Goal: Book appointment/travel/reservation

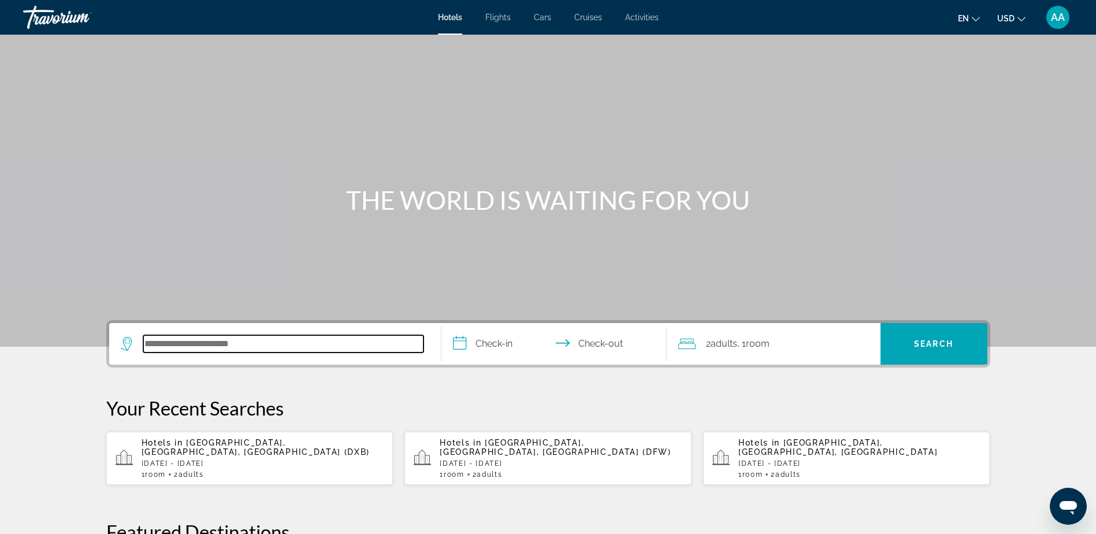
click at [207, 343] on input "Search hotel destination" at bounding box center [283, 343] width 280 height 17
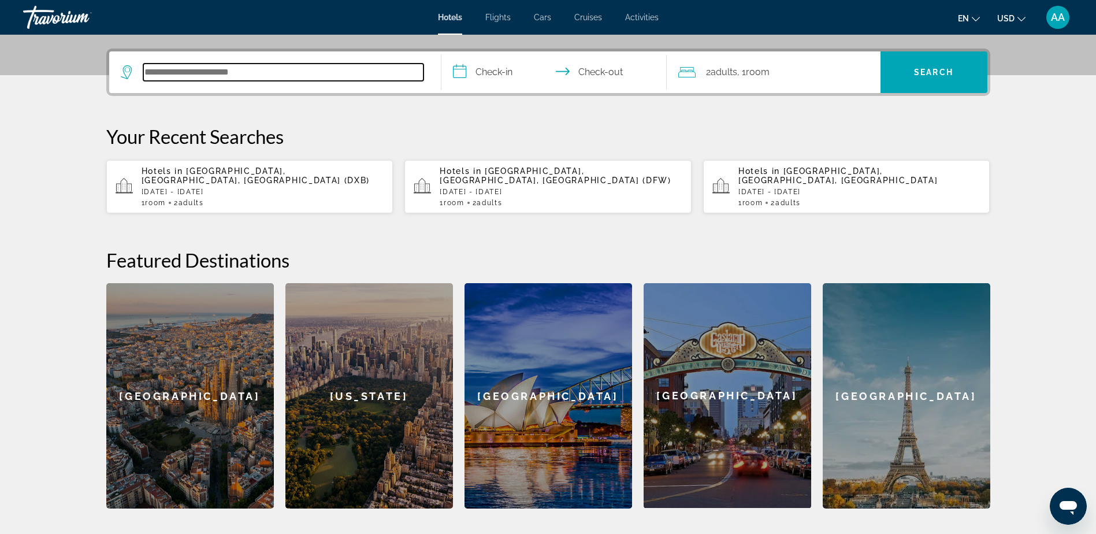
scroll to position [283, 0]
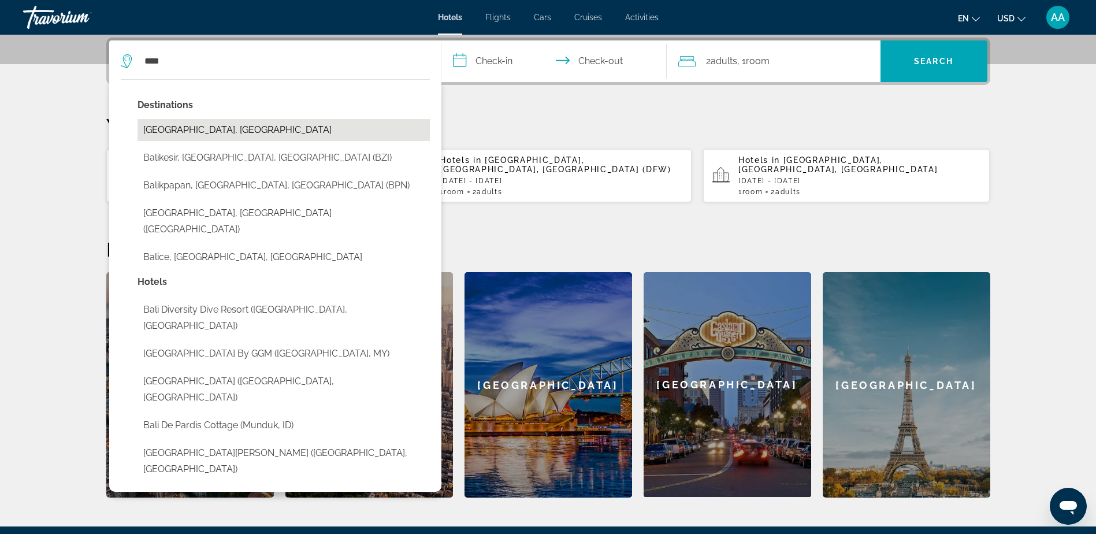
click at [179, 131] on button "Bali Island, Indonesia" at bounding box center [284, 130] width 292 height 22
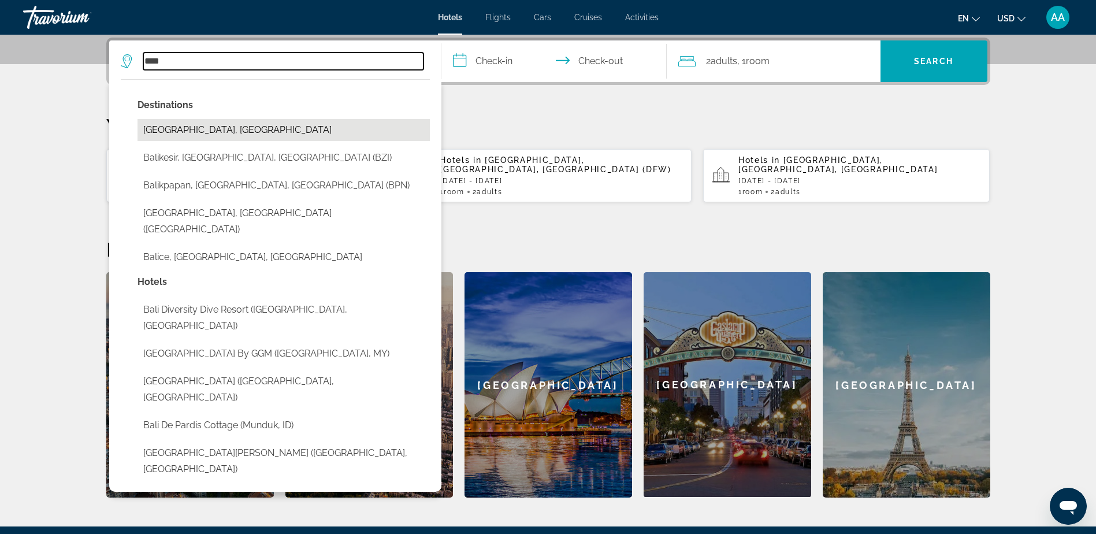
type input "**********"
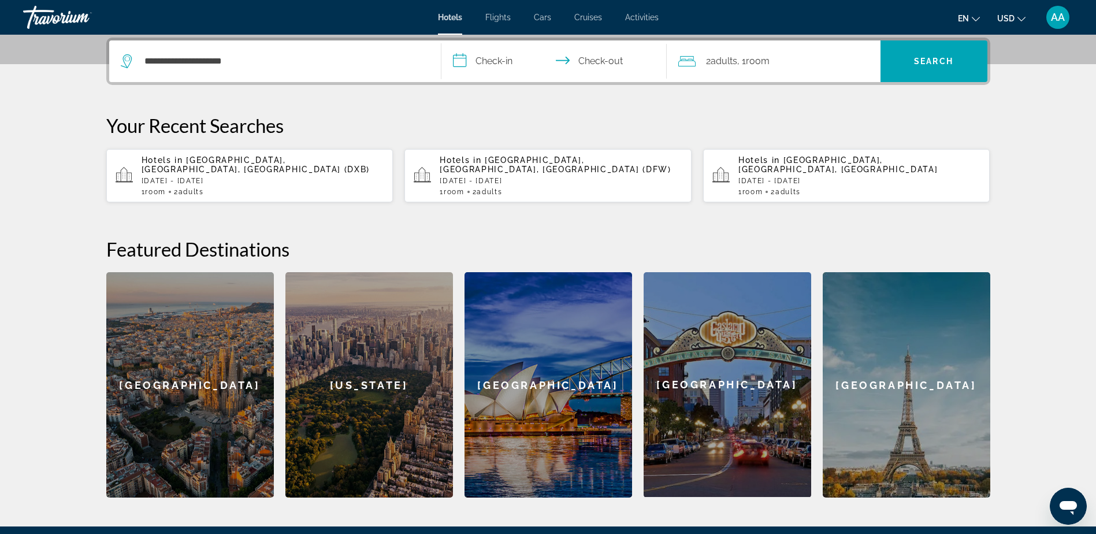
click at [497, 64] on input "**********" at bounding box center [556, 62] width 230 height 45
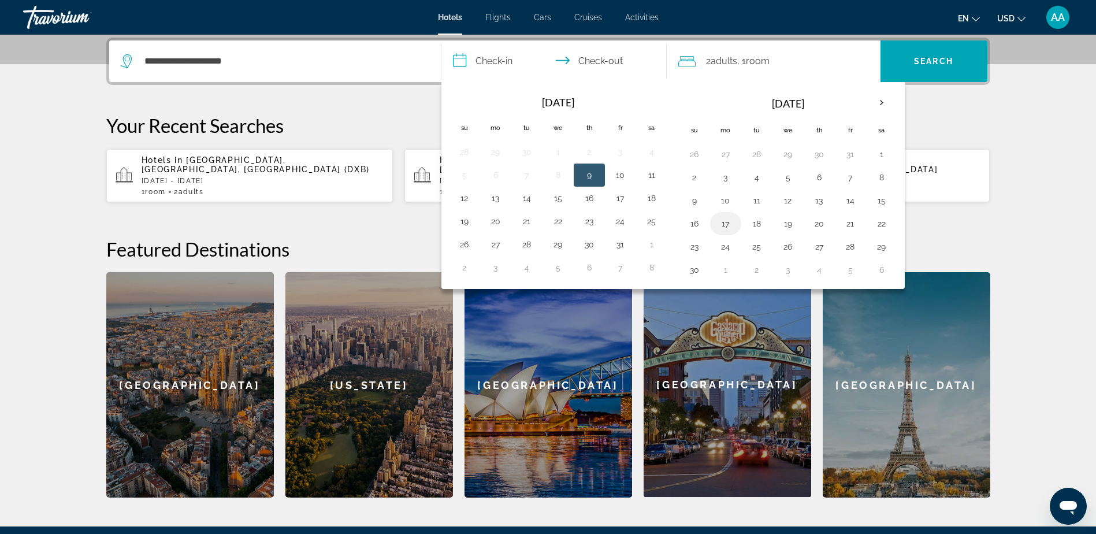
click at [727, 224] on button "17" at bounding box center [726, 224] width 18 height 16
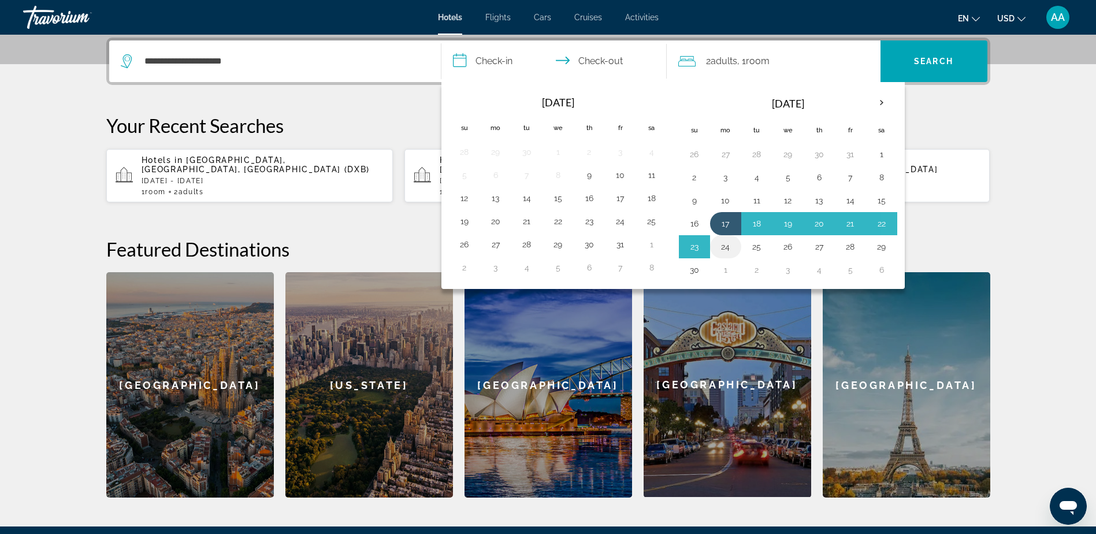
click at [725, 244] on button "24" at bounding box center [726, 247] width 18 height 16
type input "**********"
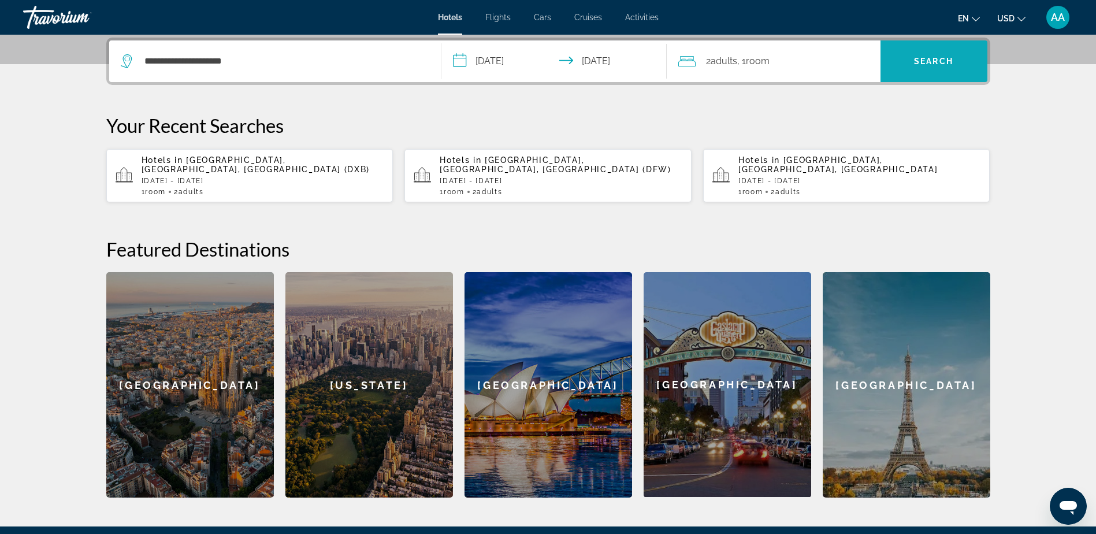
click at [962, 56] on span "Search" at bounding box center [934, 61] width 107 height 28
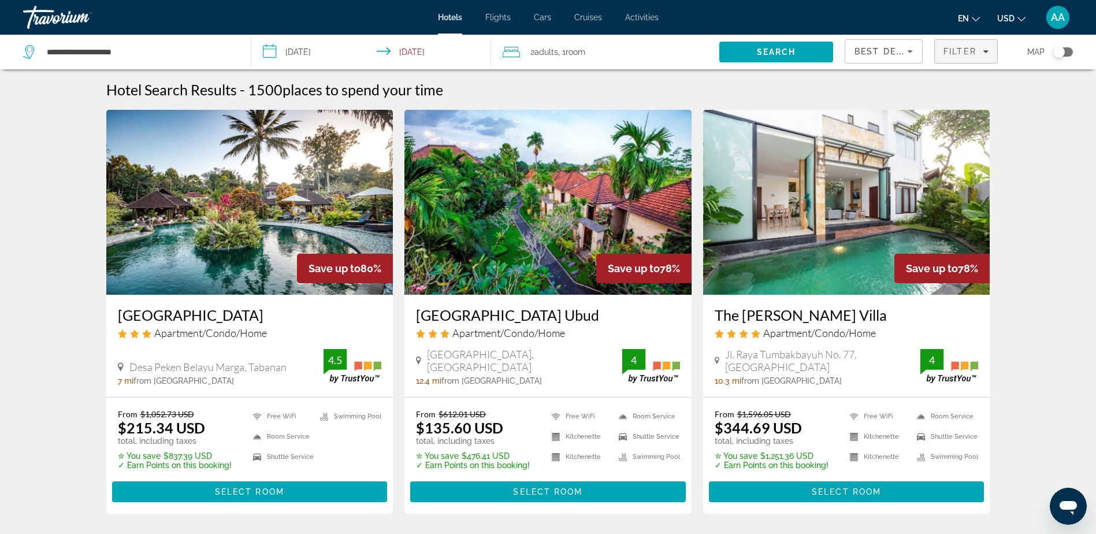
click at [970, 53] on span "Filter" at bounding box center [960, 51] width 33 height 9
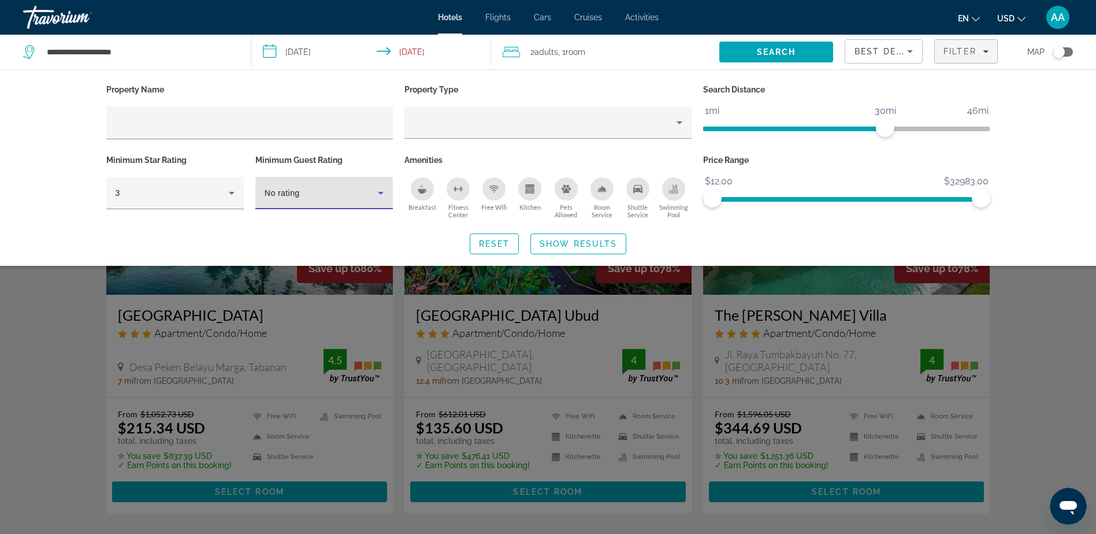
click at [378, 192] on icon "Hotel Filters" at bounding box center [381, 193] width 6 height 3
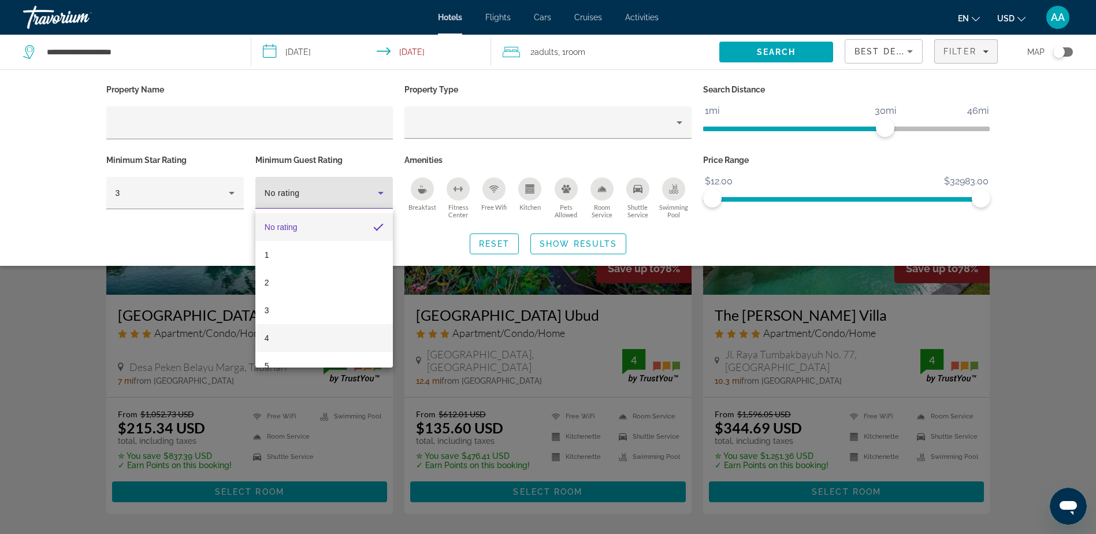
click at [274, 339] on mat-option "4" at bounding box center [324, 338] width 138 height 28
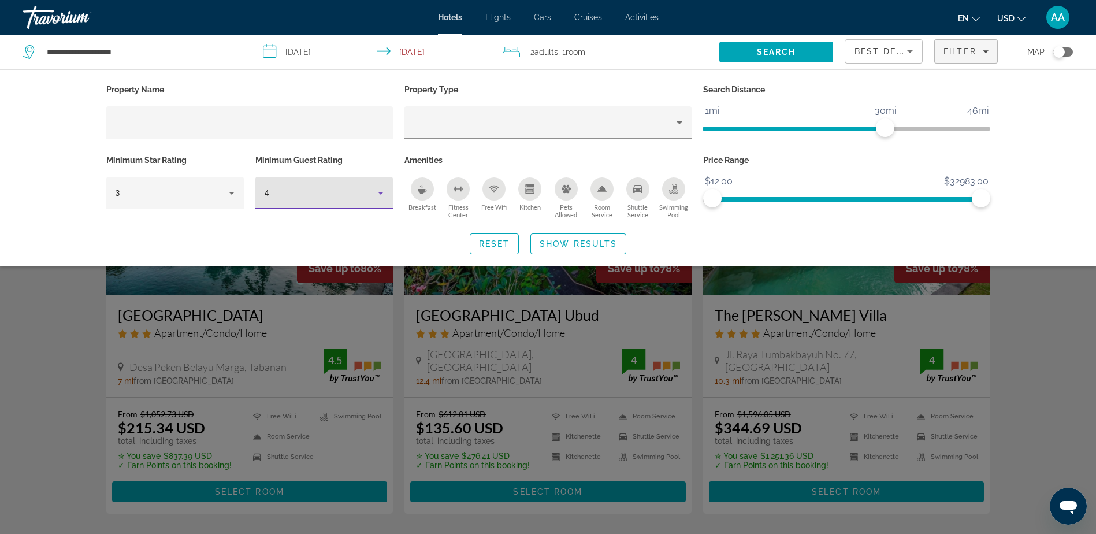
click at [382, 191] on icon "Hotel Filters" at bounding box center [381, 193] width 14 height 14
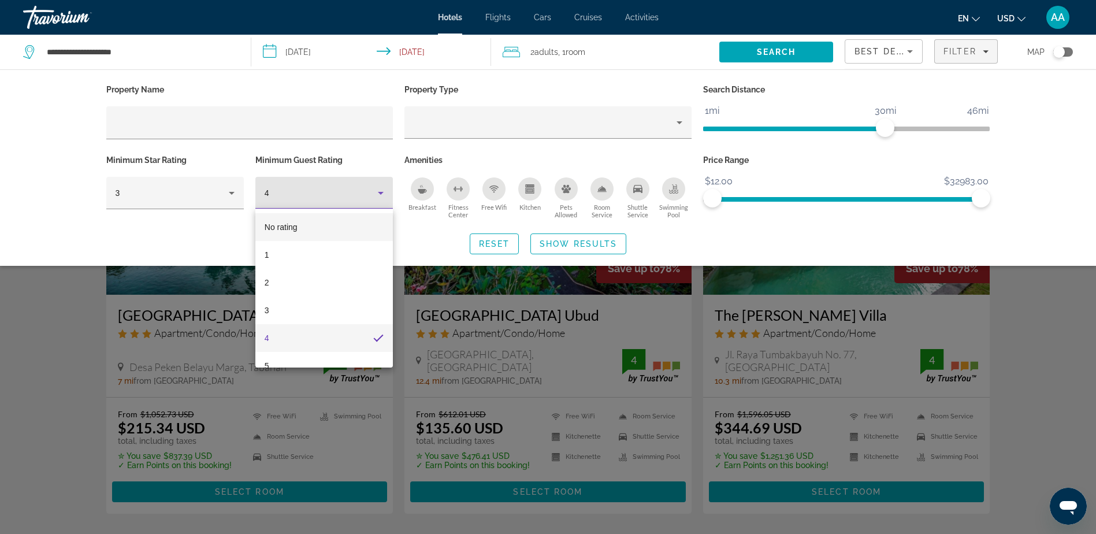
drag, startPoint x: 285, startPoint y: 225, endPoint x: 266, endPoint y: 218, distance: 20.5
click at [285, 225] on span "No rating" at bounding box center [281, 226] width 33 height 9
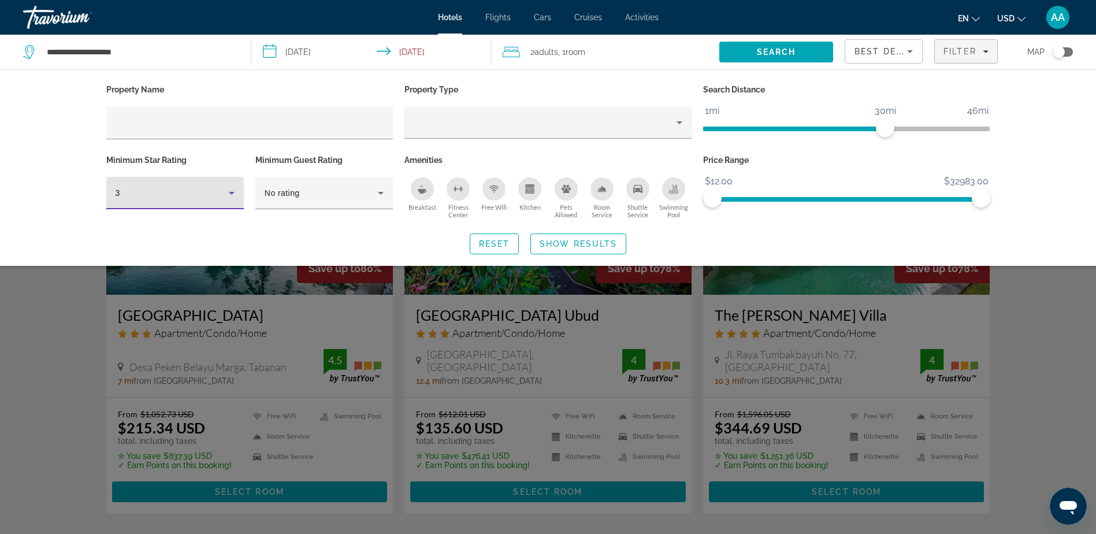
click at [223, 191] on div "3" at bounding box center [172, 193] width 113 height 14
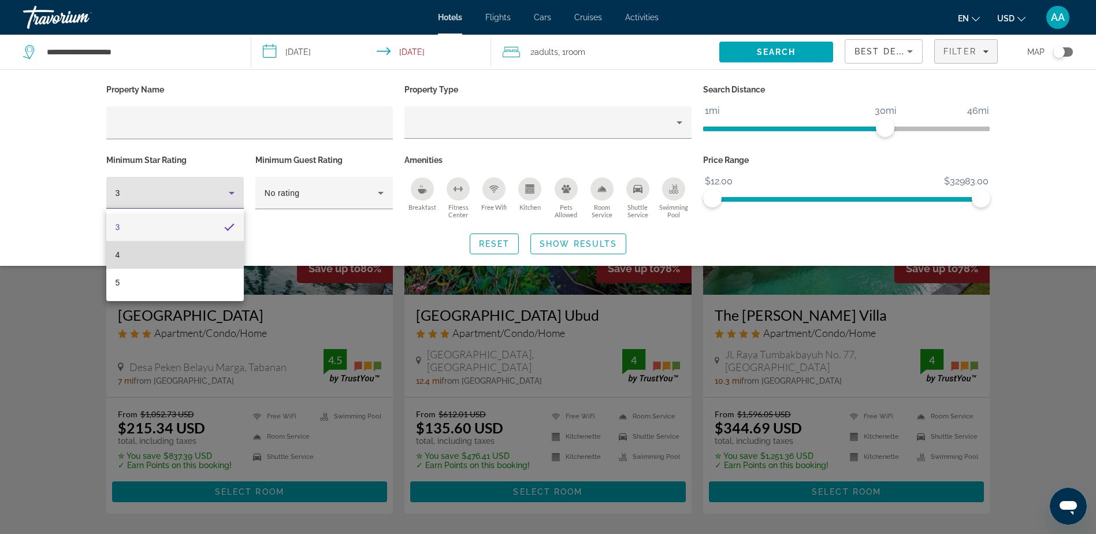
click at [139, 261] on mat-option "4" at bounding box center [175, 255] width 138 height 28
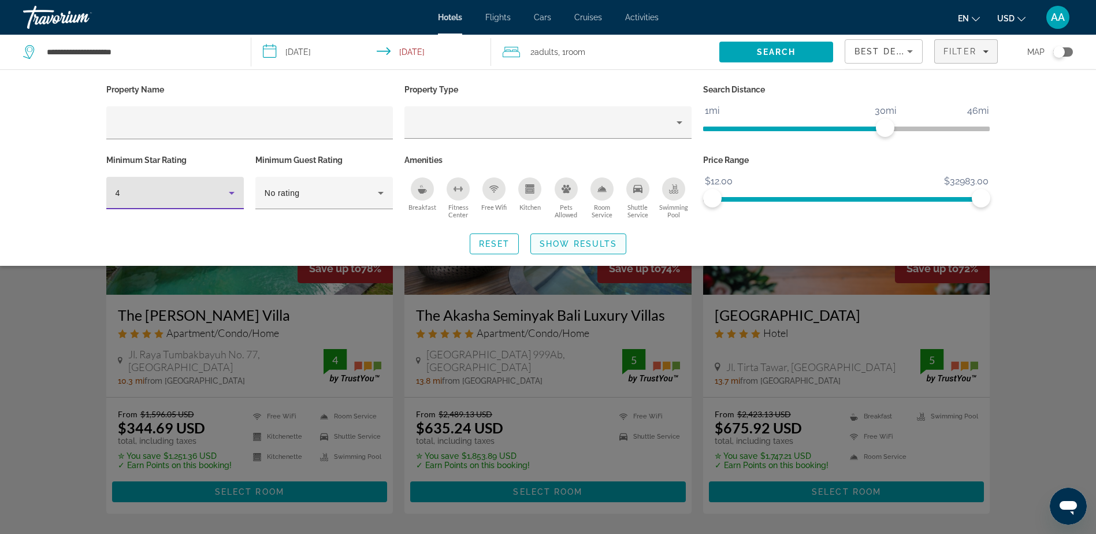
click at [584, 246] on span "Show Results" at bounding box center [578, 243] width 77 height 9
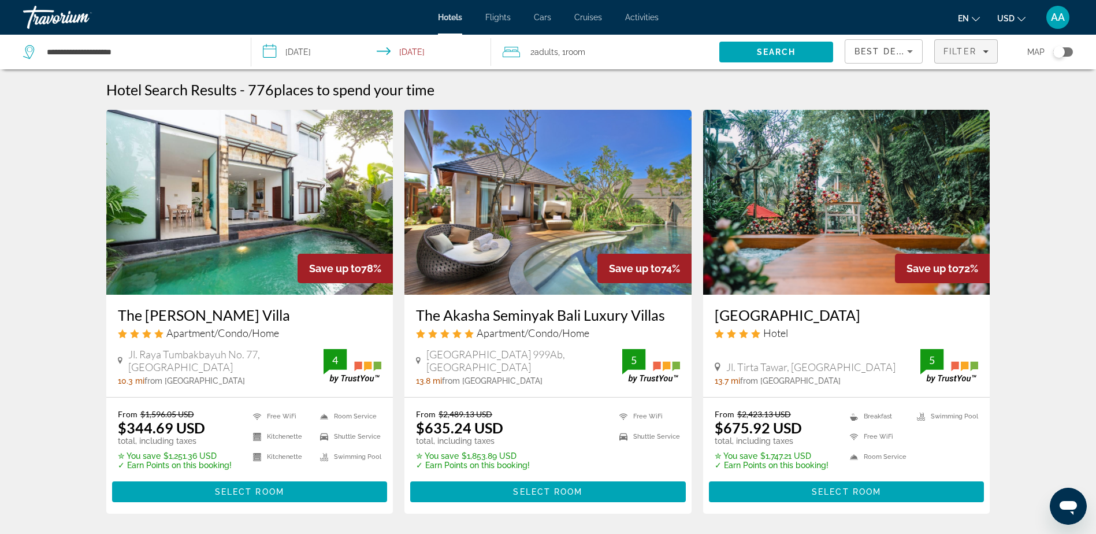
click at [962, 52] on span "Filter" at bounding box center [960, 51] width 33 height 9
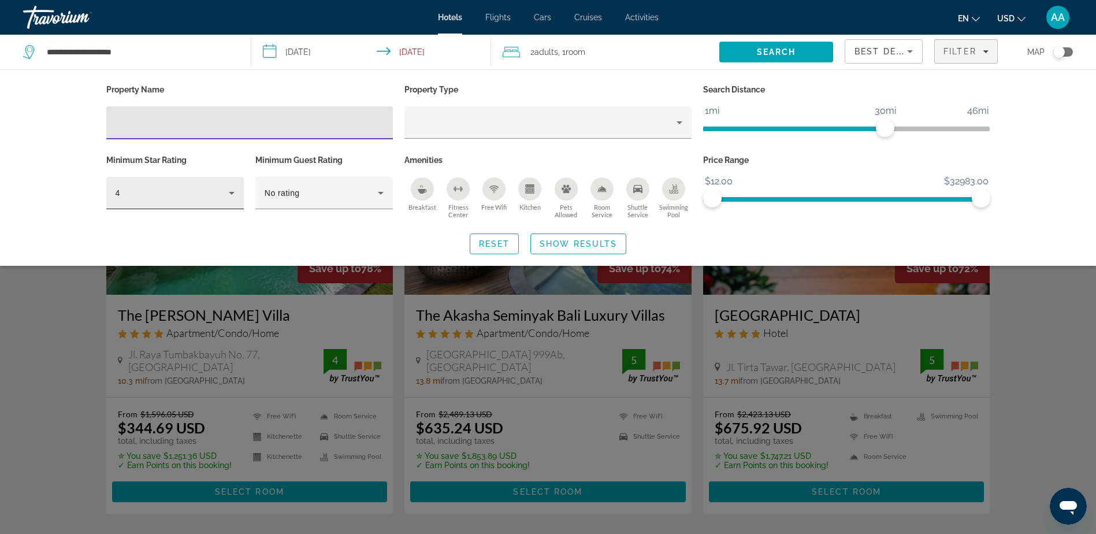
click at [197, 191] on div "4" at bounding box center [172, 193] width 113 height 14
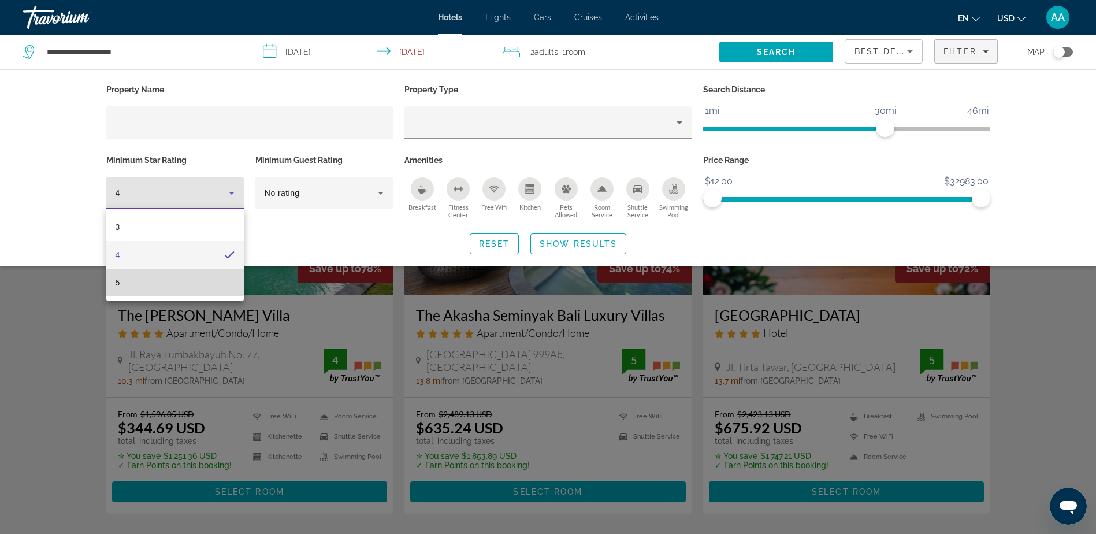
click at [136, 292] on mat-option "5" at bounding box center [175, 283] width 138 height 28
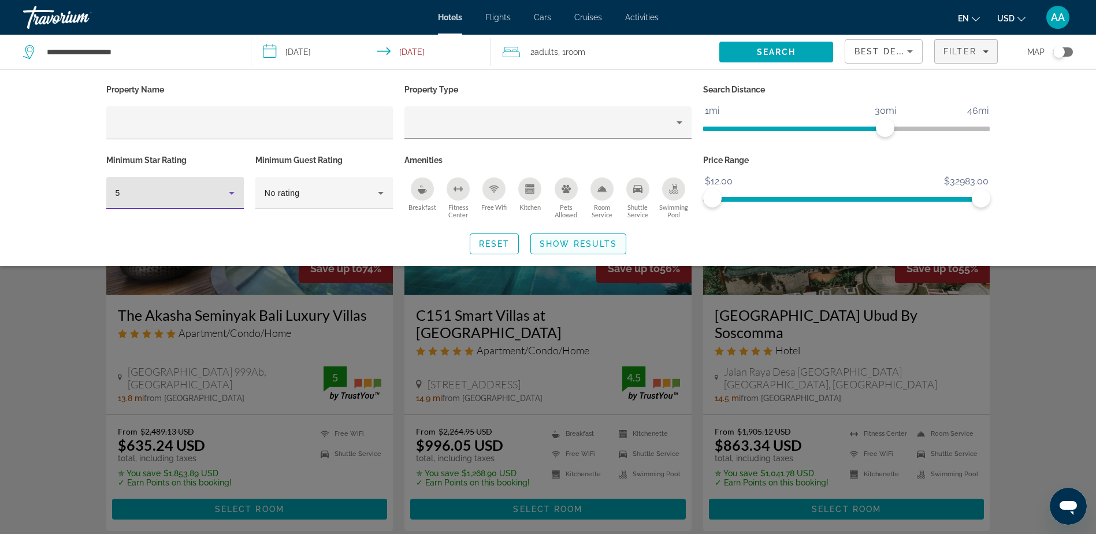
click at [599, 240] on span "Show Results" at bounding box center [578, 243] width 77 height 9
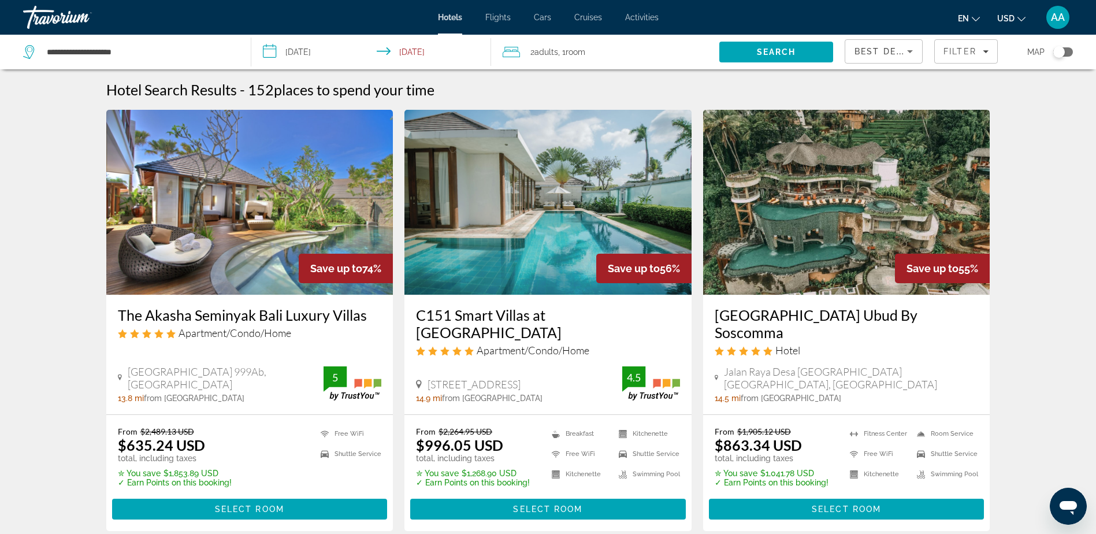
click at [1061, 54] on div "Toggle map" at bounding box center [1059, 52] width 12 height 12
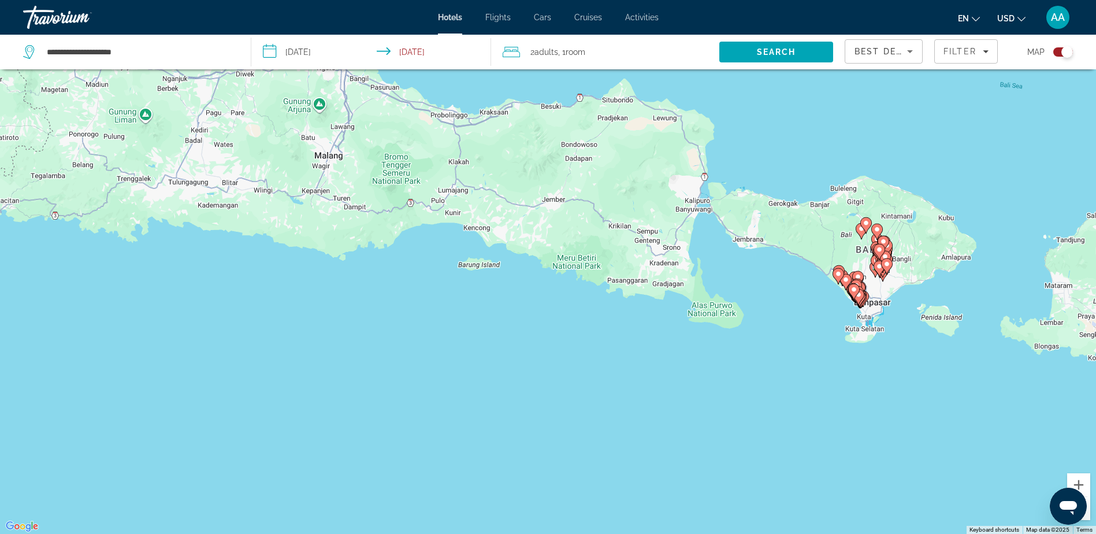
click at [1060, 54] on div "Toggle map" at bounding box center [1063, 51] width 20 height 9
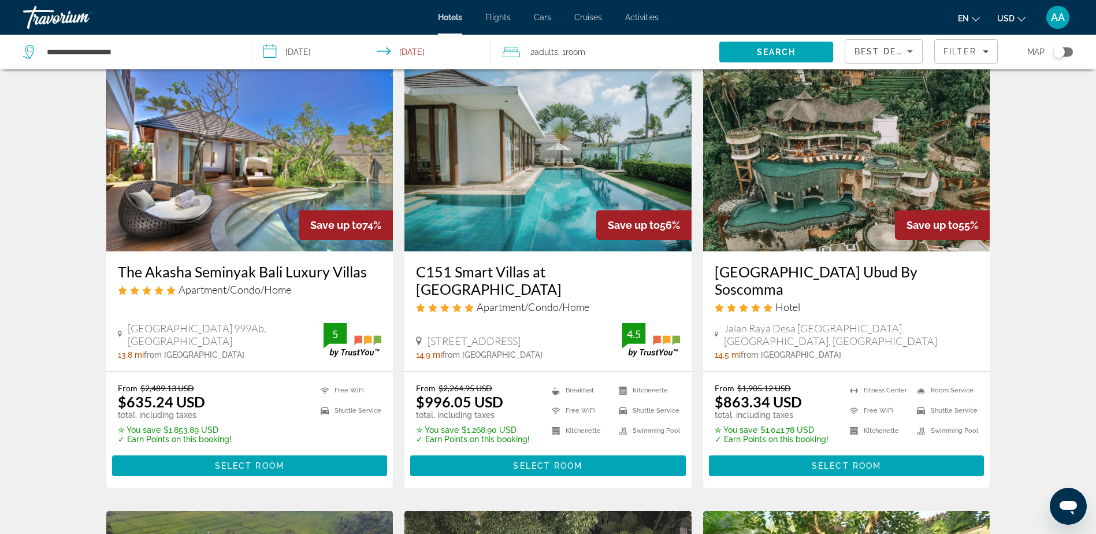
scroll to position [23, 0]
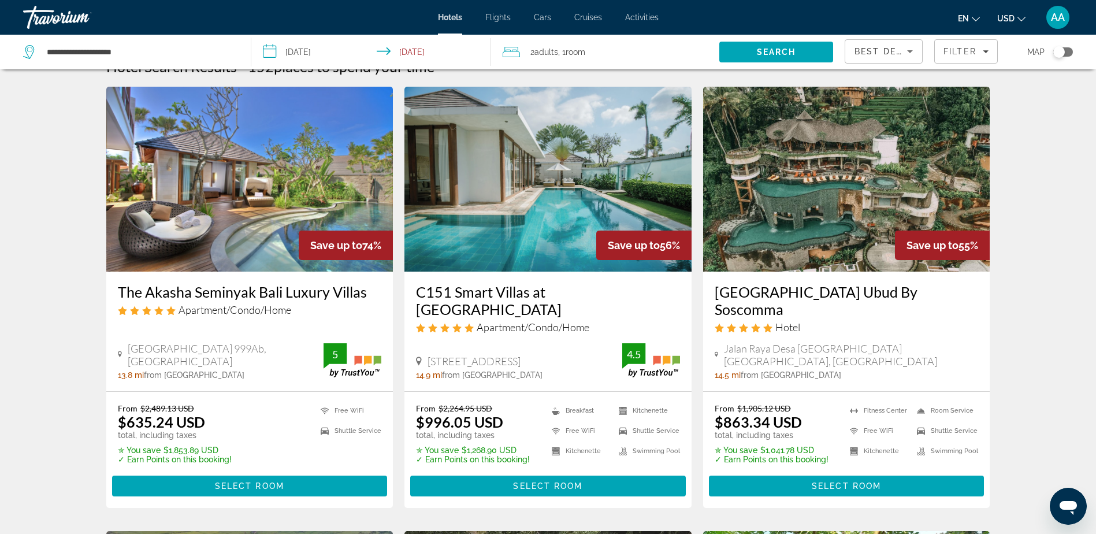
click at [832, 192] on img "Main content" at bounding box center [846, 179] width 287 height 185
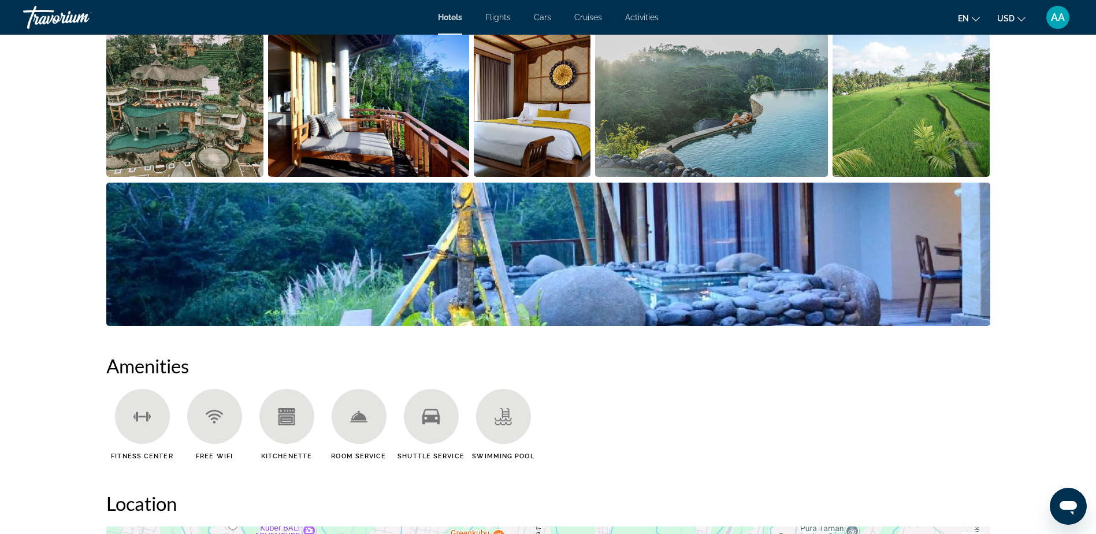
scroll to position [520, 0]
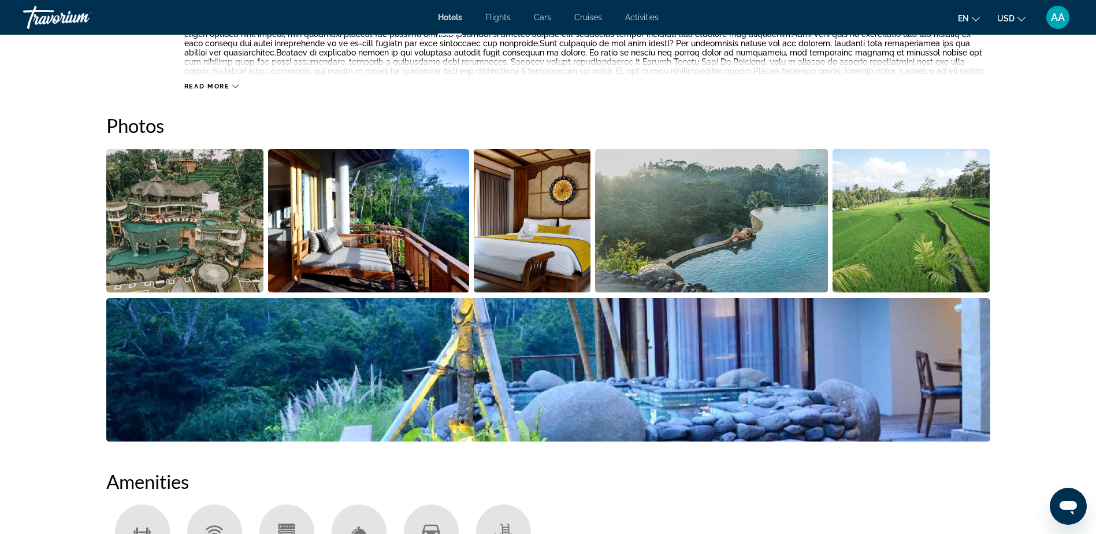
click at [189, 235] on img "Open full-screen image slider" at bounding box center [185, 220] width 158 height 143
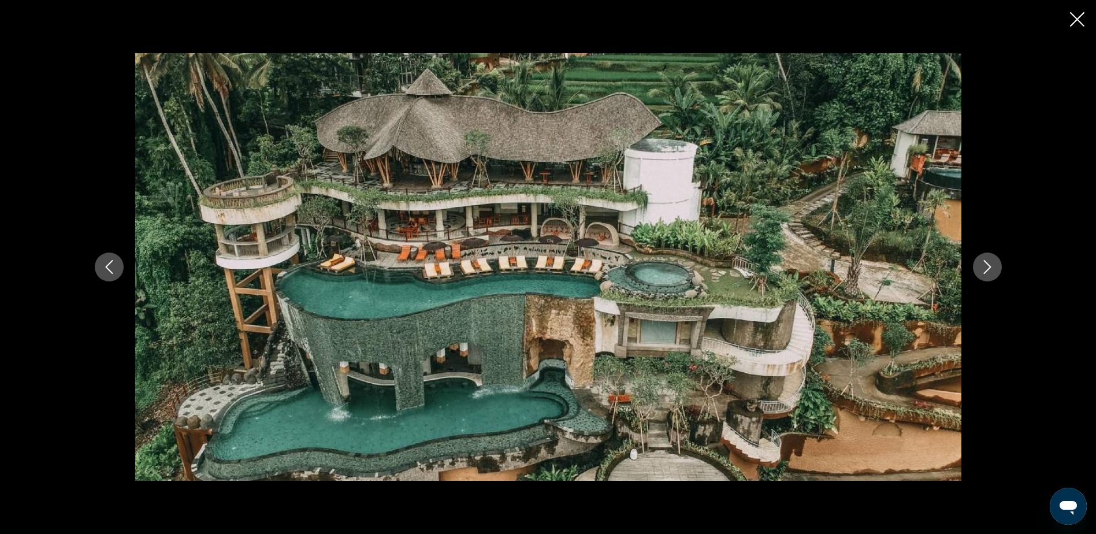
click at [983, 265] on icon "Next image" at bounding box center [988, 267] width 14 height 14
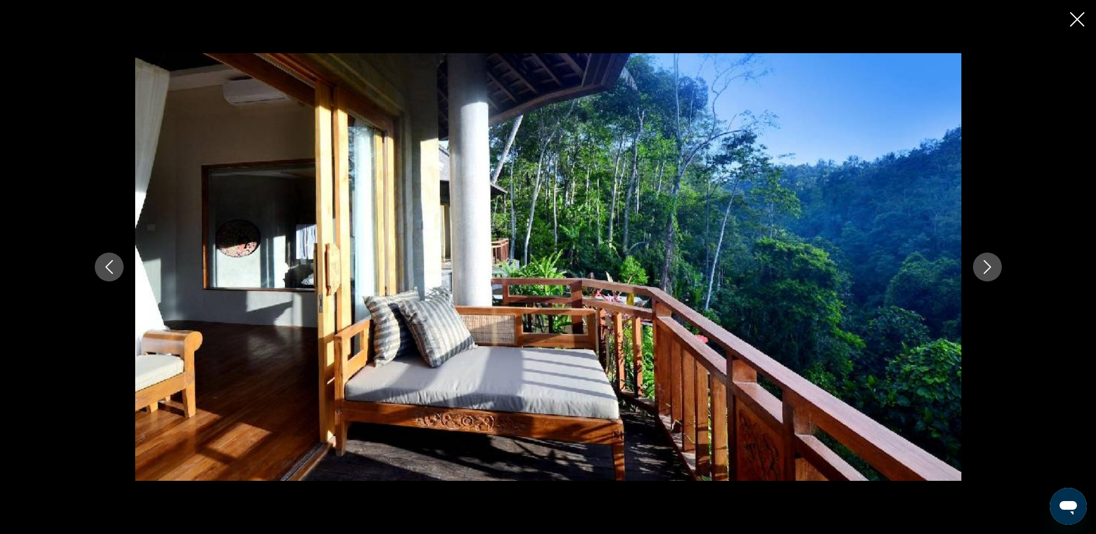
click at [983, 265] on icon "Next image" at bounding box center [988, 267] width 14 height 14
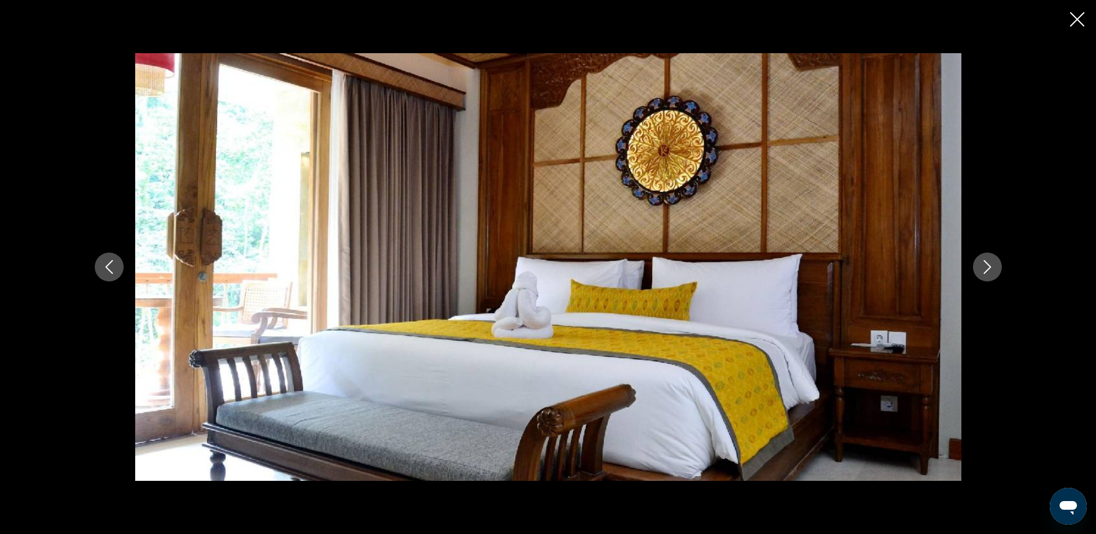
click at [983, 265] on icon "Next image" at bounding box center [988, 267] width 14 height 14
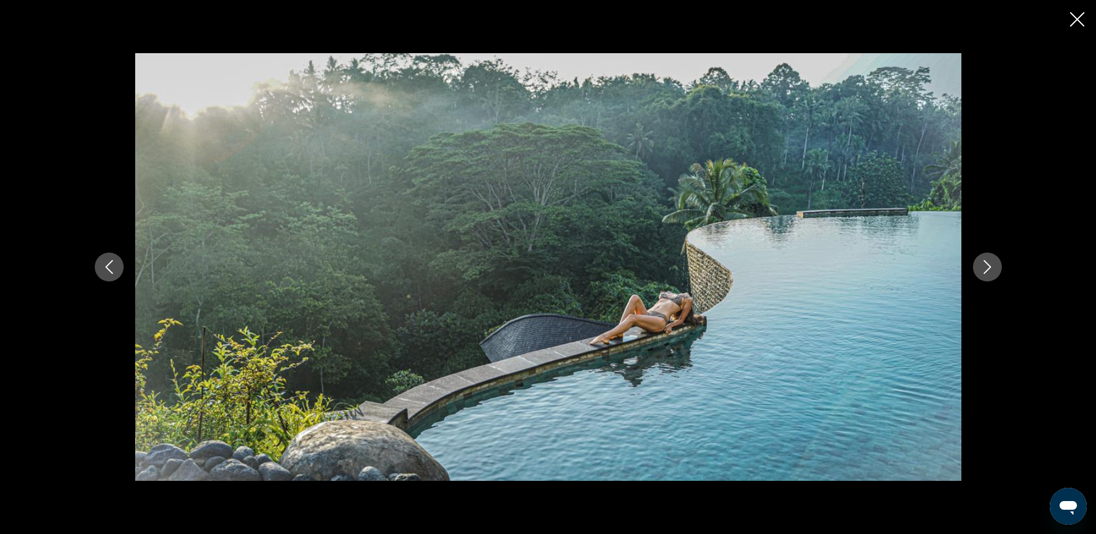
click at [983, 265] on icon "Next image" at bounding box center [988, 267] width 14 height 14
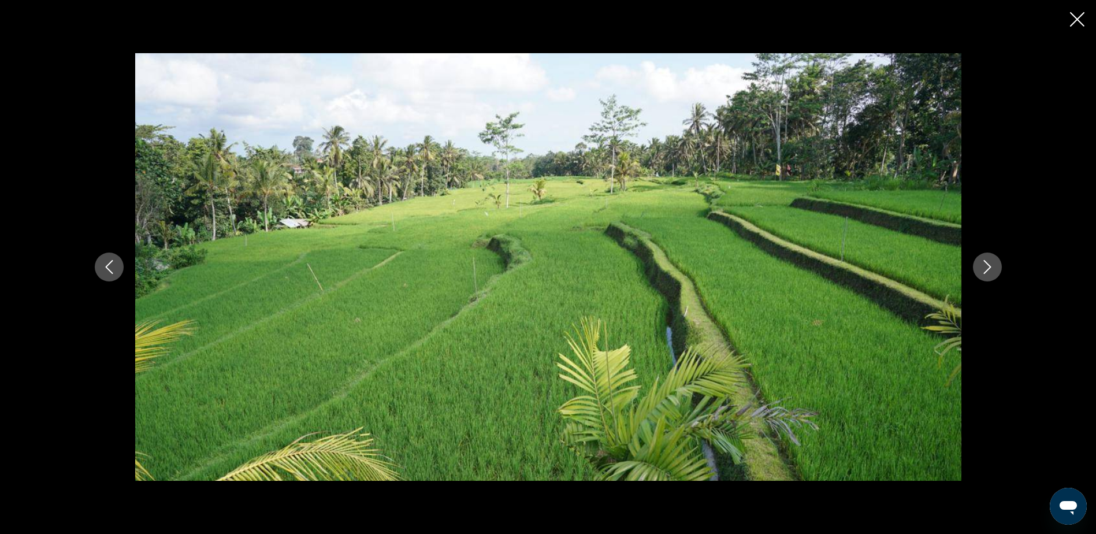
click at [983, 265] on icon "Next image" at bounding box center [988, 267] width 14 height 14
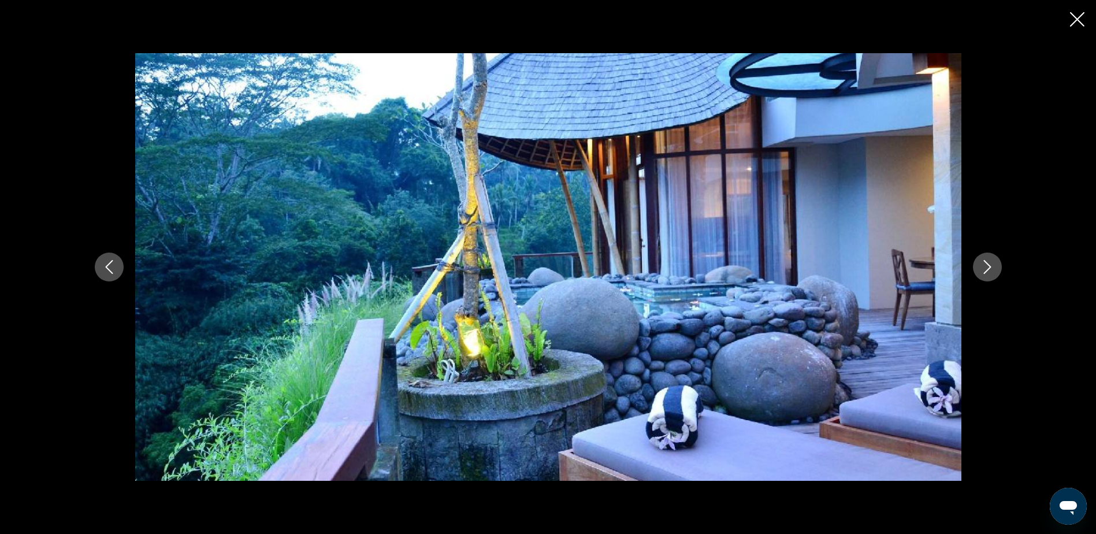
click at [983, 265] on icon "Next image" at bounding box center [988, 267] width 14 height 14
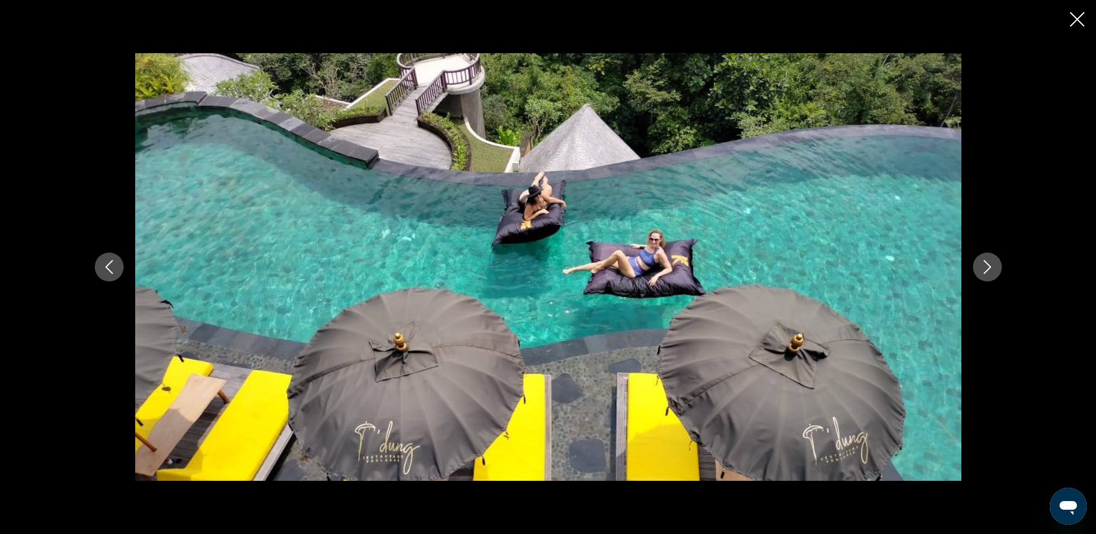
click at [983, 265] on icon "Next image" at bounding box center [988, 267] width 14 height 14
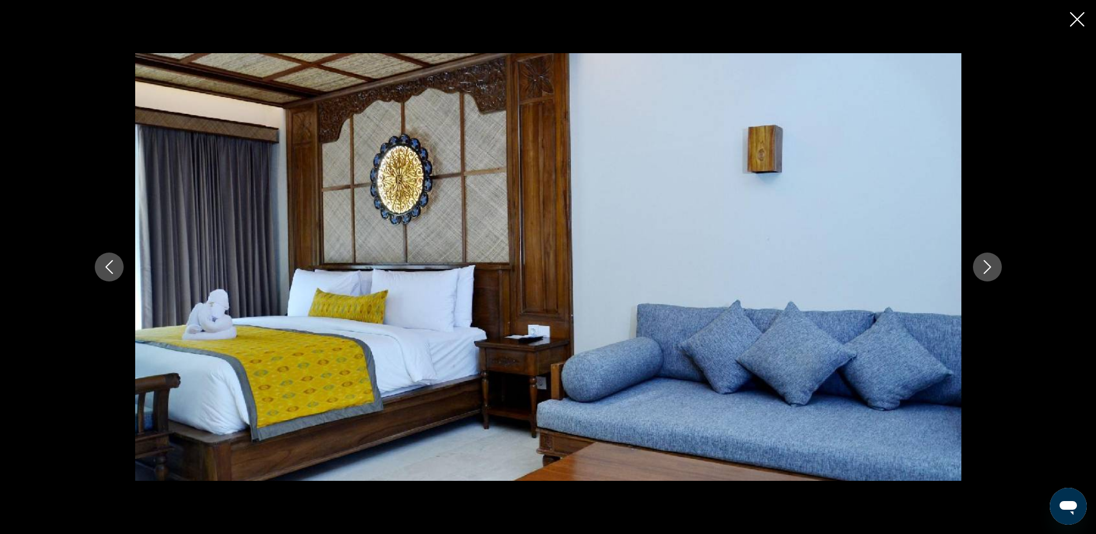
click at [983, 265] on icon "Next image" at bounding box center [988, 267] width 14 height 14
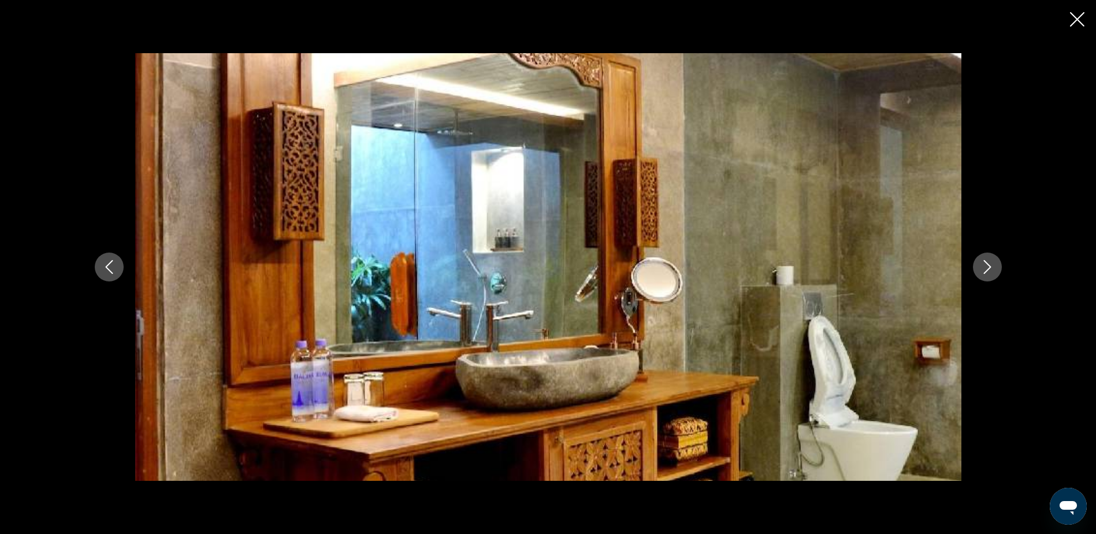
click at [983, 265] on icon "Next image" at bounding box center [988, 267] width 14 height 14
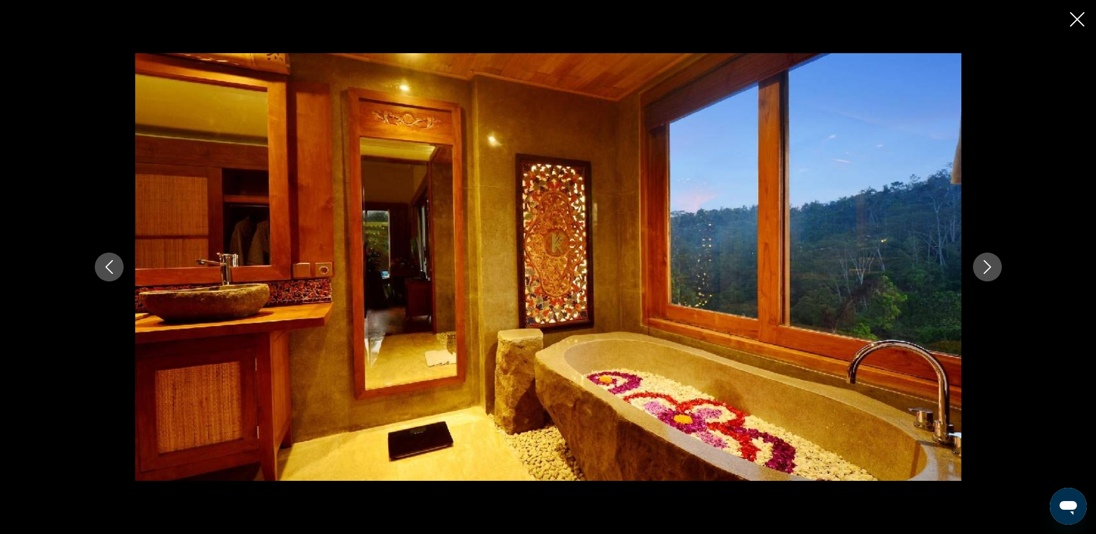
click at [983, 265] on icon "Next image" at bounding box center [988, 267] width 14 height 14
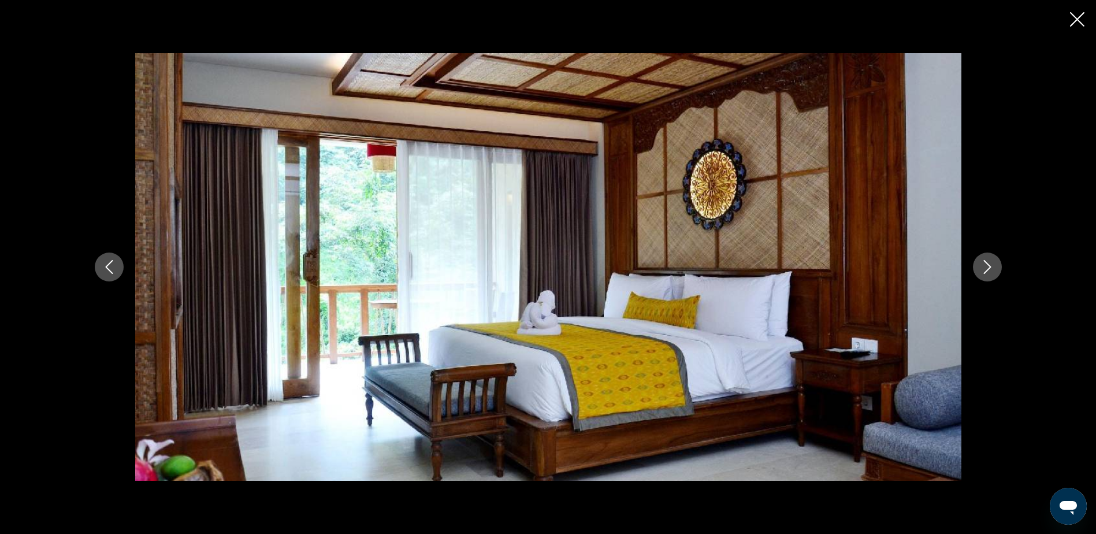
click at [983, 265] on icon "Next image" at bounding box center [988, 267] width 14 height 14
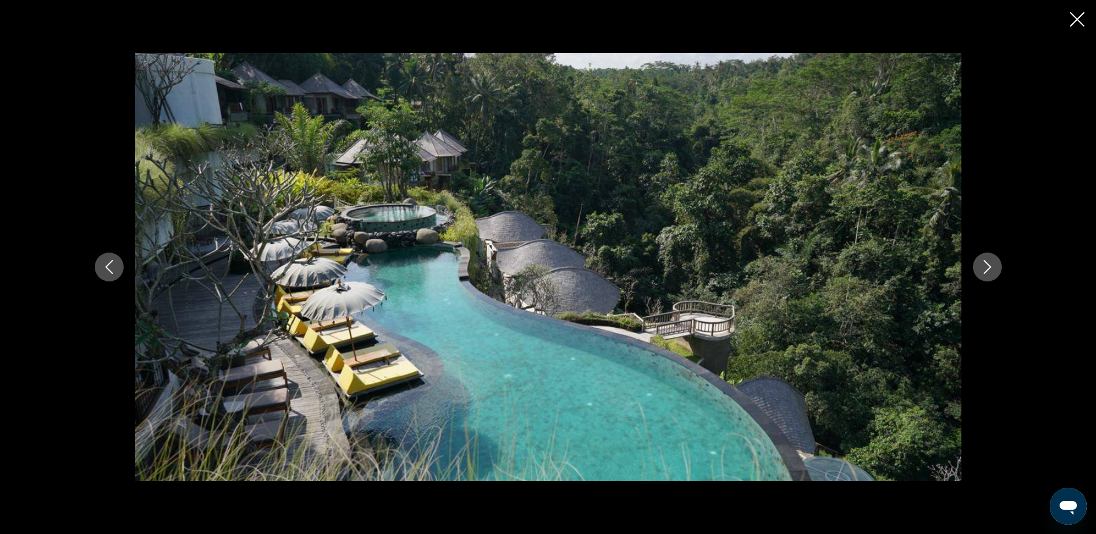
click at [1076, 23] on icon "Close slideshow" at bounding box center [1077, 19] width 14 height 14
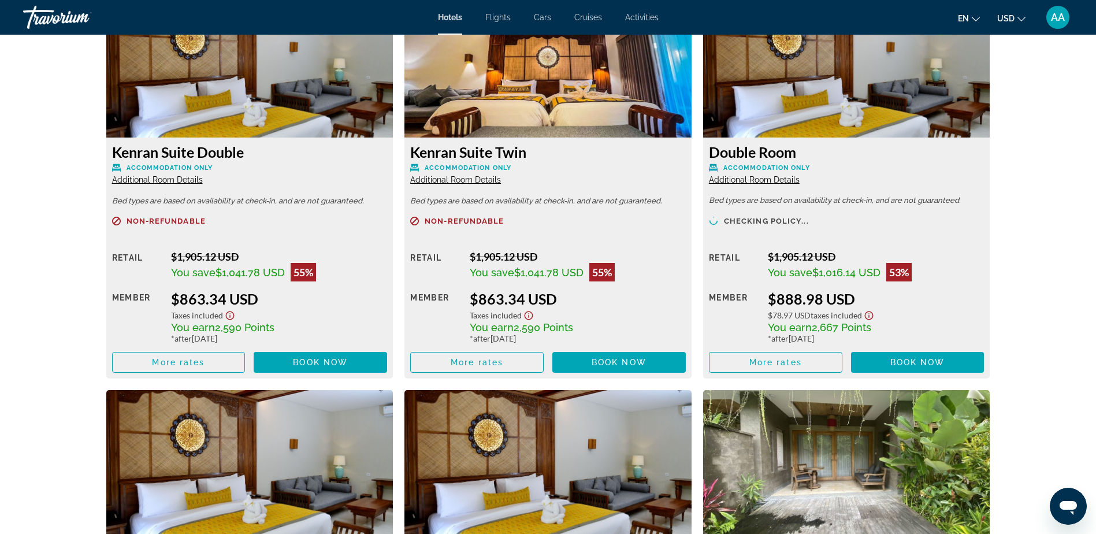
scroll to position [1676, 0]
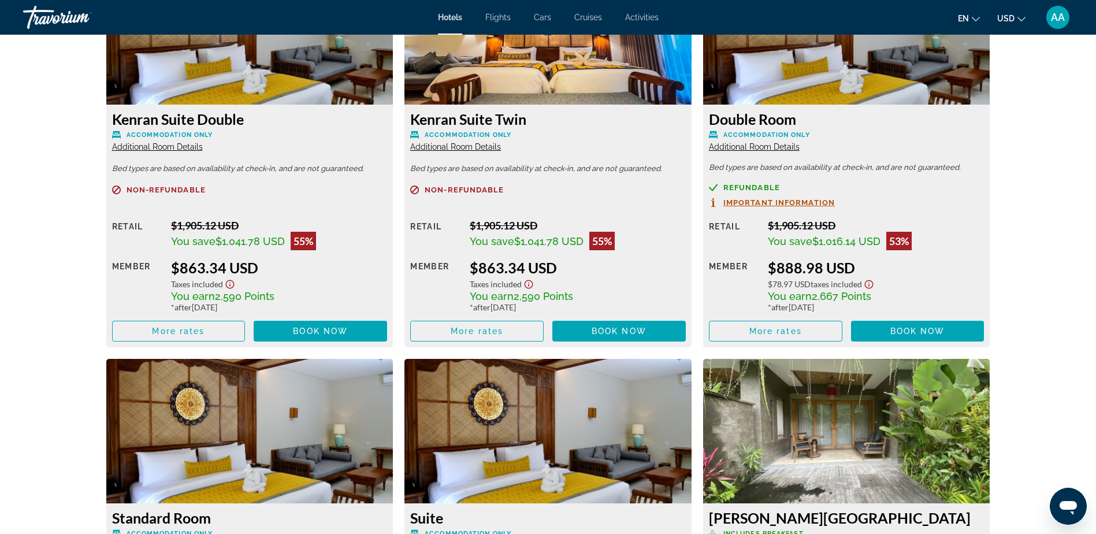
click at [760, 203] on span "Important Information" at bounding box center [779, 203] width 112 height 8
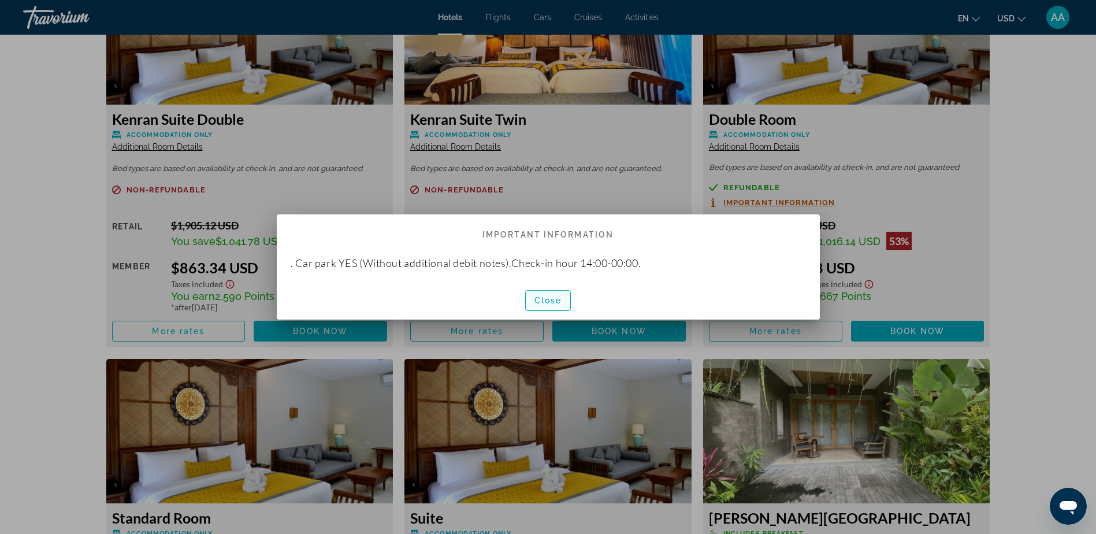
click at [549, 300] on span "Close" at bounding box center [548, 300] width 28 height 9
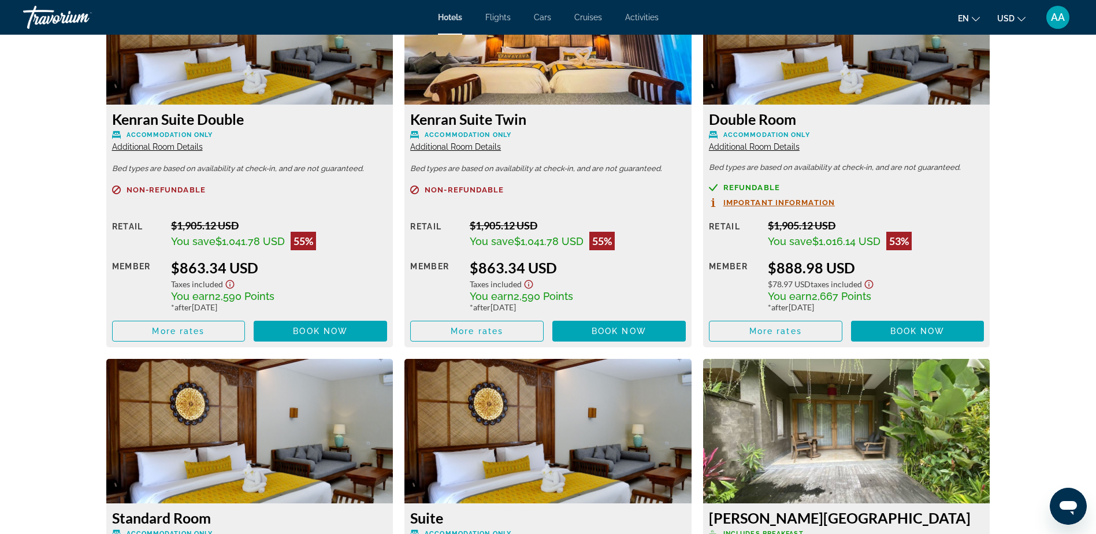
scroll to position [1676, 0]
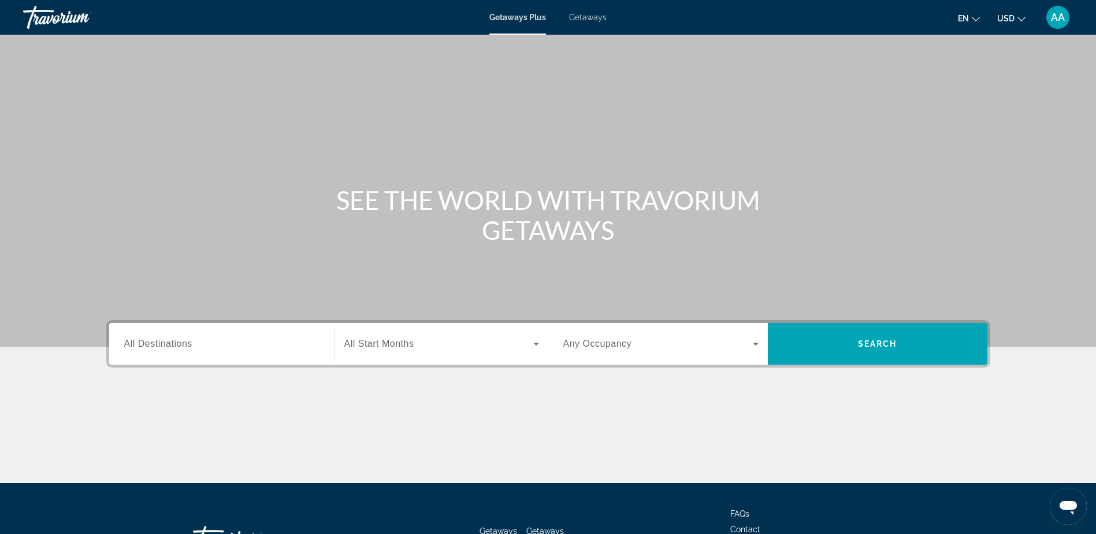
click at [229, 347] on input "Destination All Destinations" at bounding box center [221, 344] width 195 height 14
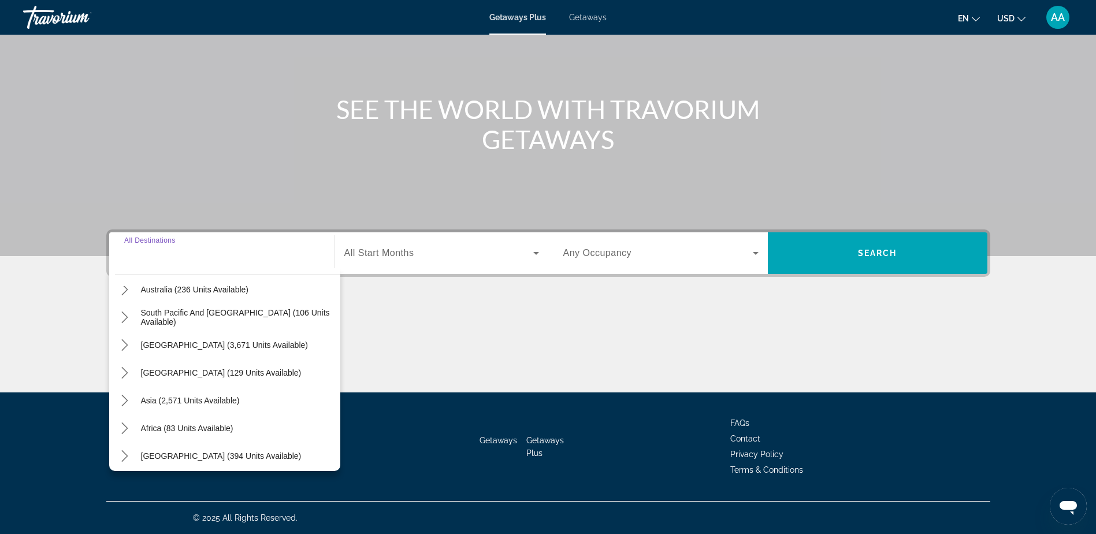
scroll to position [187, 0]
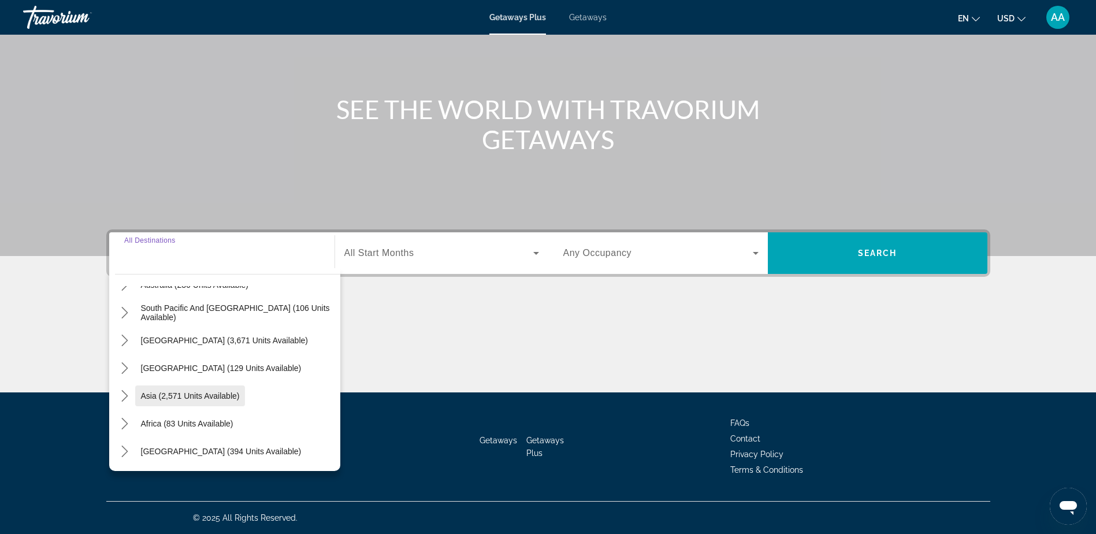
click at [187, 396] on span "Asia (2,571 units available)" at bounding box center [190, 395] width 99 height 9
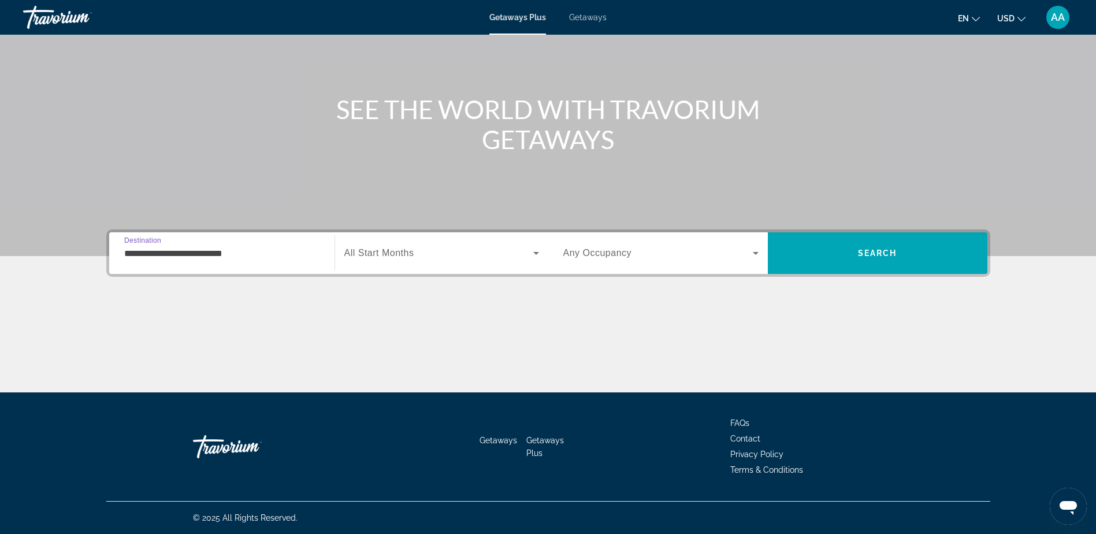
click at [220, 251] on input "**********" at bounding box center [221, 254] width 195 height 14
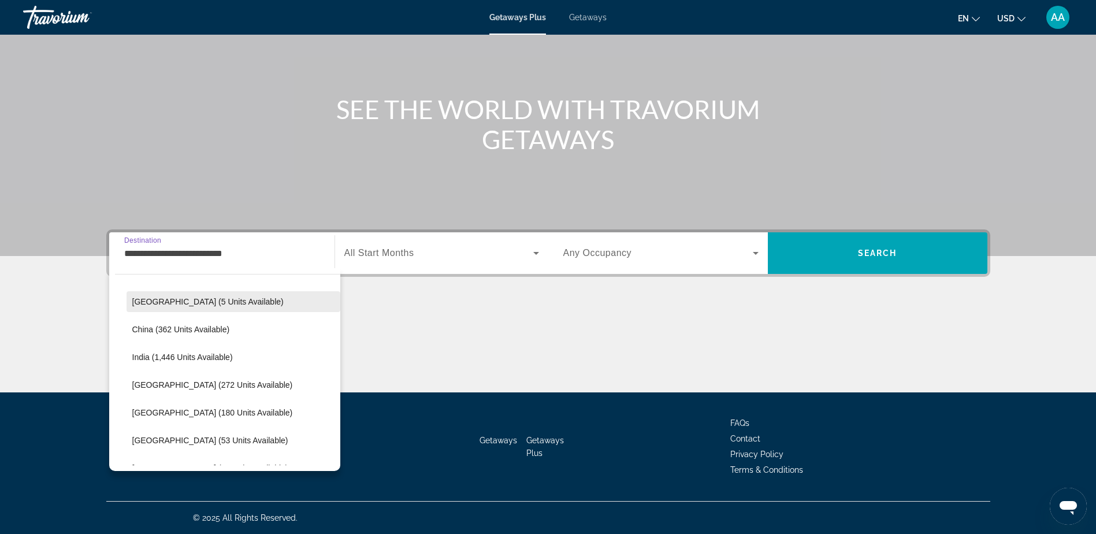
scroll to position [291, 0]
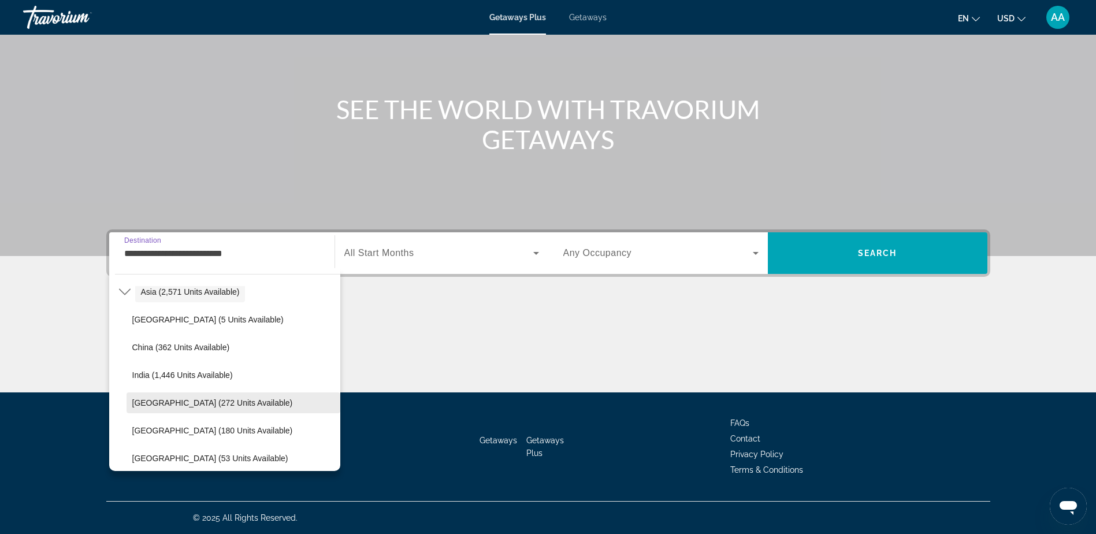
click at [179, 399] on span "Indonesia (272 units available)" at bounding box center [212, 402] width 161 height 9
type input "**********"
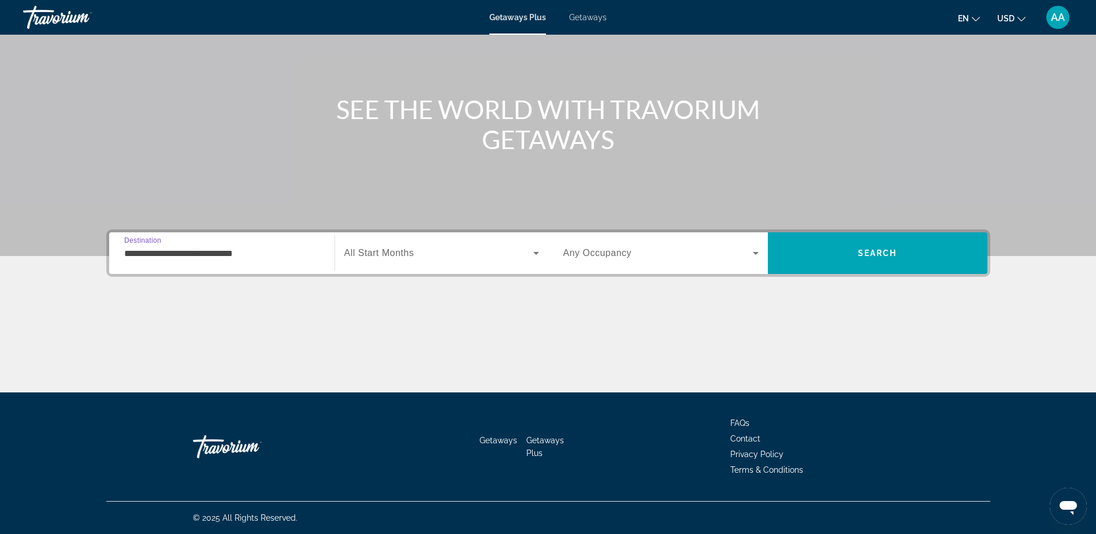
click at [203, 251] on input "**********" at bounding box center [221, 254] width 195 height 14
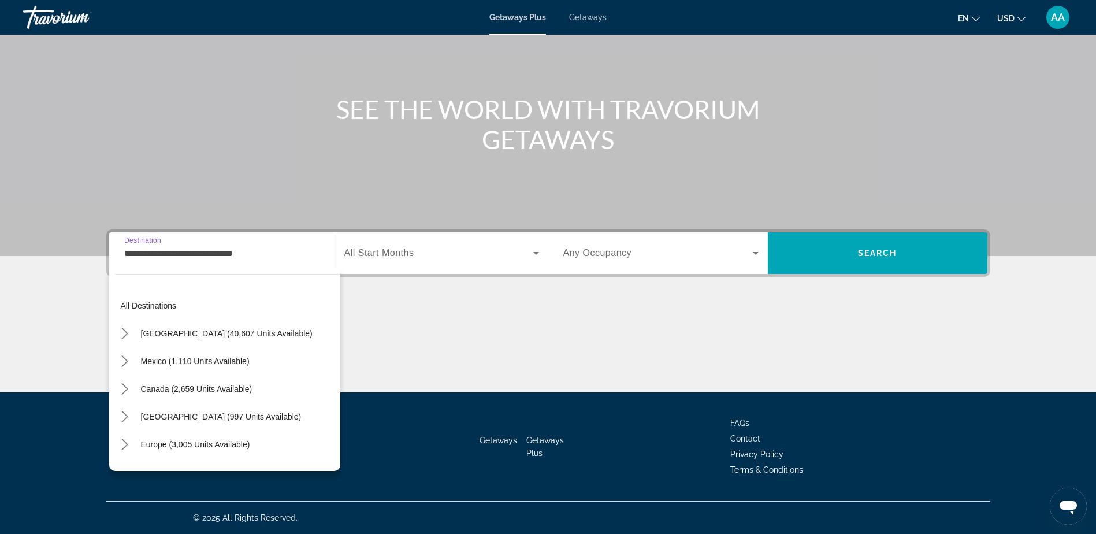
scroll to position [318, 0]
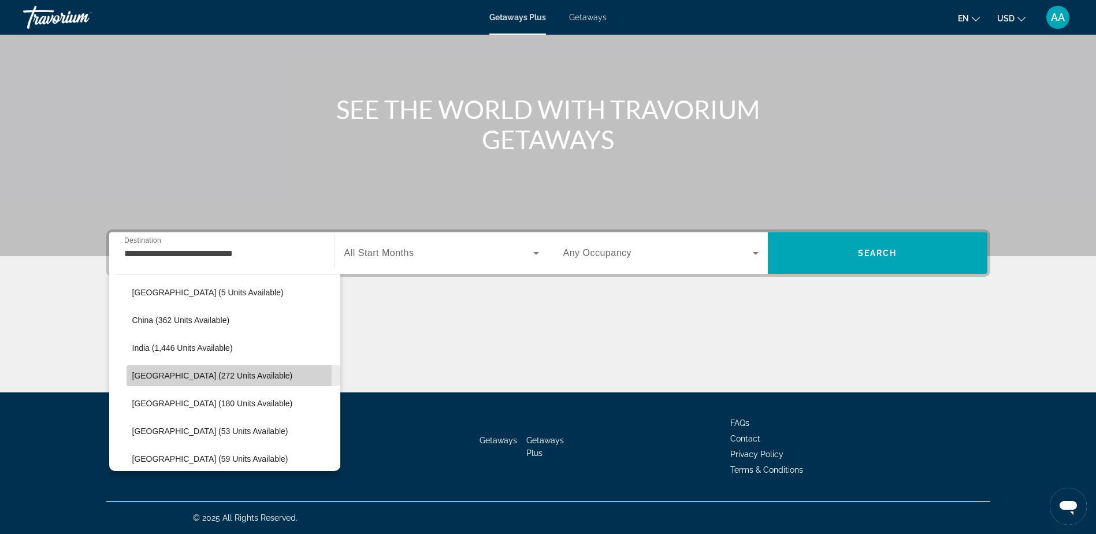
click at [180, 375] on span "Indonesia (272 units available)" at bounding box center [212, 375] width 161 height 9
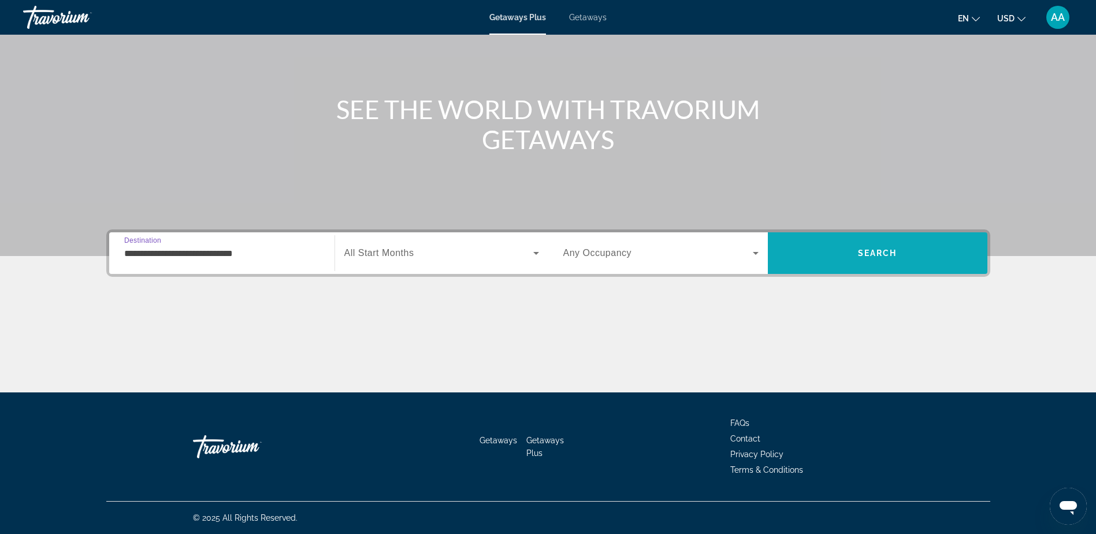
click at [875, 254] on span "Search" at bounding box center [877, 252] width 39 height 9
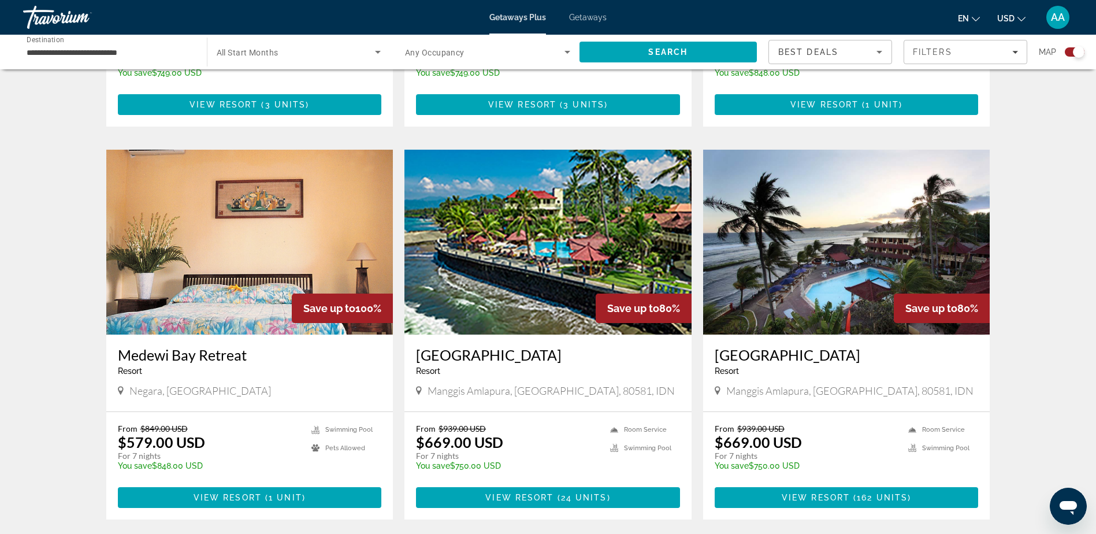
scroll to position [693, 0]
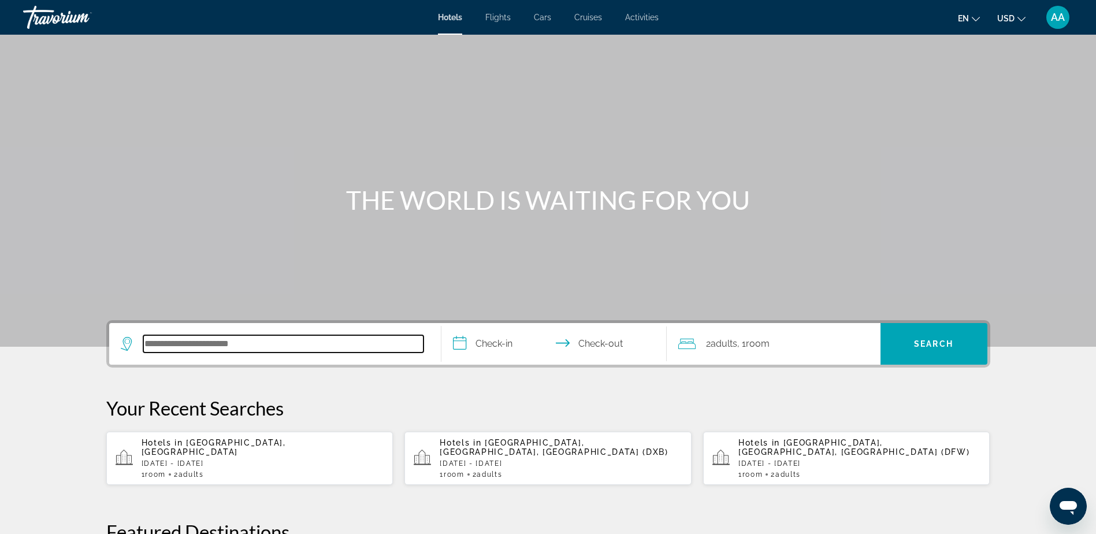
click at [217, 343] on input "Search hotel destination" at bounding box center [283, 343] width 280 height 17
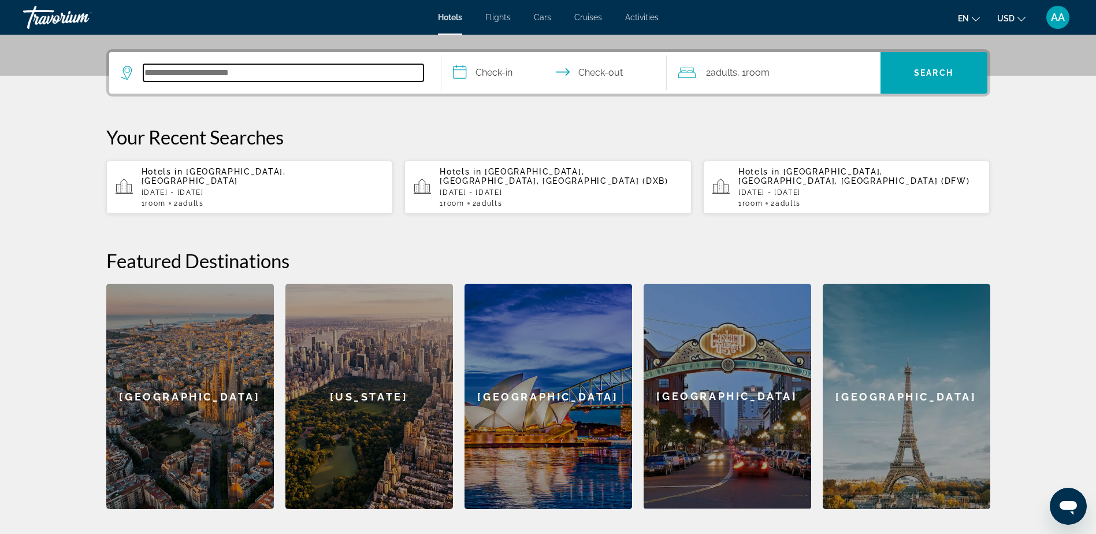
scroll to position [283, 0]
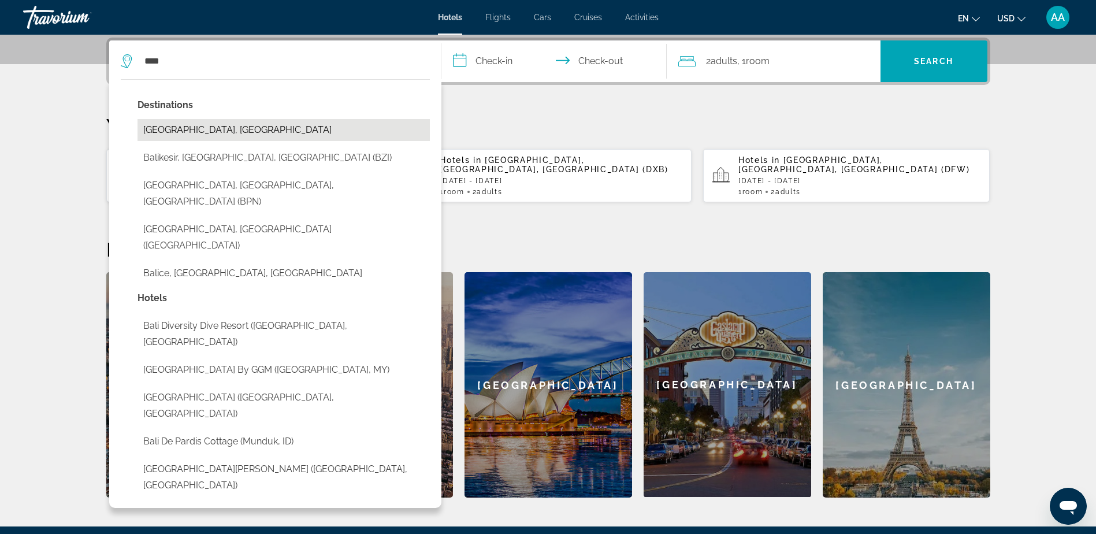
click at [201, 127] on button "[GEOGRAPHIC_DATA], [GEOGRAPHIC_DATA]" at bounding box center [284, 130] width 292 height 22
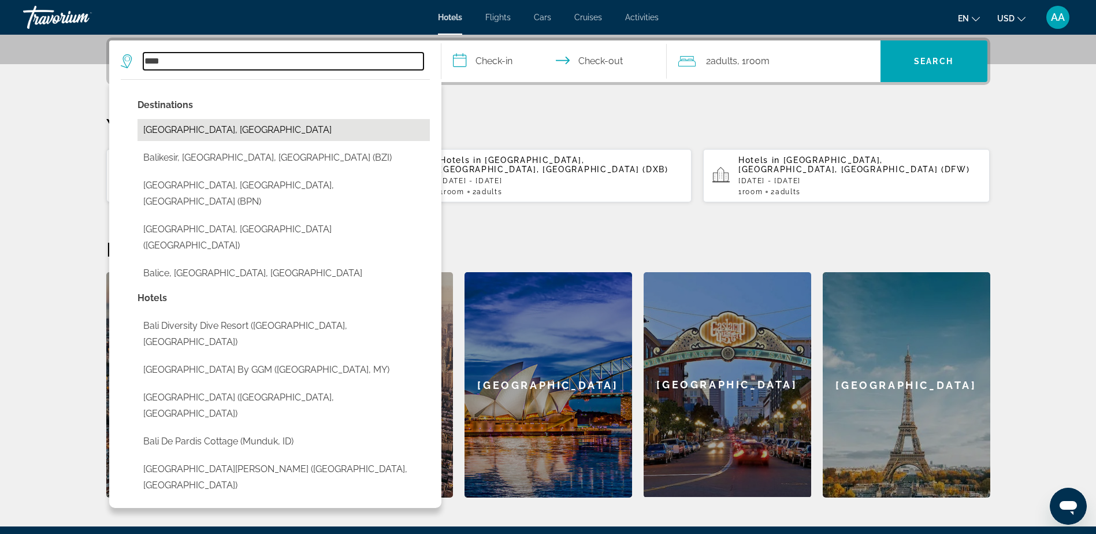
type input "**********"
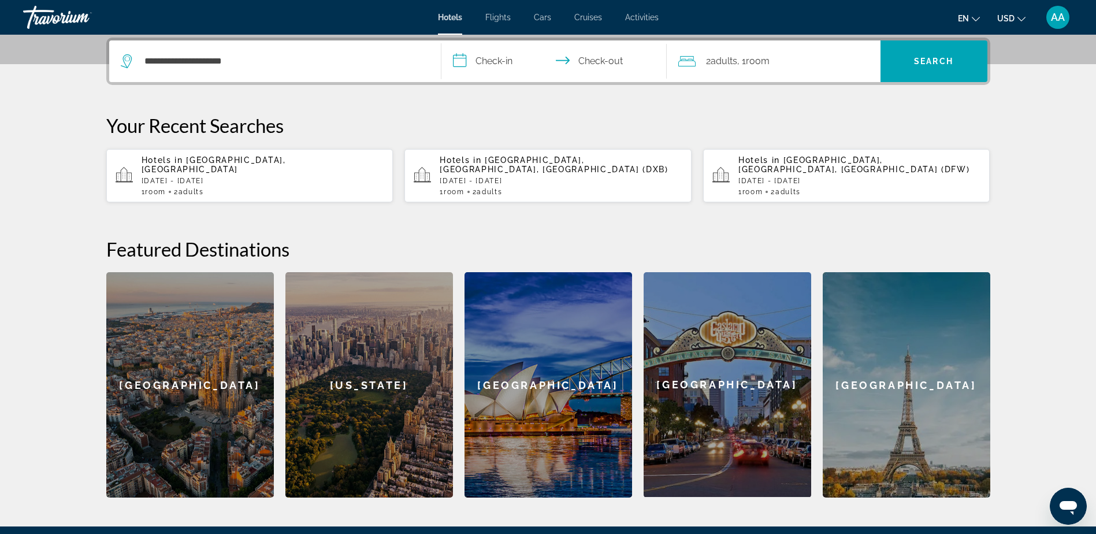
click at [493, 58] on input "**********" at bounding box center [556, 62] width 230 height 45
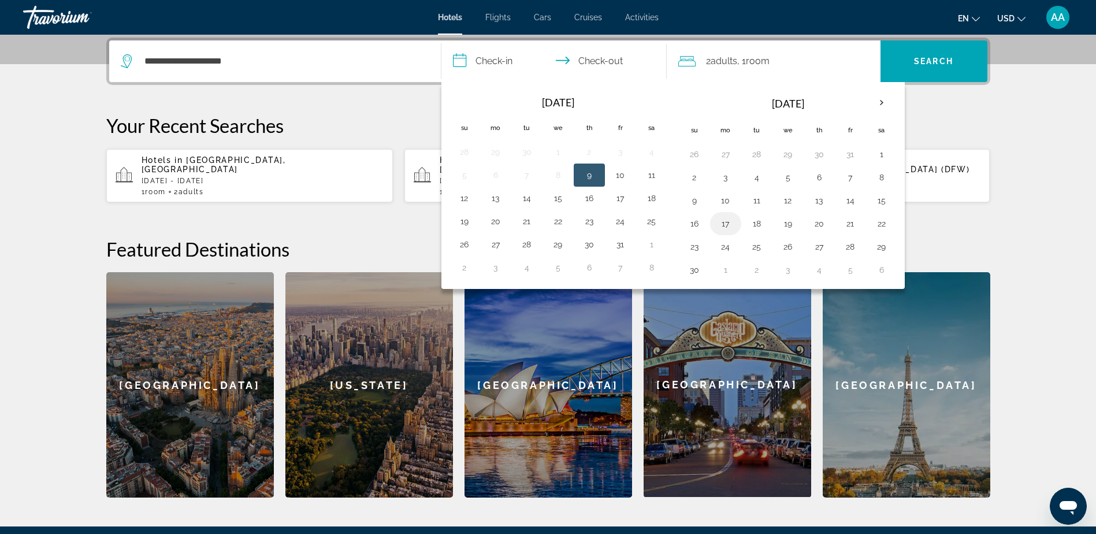
click at [721, 228] on button "17" at bounding box center [726, 224] width 18 height 16
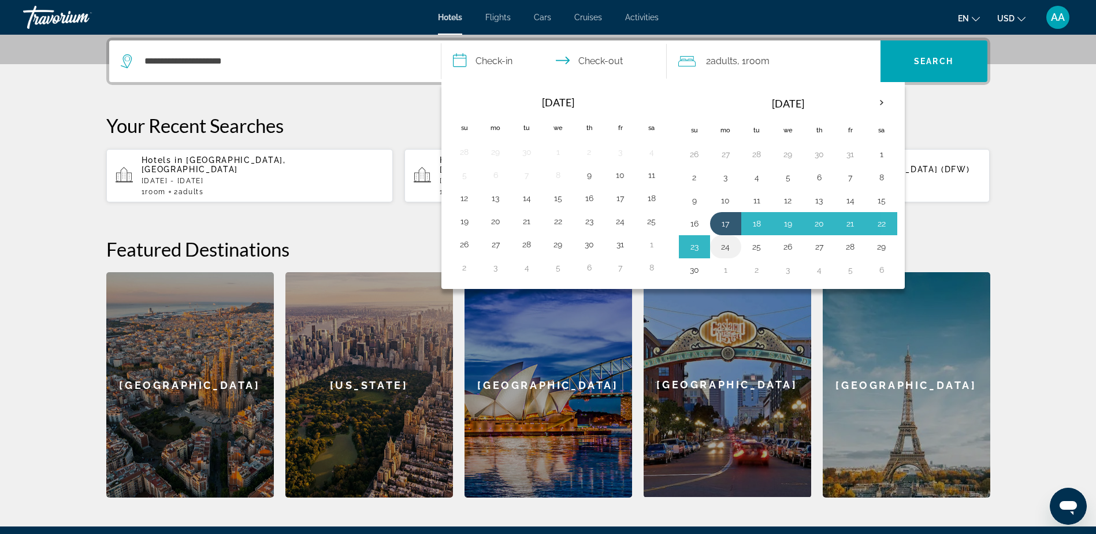
click at [725, 248] on button "24" at bounding box center [726, 247] width 18 height 16
type input "**********"
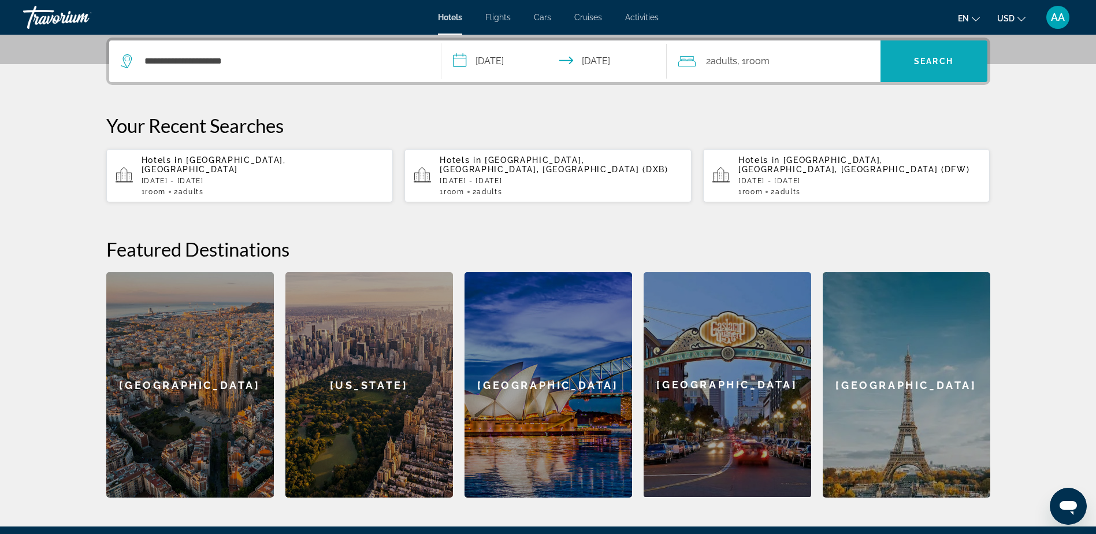
click at [933, 65] on span "Search" at bounding box center [933, 61] width 39 height 9
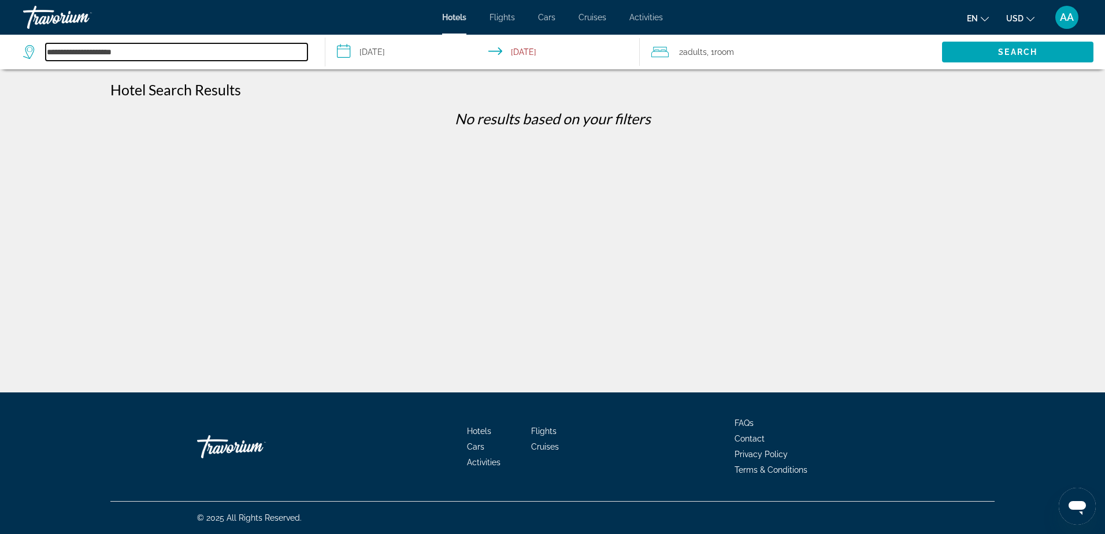
click at [87, 51] on input "**********" at bounding box center [177, 51] width 262 height 17
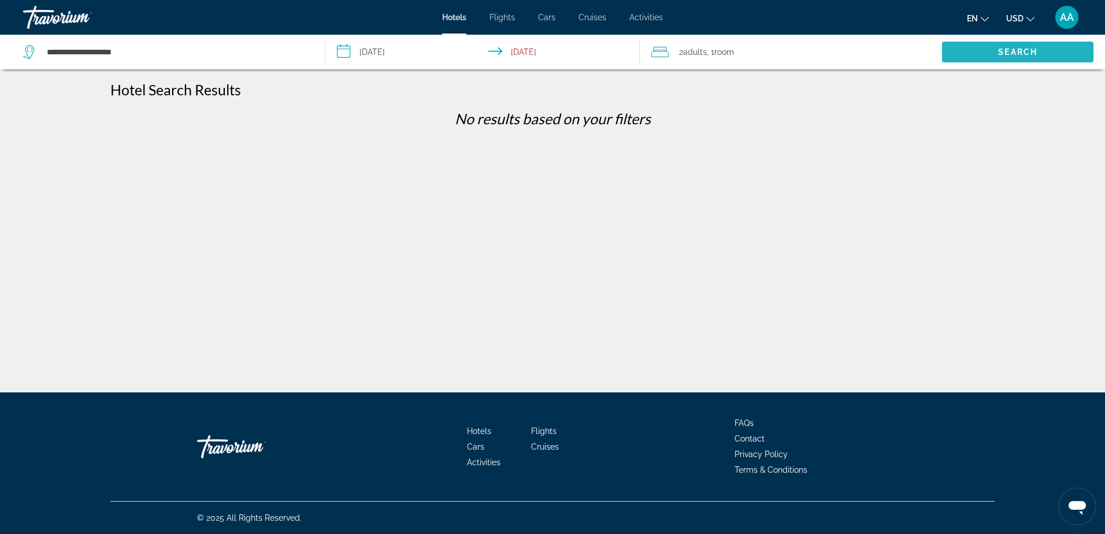
click at [1015, 53] on span "Search" at bounding box center [1017, 51] width 39 height 9
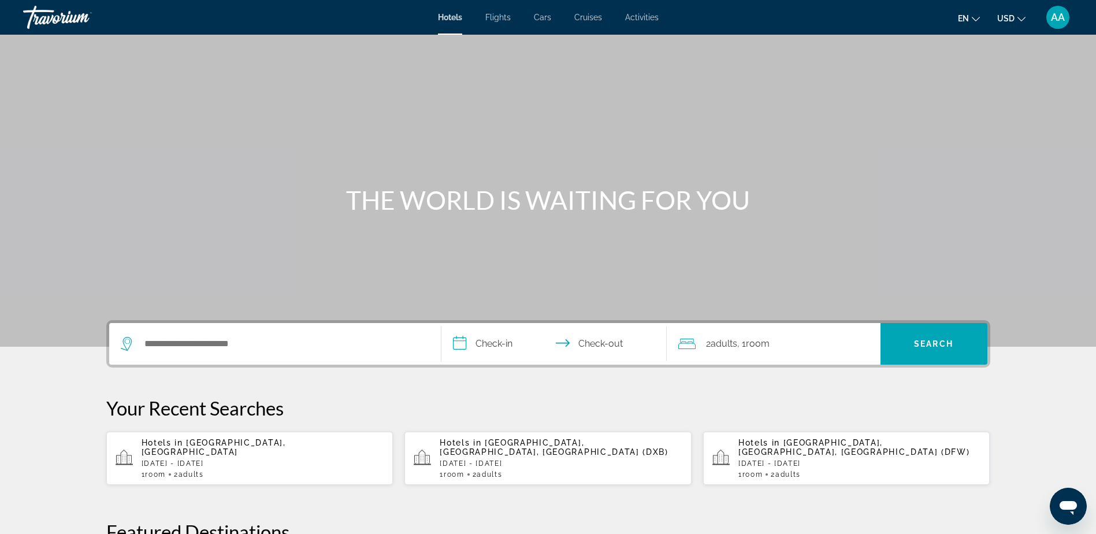
click at [244, 448] on span "[GEOGRAPHIC_DATA], [GEOGRAPHIC_DATA]" at bounding box center [214, 447] width 144 height 18
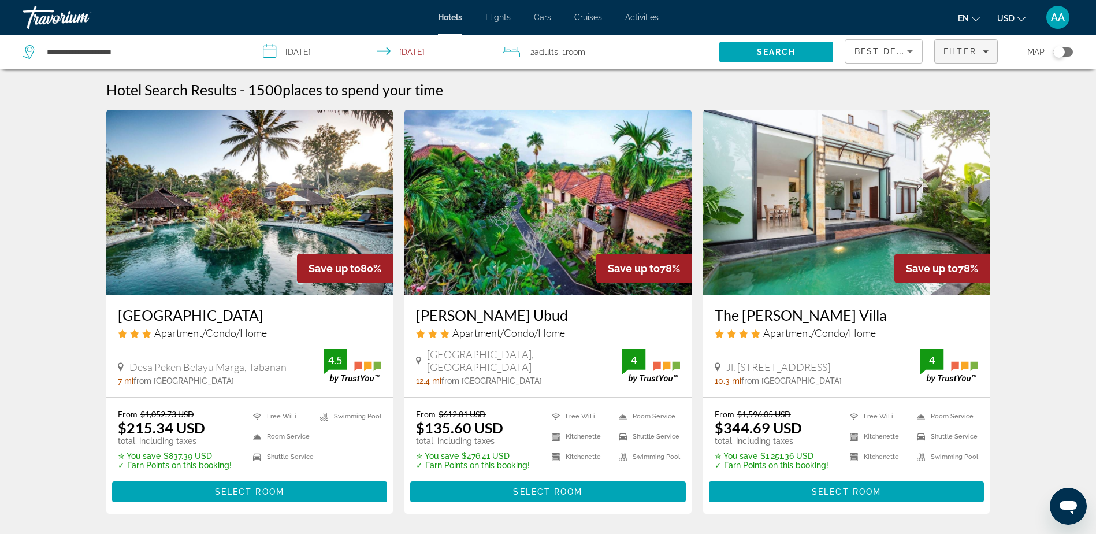
click at [962, 57] on span "Filters" at bounding box center [966, 52] width 62 height 28
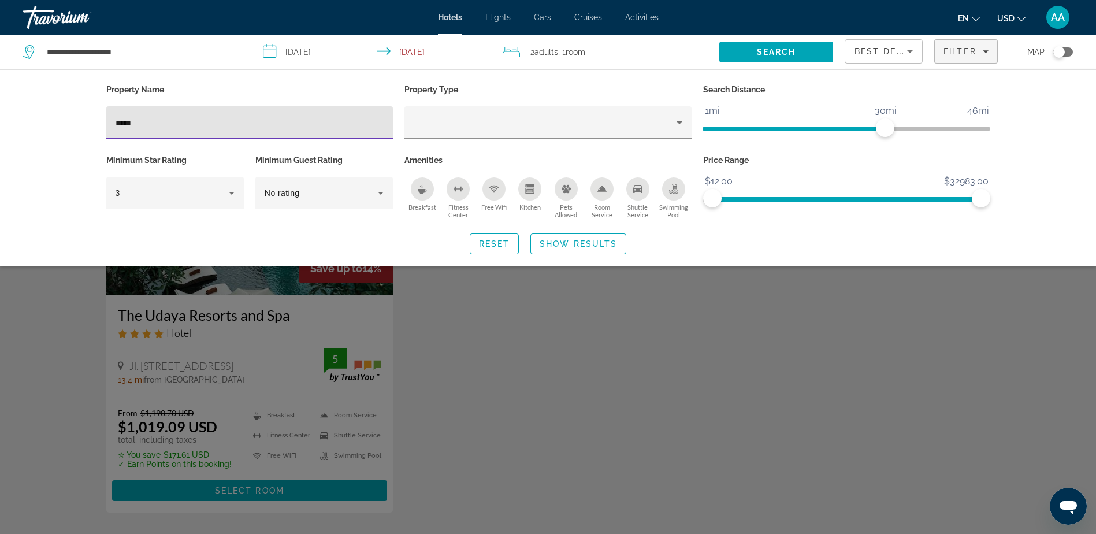
type input "*****"
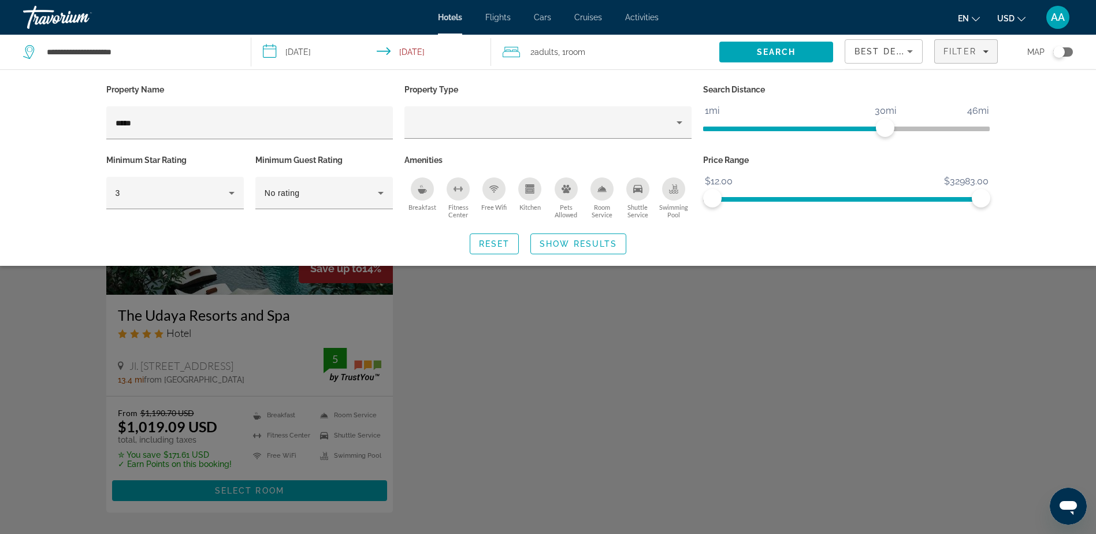
click at [455, 378] on div "Search widget" at bounding box center [548, 353] width 1096 height 361
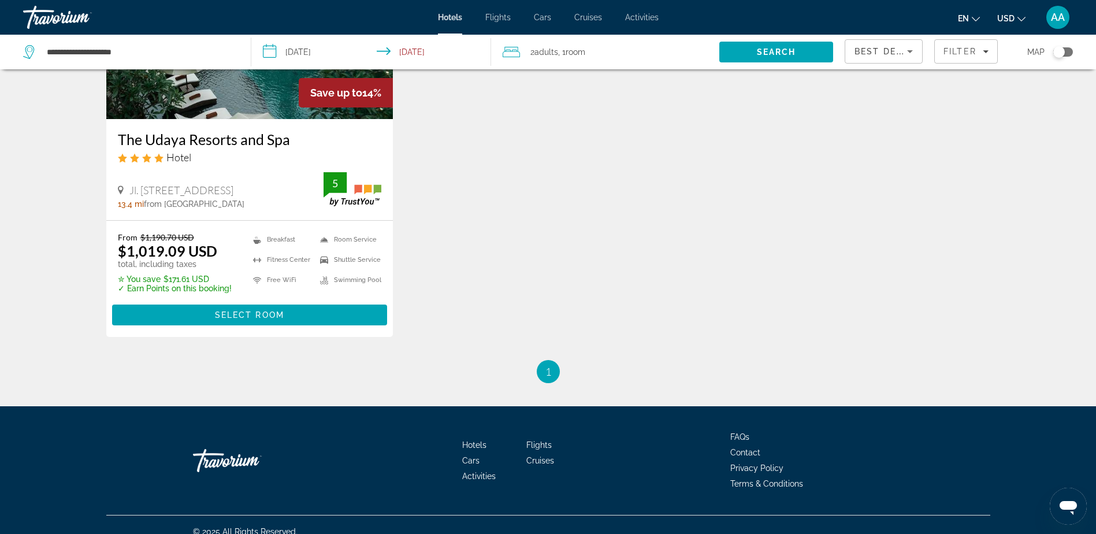
scroll to position [190, 0]
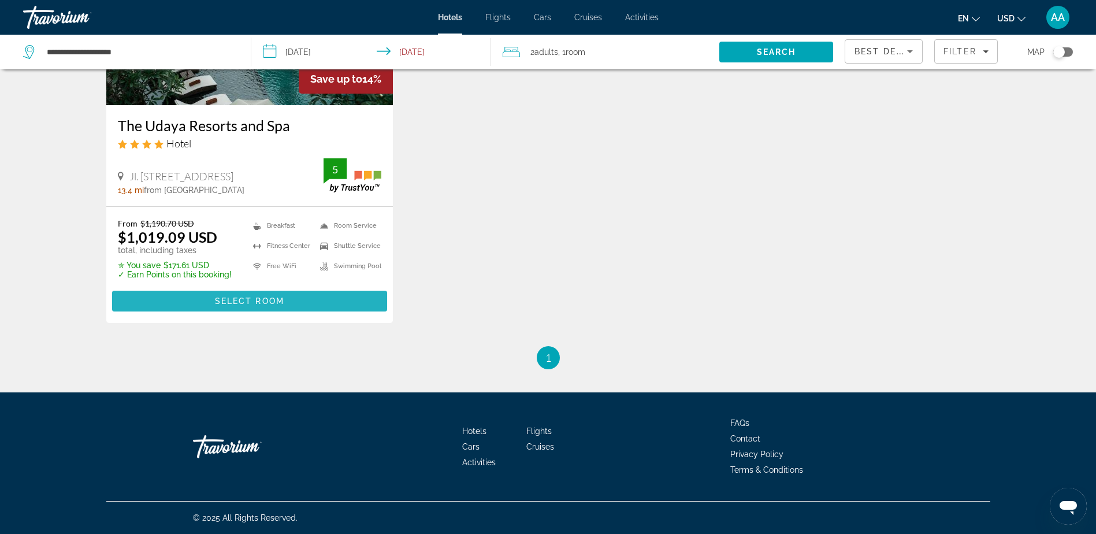
click at [221, 298] on span "Select Room" at bounding box center [249, 300] width 69 height 9
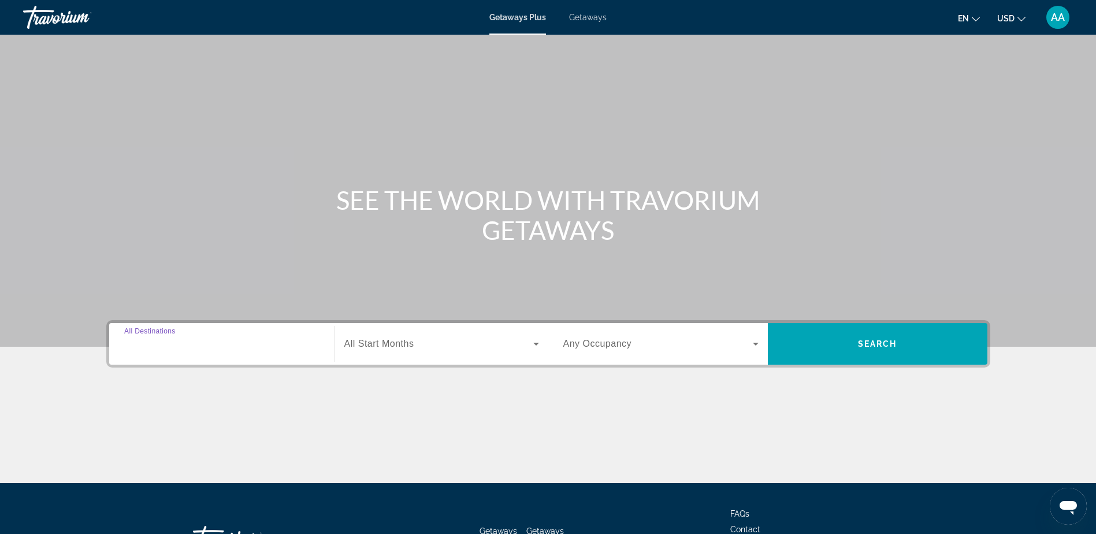
click at [195, 343] on input "Destination All Destinations" at bounding box center [221, 344] width 195 height 14
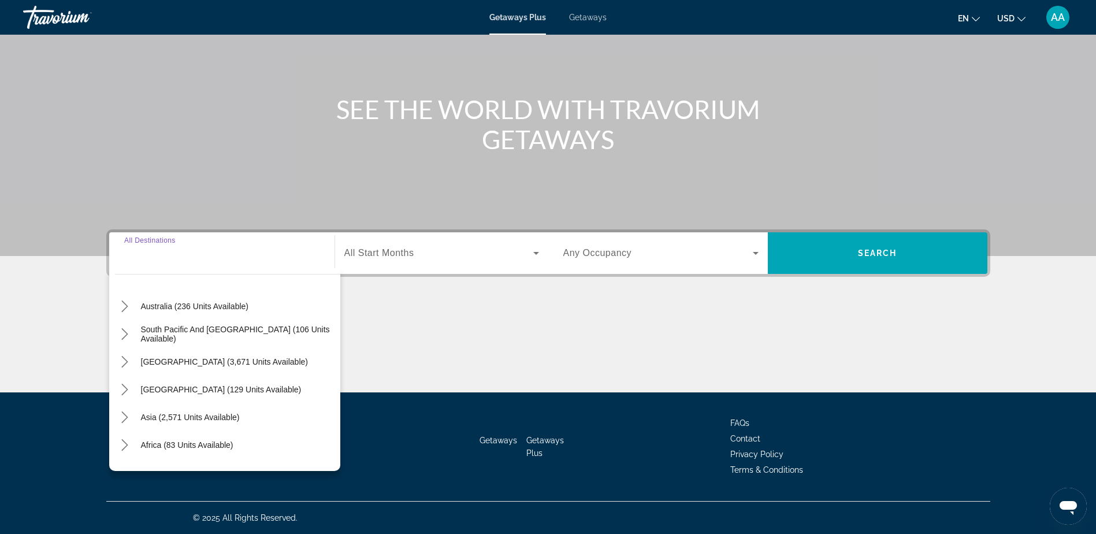
scroll to position [187, 0]
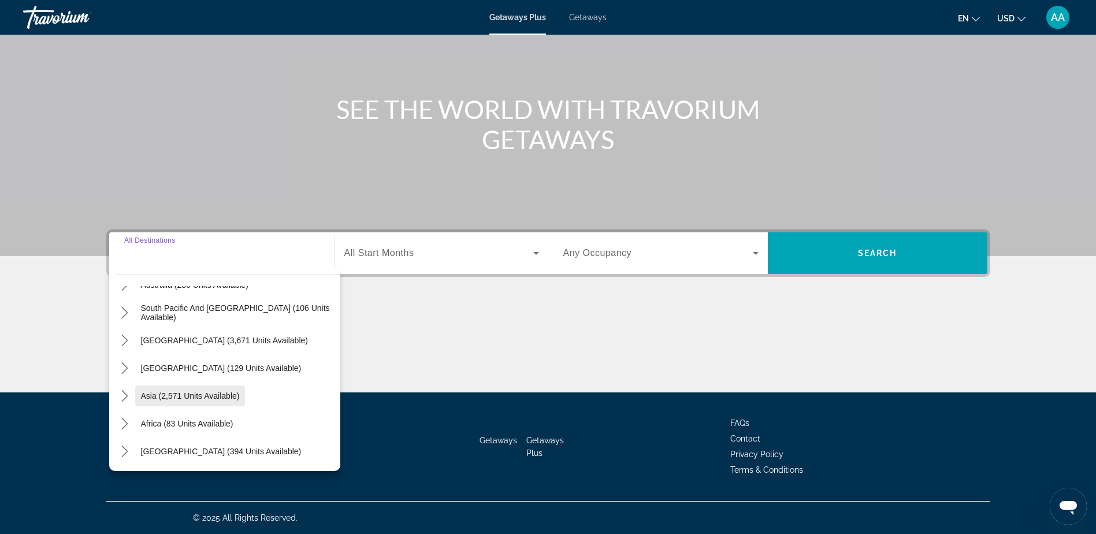
click at [173, 391] on span "Asia (2,571 units available)" at bounding box center [190, 395] width 99 height 9
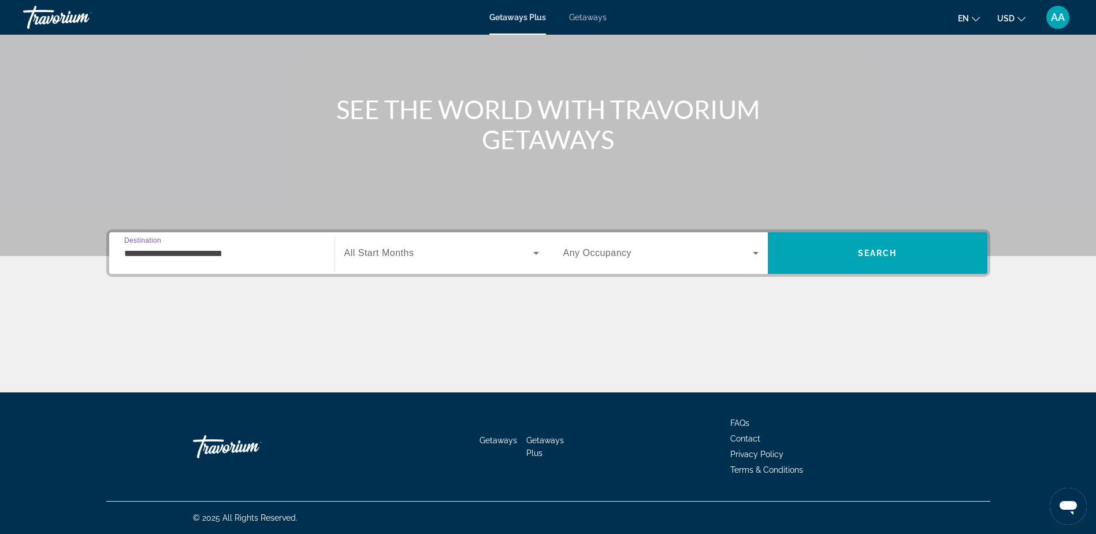
click at [180, 251] on input "**********" at bounding box center [221, 254] width 195 height 14
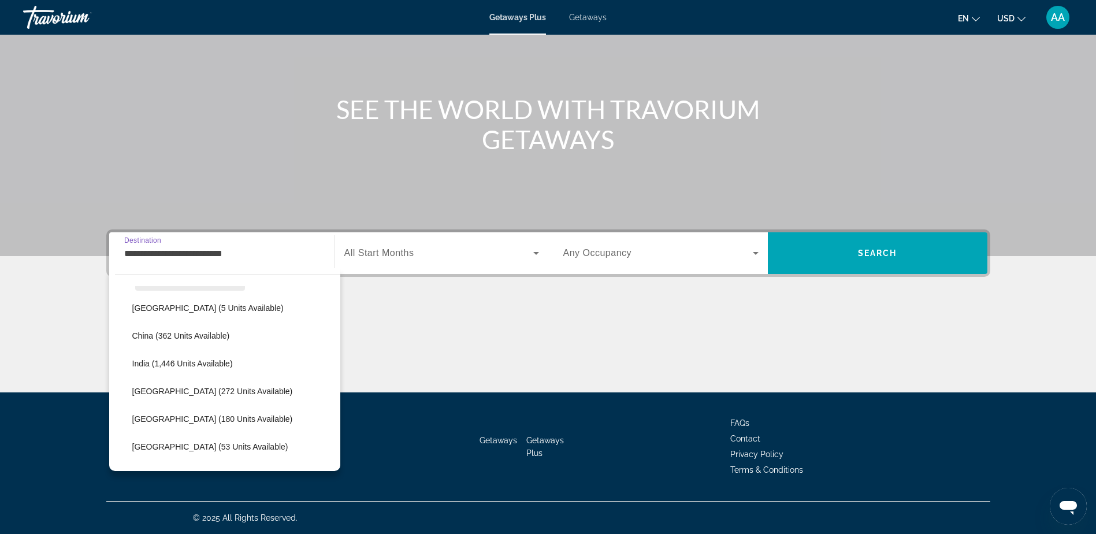
scroll to position [323, 0]
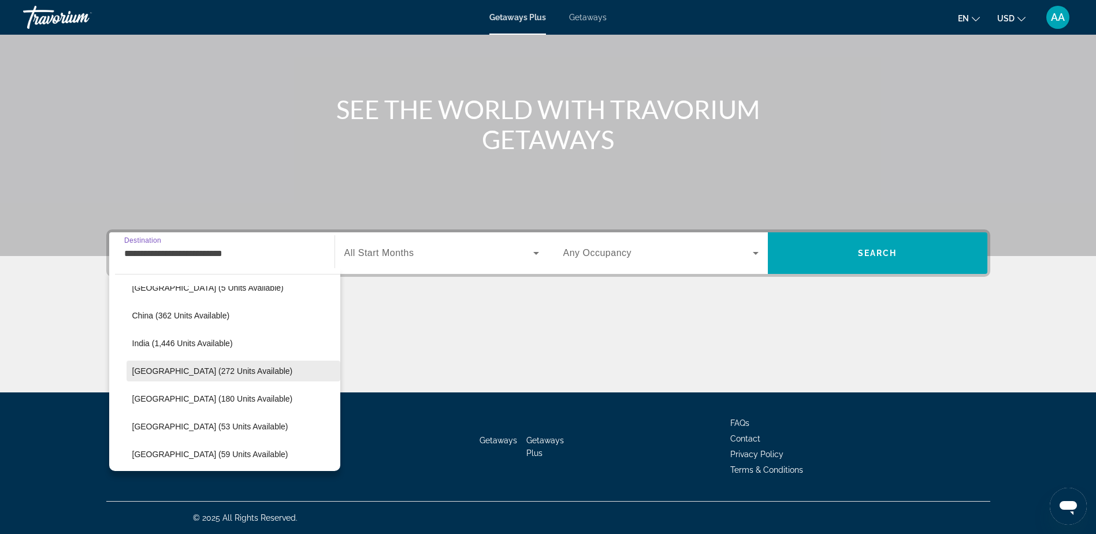
click at [165, 368] on span "[GEOGRAPHIC_DATA] (272 units available)" at bounding box center [212, 370] width 161 height 9
type input "**********"
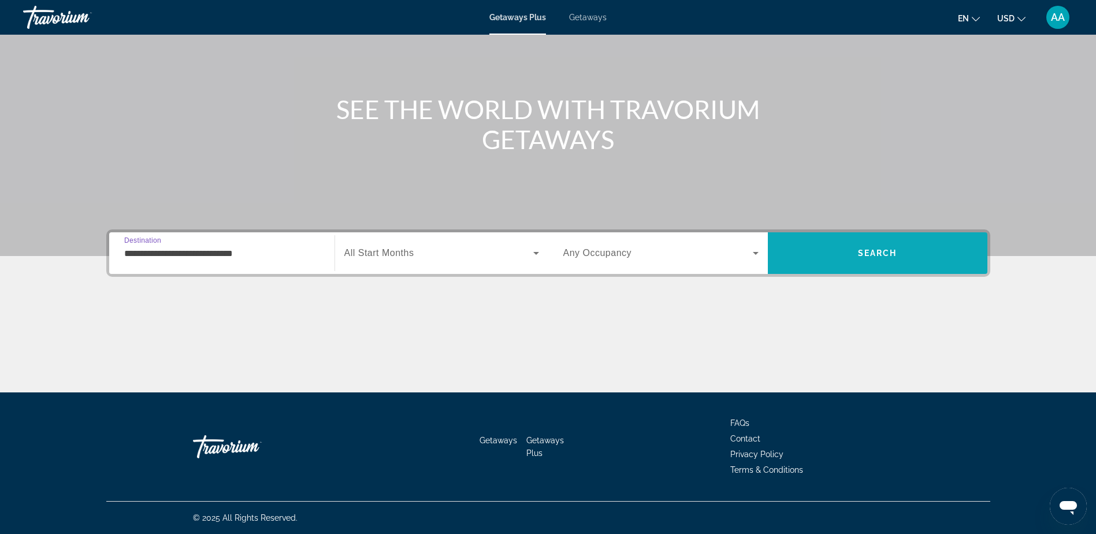
click at [901, 251] on span "Search" at bounding box center [878, 253] width 220 height 28
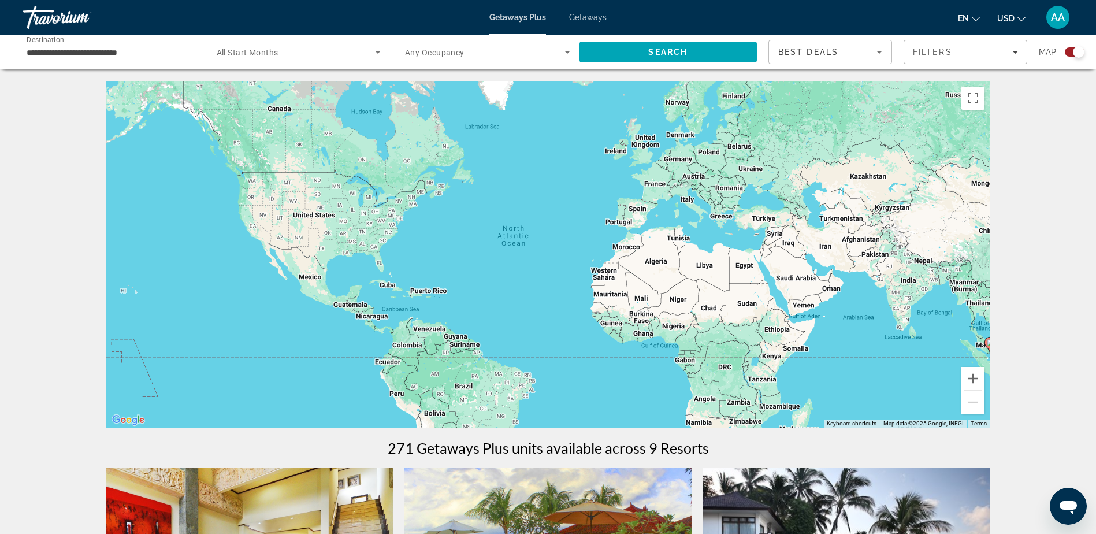
click at [1075, 53] on div "Search widget" at bounding box center [1079, 52] width 12 height 12
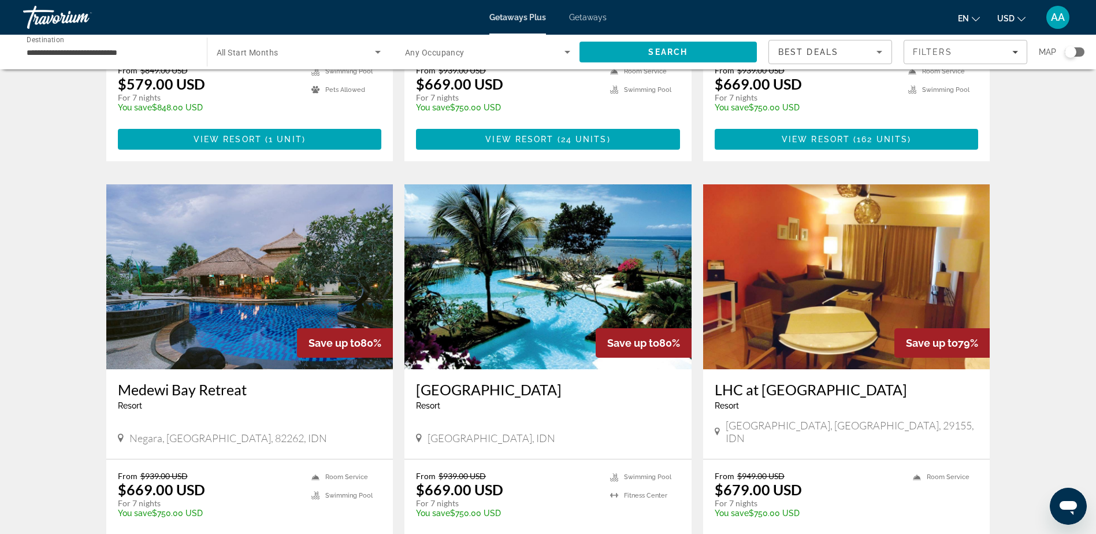
scroll to position [769, 0]
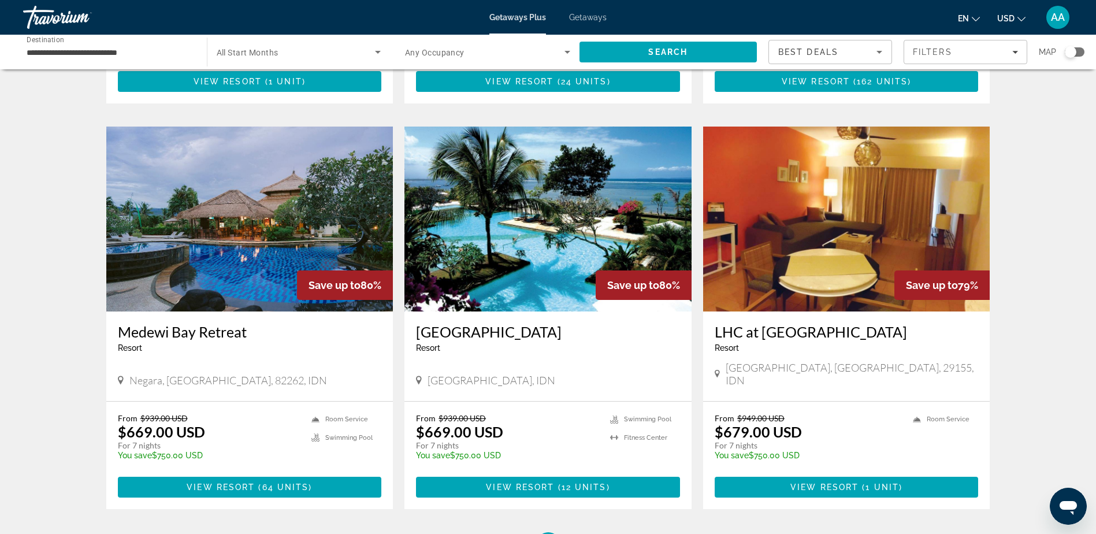
click at [574, 276] on img "Main content" at bounding box center [547, 219] width 287 height 185
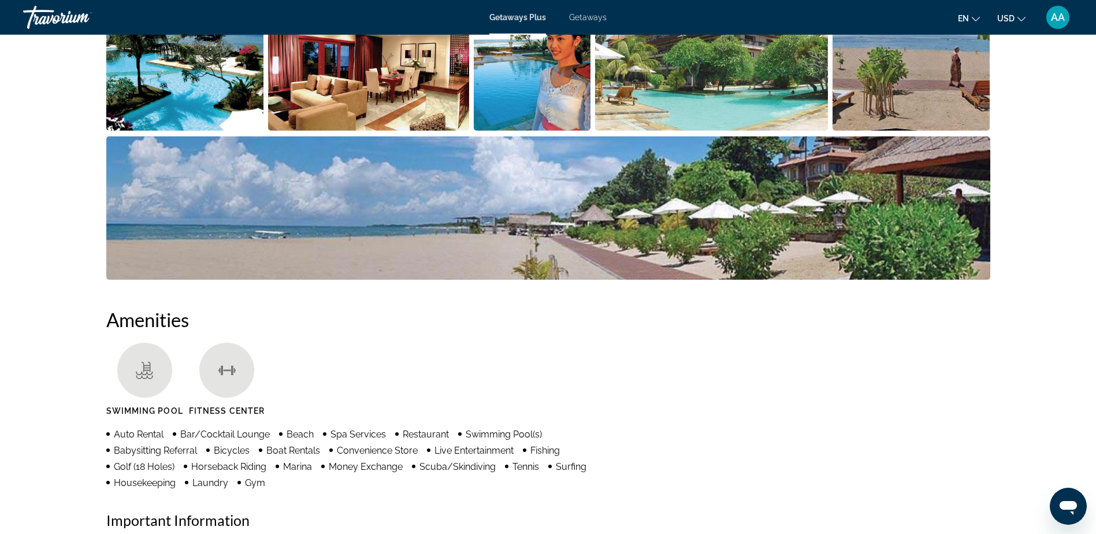
scroll to position [462, 0]
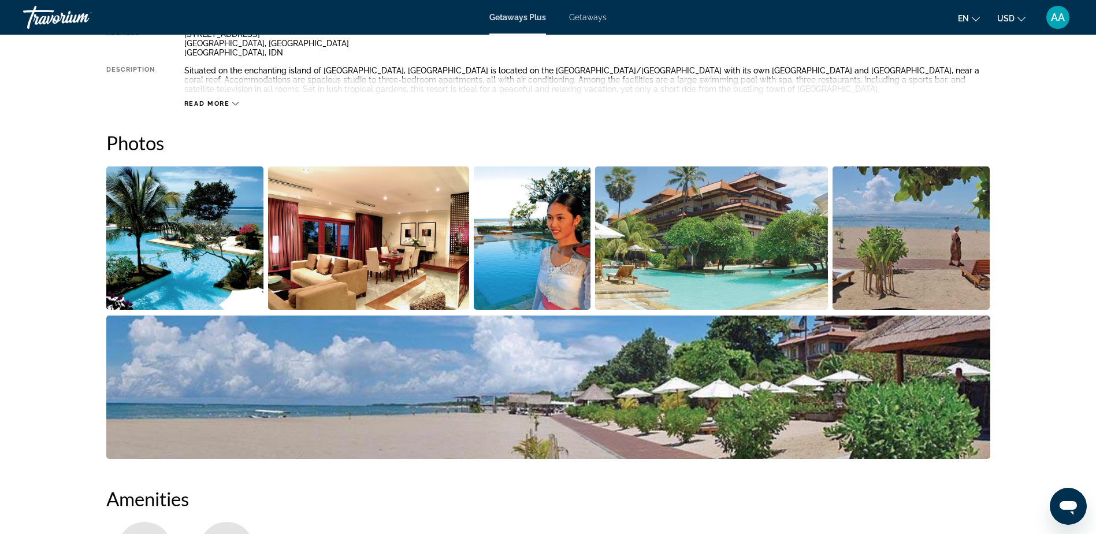
click at [222, 239] on img "Open full-screen image slider" at bounding box center [185, 237] width 158 height 143
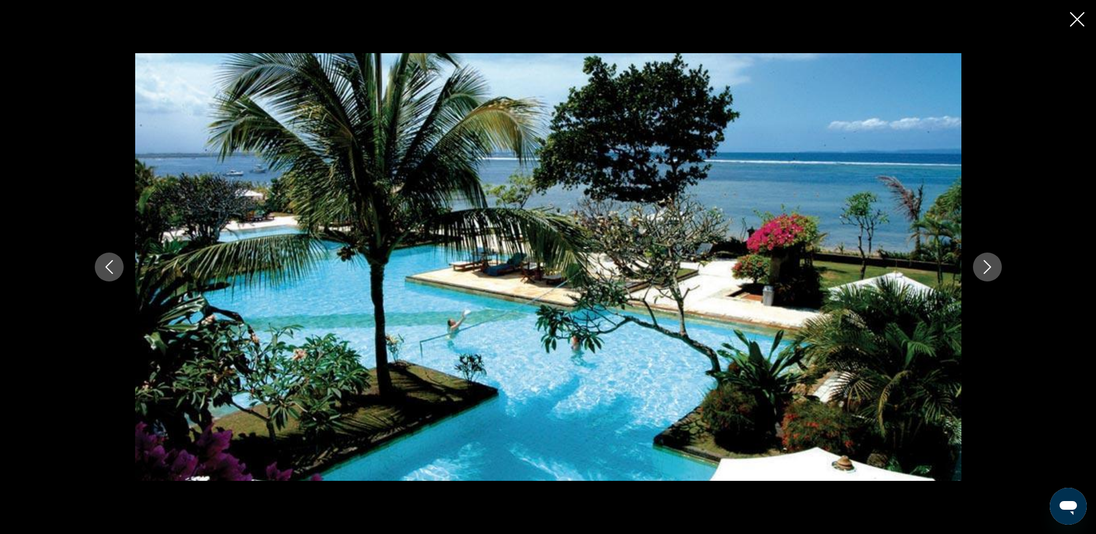
click at [982, 266] on icon "Next image" at bounding box center [988, 267] width 14 height 14
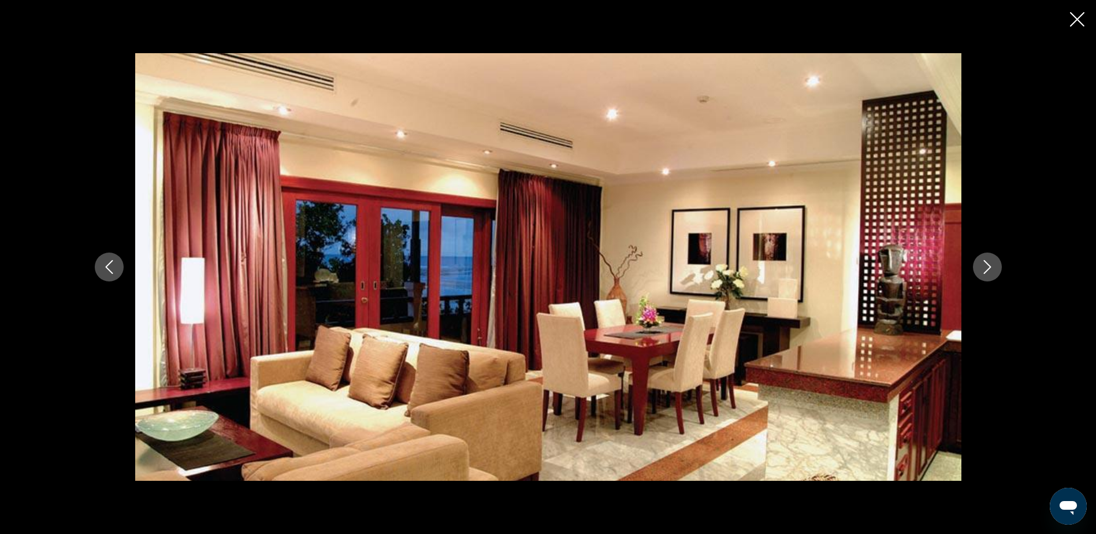
click at [982, 266] on icon "Next image" at bounding box center [988, 267] width 14 height 14
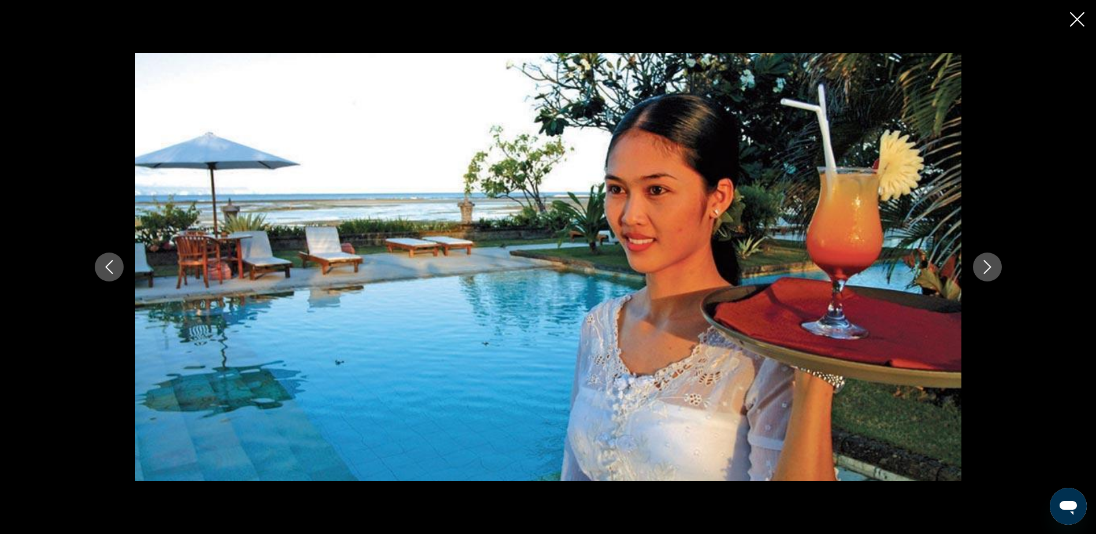
click at [982, 266] on icon "Next image" at bounding box center [988, 267] width 14 height 14
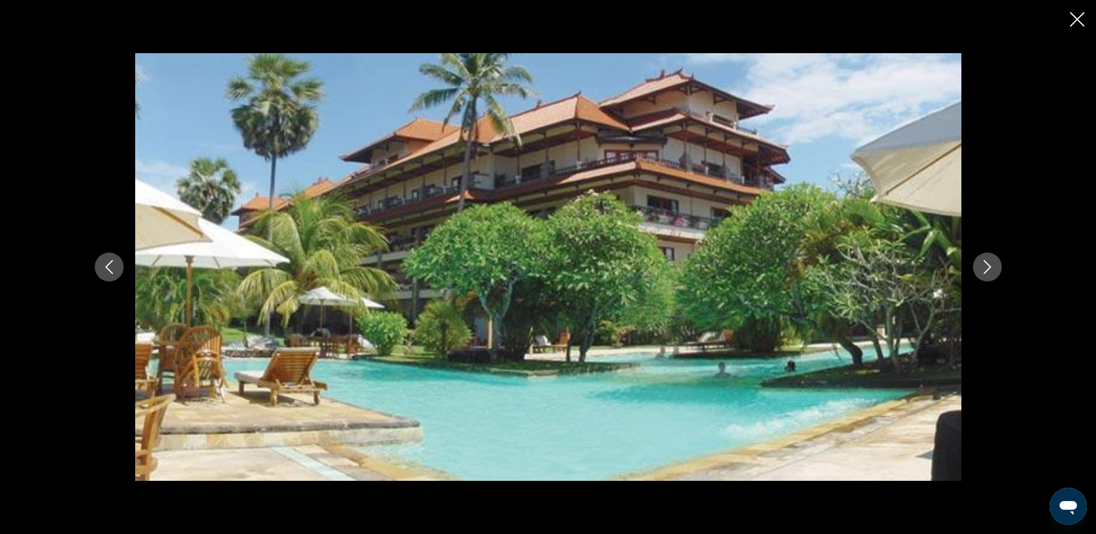
click at [982, 266] on icon "Next image" at bounding box center [988, 267] width 14 height 14
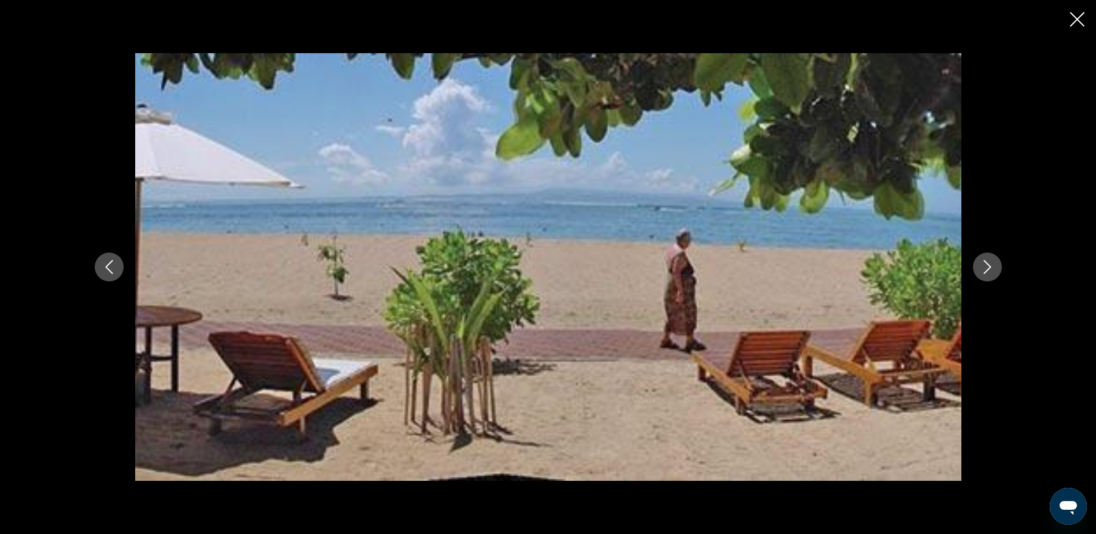
click at [982, 266] on icon "Next image" at bounding box center [988, 267] width 14 height 14
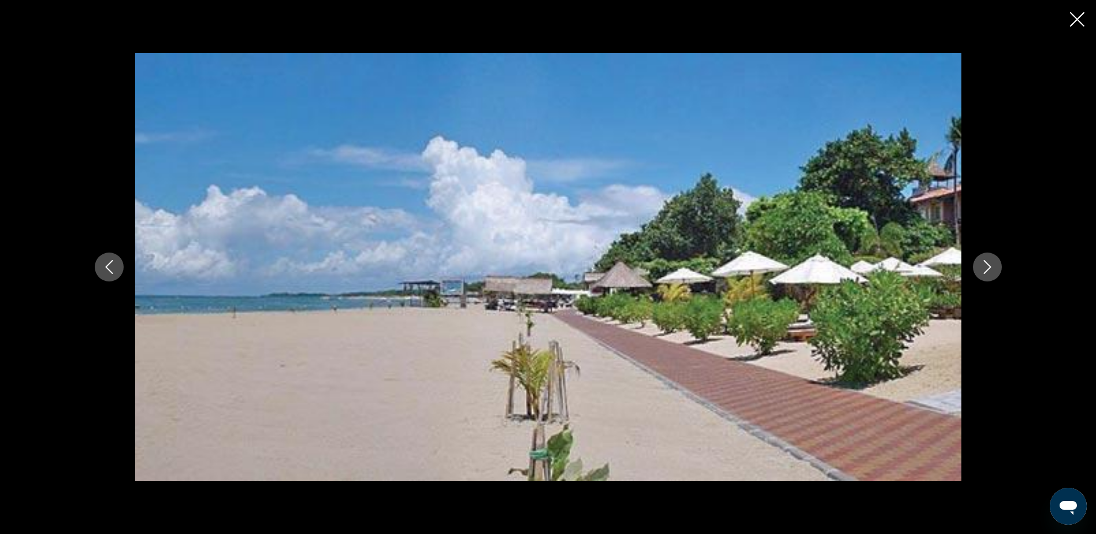
click at [982, 266] on icon "Next image" at bounding box center [988, 267] width 14 height 14
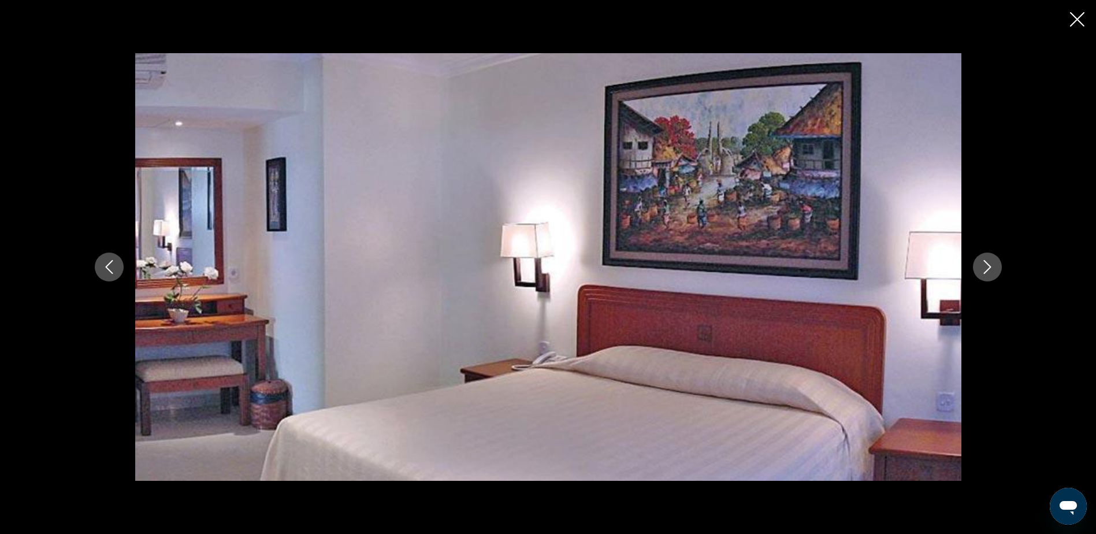
click at [982, 266] on icon "Next image" at bounding box center [988, 267] width 14 height 14
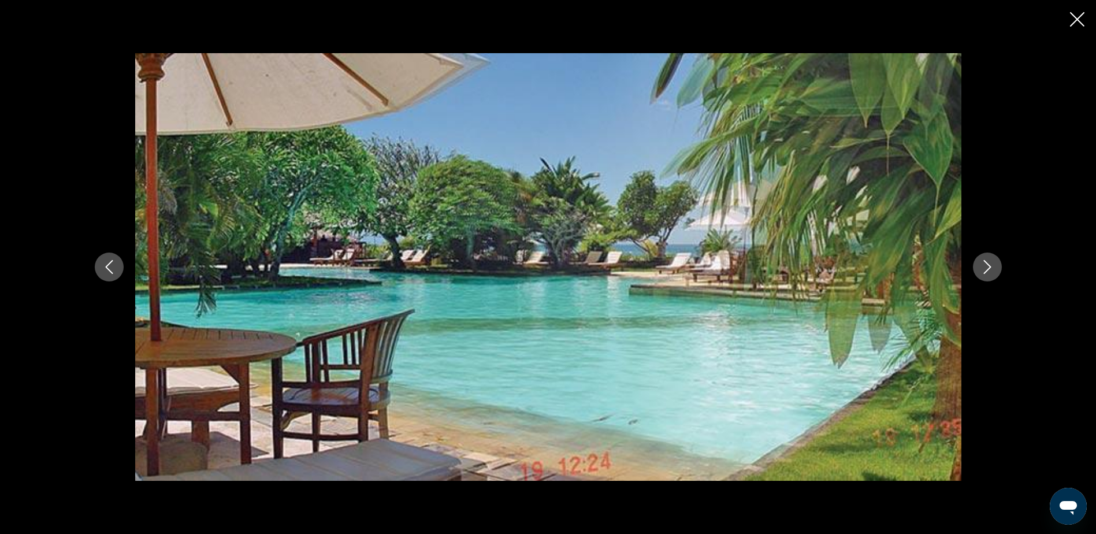
click at [982, 266] on icon "Next image" at bounding box center [988, 267] width 14 height 14
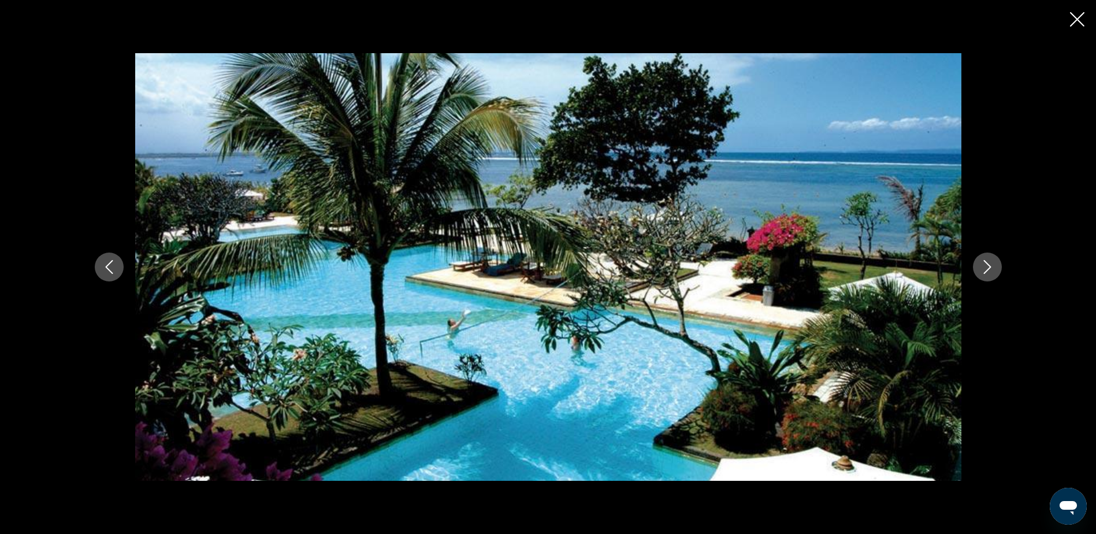
click at [982, 266] on icon "Next image" at bounding box center [988, 267] width 14 height 14
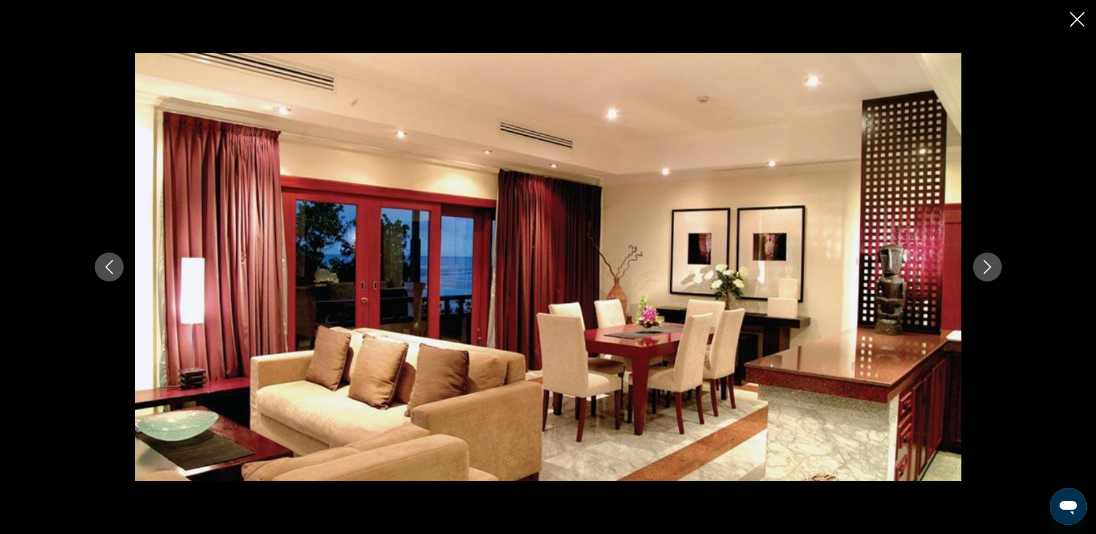
click at [982, 266] on icon "Next image" at bounding box center [988, 267] width 14 height 14
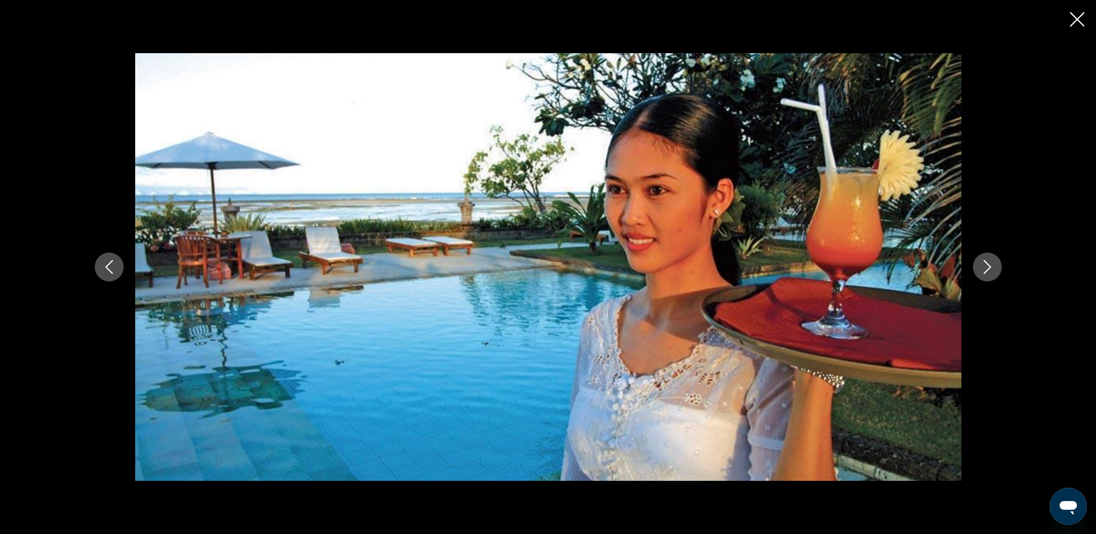
click at [1078, 16] on icon "Close slideshow" at bounding box center [1077, 19] width 14 height 14
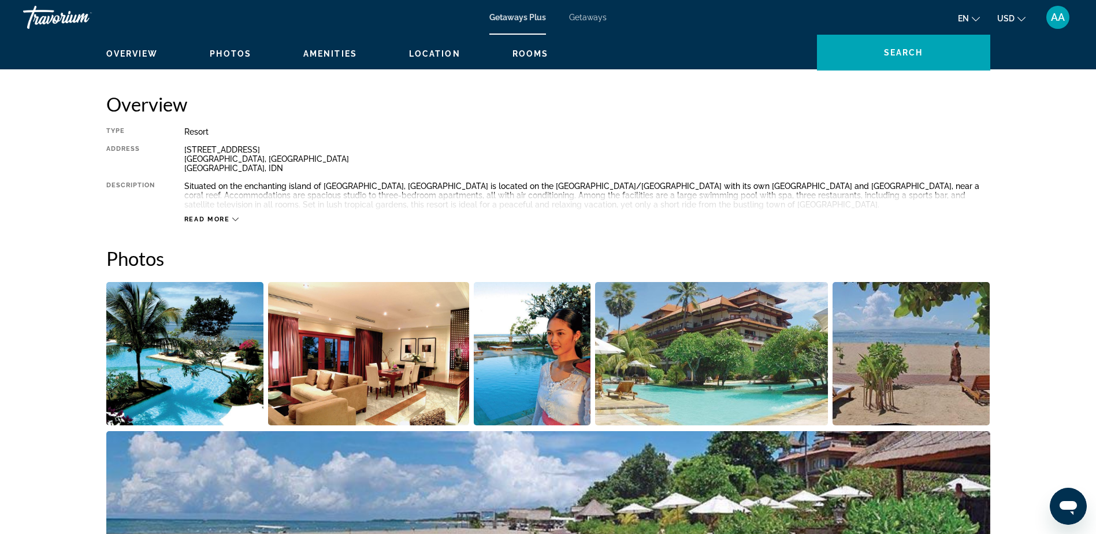
scroll to position [0, 0]
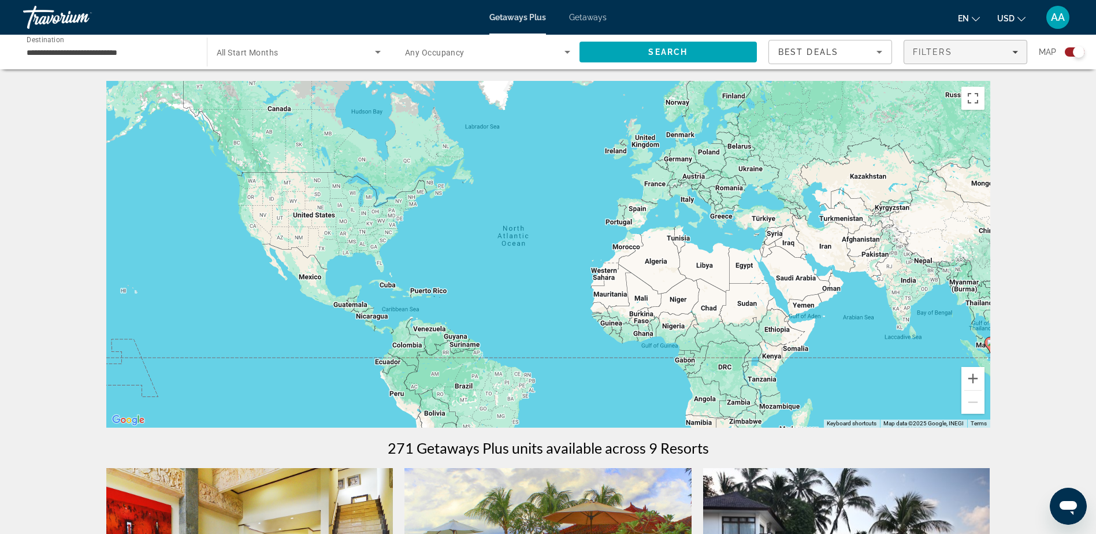
click at [940, 49] on span "Filters" at bounding box center [932, 51] width 39 height 9
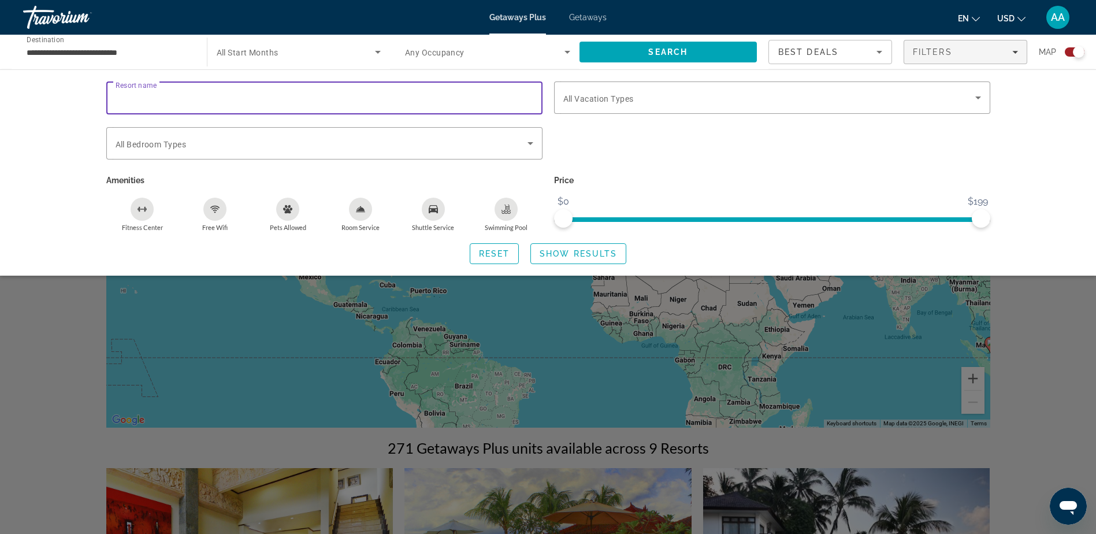
click at [316, 98] on input "Resort name" at bounding box center [325, 98] width 418 height 14
type input "*****"
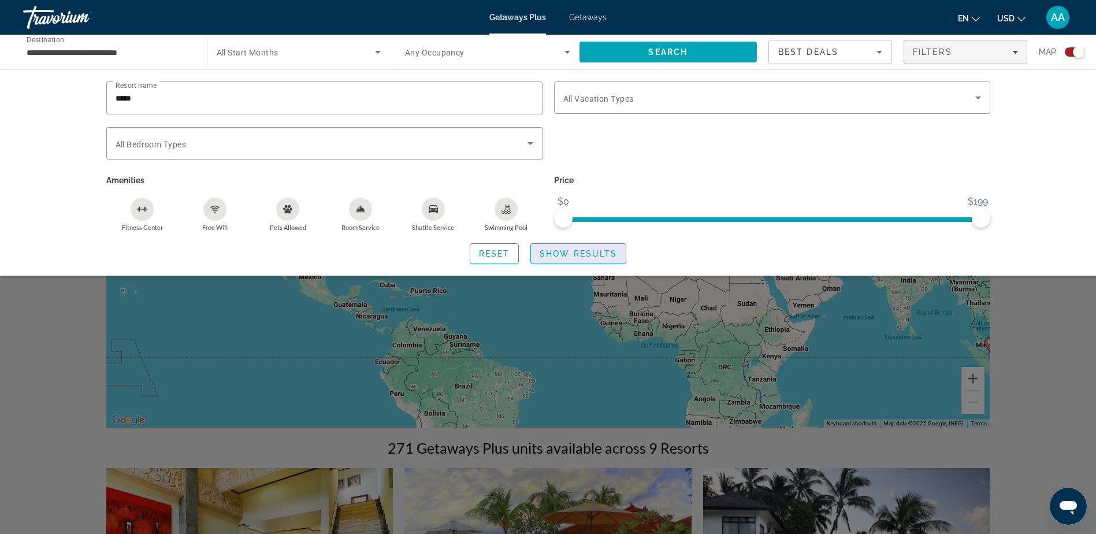
click at [563, 254] on span "Show Results" at bounding box center [578, 253] width 77 height 9
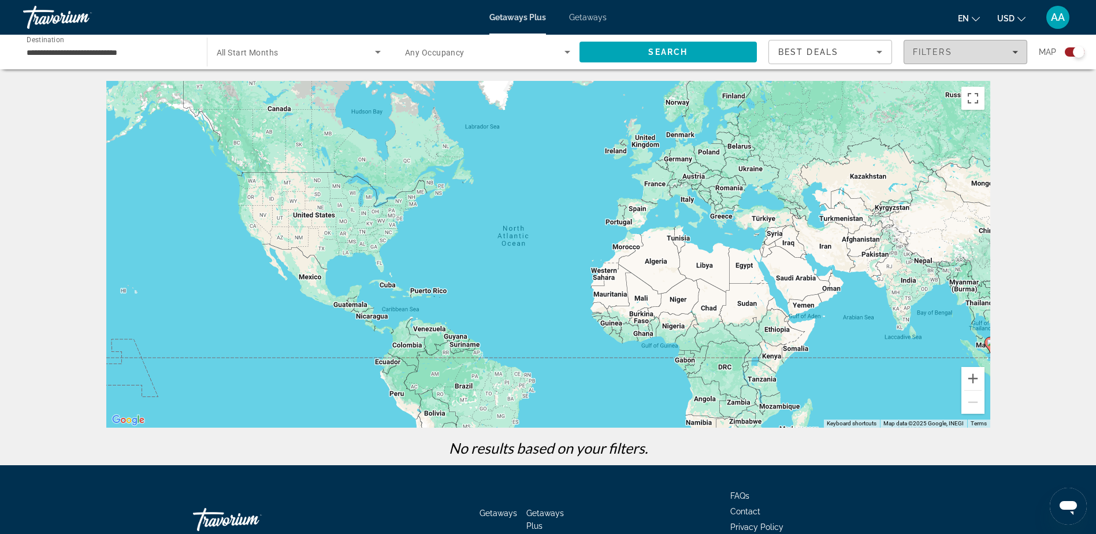
click at [973, 54] on div "Filters" at bounding box center [965, 51] width 105 height 9
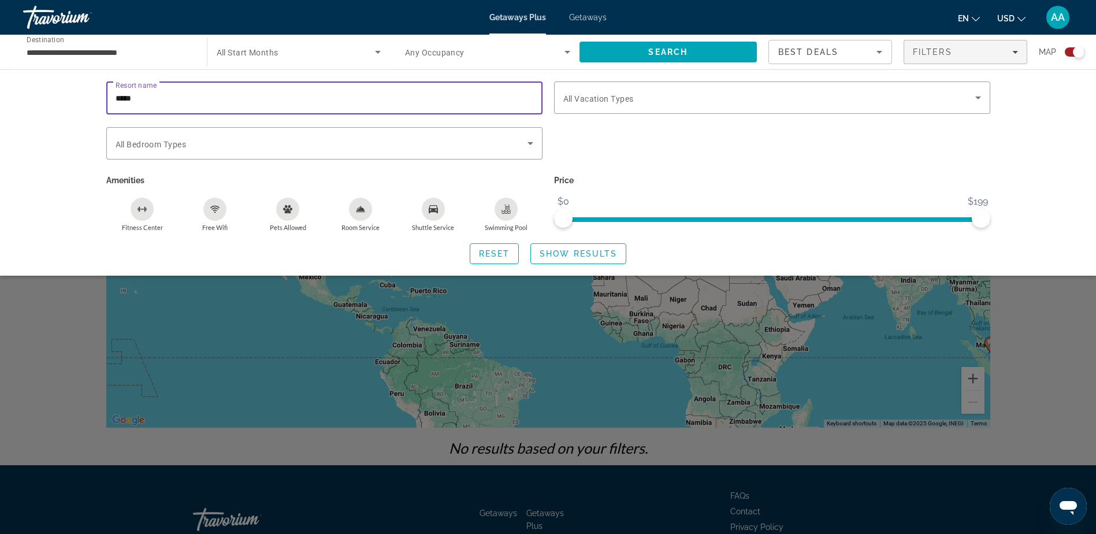
drag, startPoint x: 148, startPoint y: 101, endPoint x: 61, endPoint y: 82, distance: 89.3
click at [61, 82] on div "Resort name ***** Vacation Types All Vacation Types Bedroom Types All Bedroom T…" at bounding box center [548, 172] width 1096 height 206
type input "********"
click at [607, 247] on span "Search widget" at bounding box center [578, 254] width 95 height 28
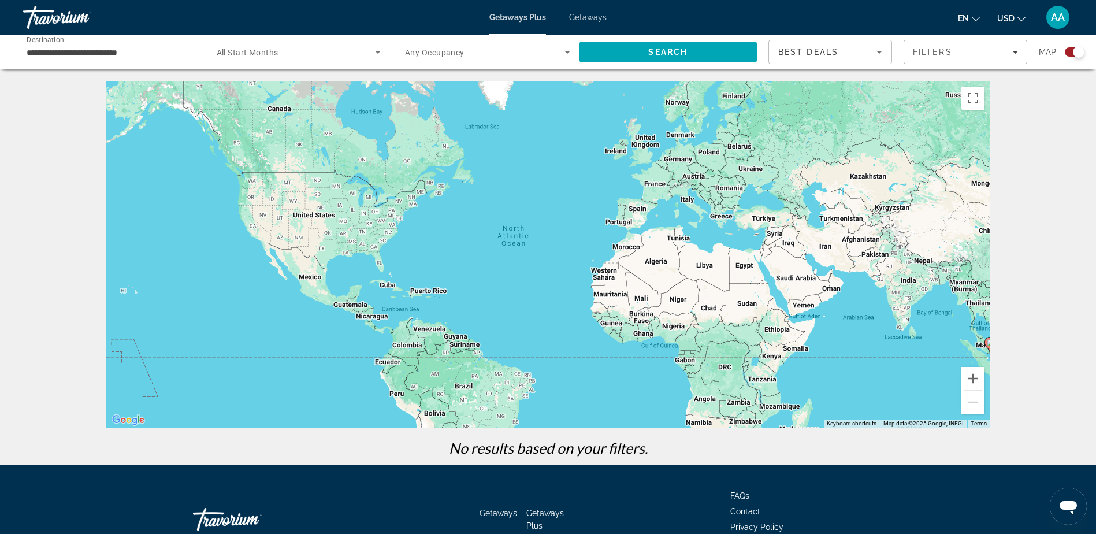
click at [128, 51] on input "**********" at bounding box center [109, 53] width 165 height 14
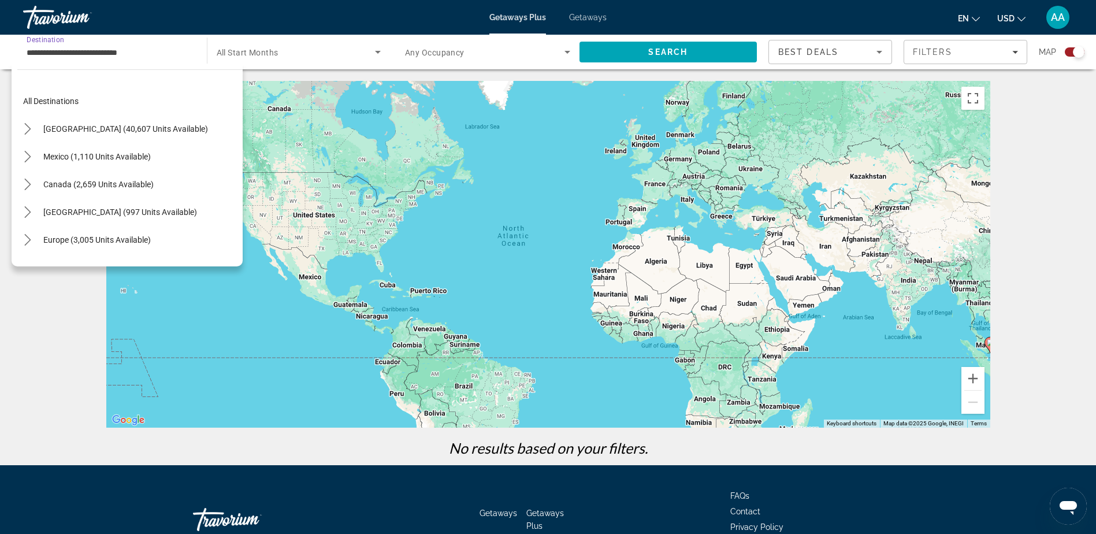
scroll to position [318, 0]
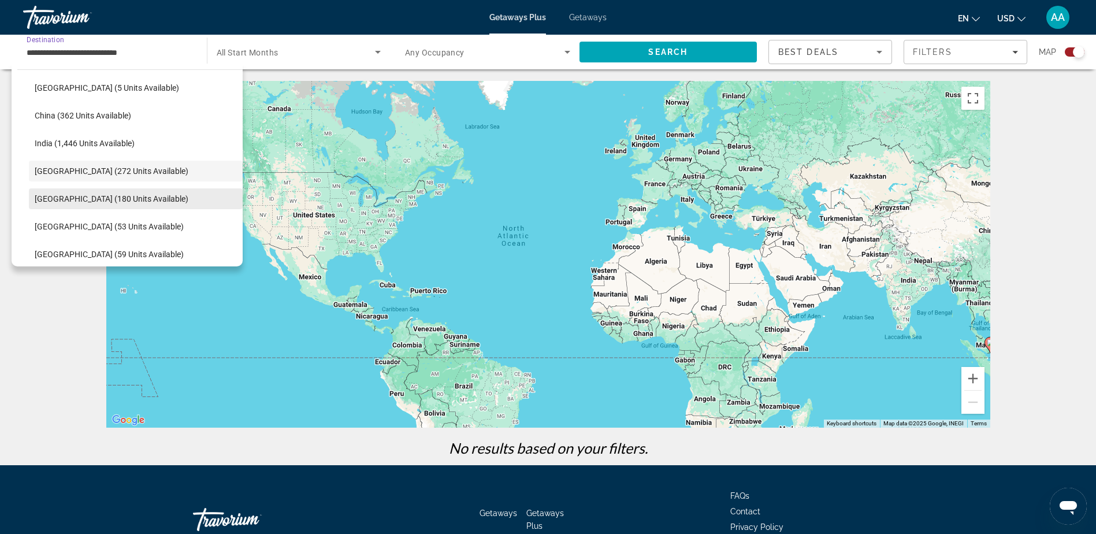
click at [102, 198] on span "Malaysia (180 units available)" at bounding box center [112, 198] width 154 height 9
type input "**********"
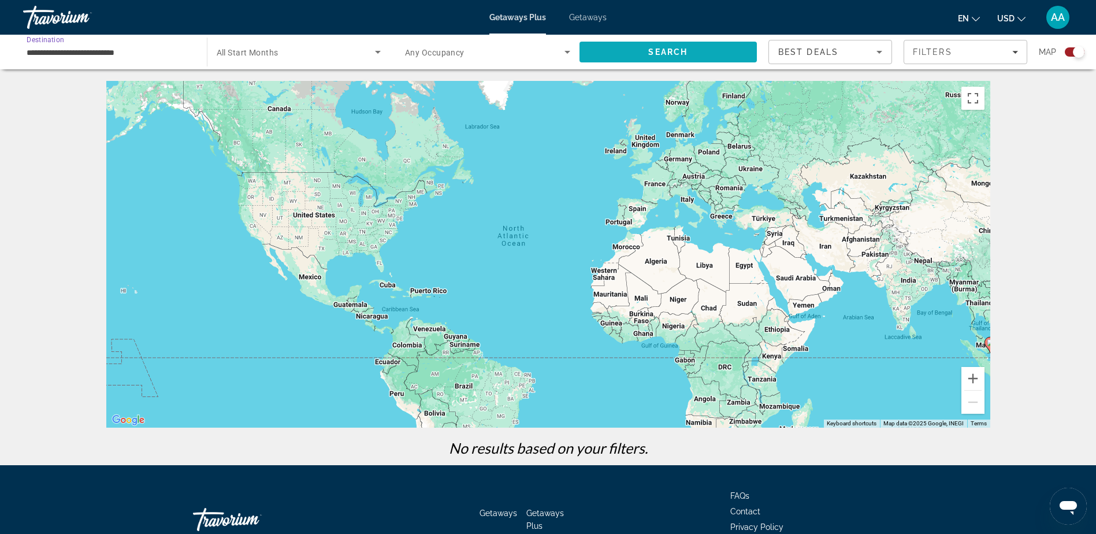
click at [659, 46] on span "Search" at bounding box center [669, 52] width 178 height 28
click at [952, 49] on span "Filters" at bounding box center [932, 51] width 39 height 9
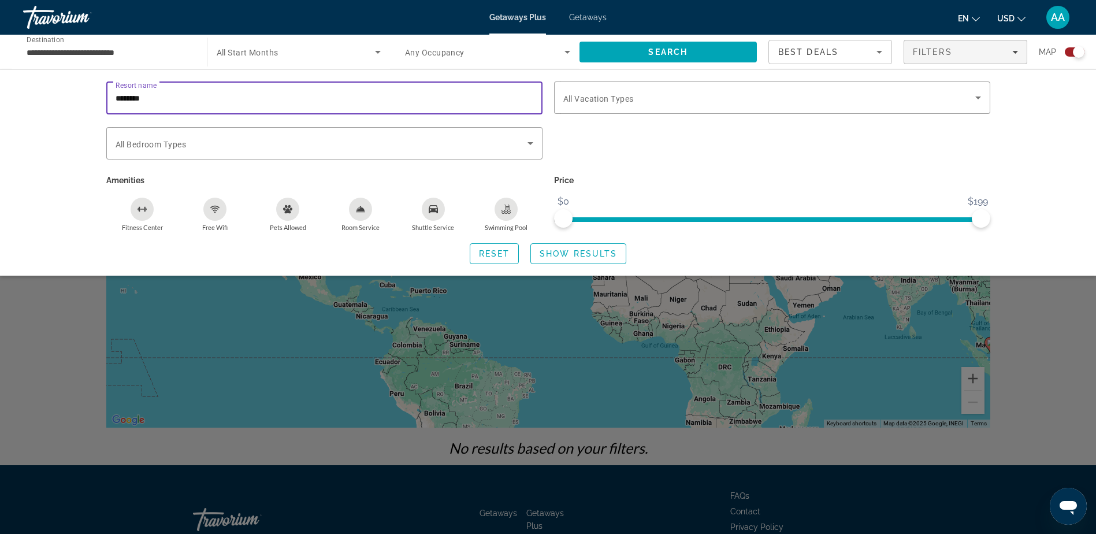
click at [196, 98] on input "********" at bounding box center [325, 98] width 418 height 14
click at [35, 138] on div "Resort name Vacation Types All Vacation Types Bedroom Types All Bedroom Types A…" at bounding box center [548, 172] width 1096 height 206
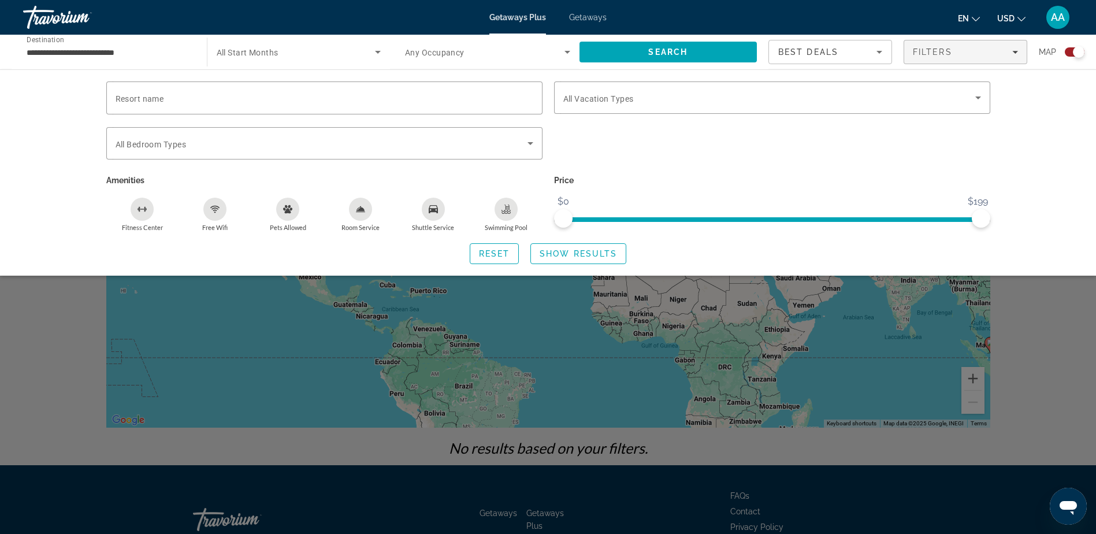
click at [461, 244] on div "Reset Show Results" at bounding box center [548, 253] width 884 height 21
click at [503, 251] on span "Reset" at bounding box center [494, 253] width 31 height 9
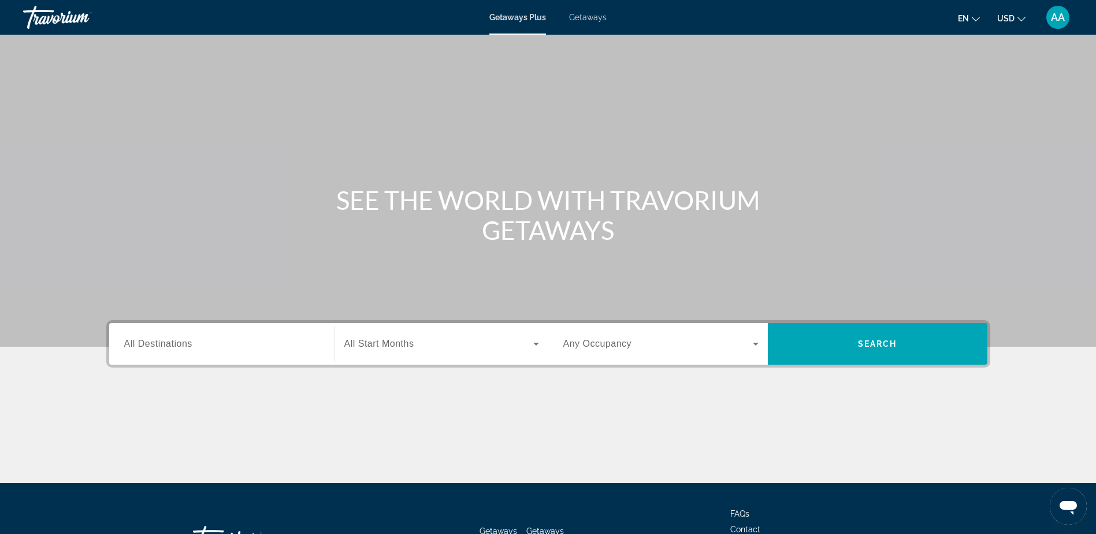
click at [594, 19] on span "Getaways" at bounding box center [588, 17] width 38 height 9
click at [214, 340] on input "Destination All Destinations" at bounding box center [221, 344] width 195 height 14
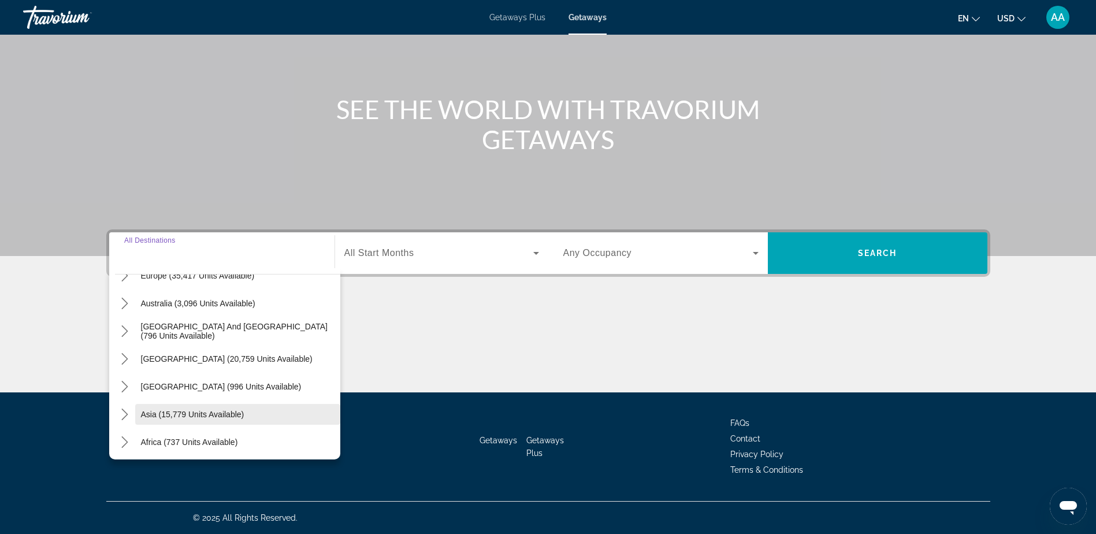
scroll to position [187, 0]
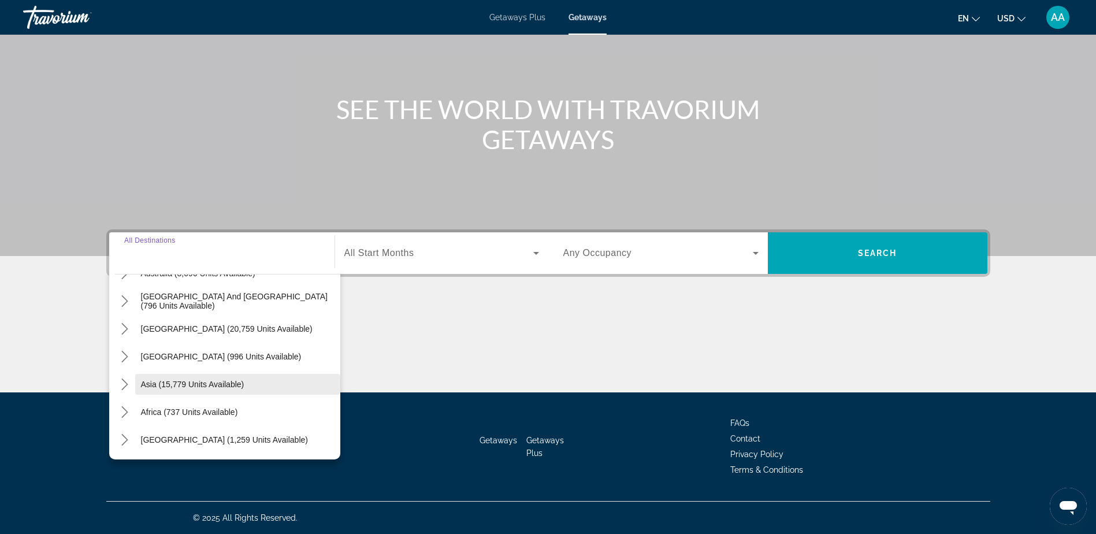
click at [164, 380] on span "Asia (15,779 units available)" at bounding box center [192, 384] width 103 height 9
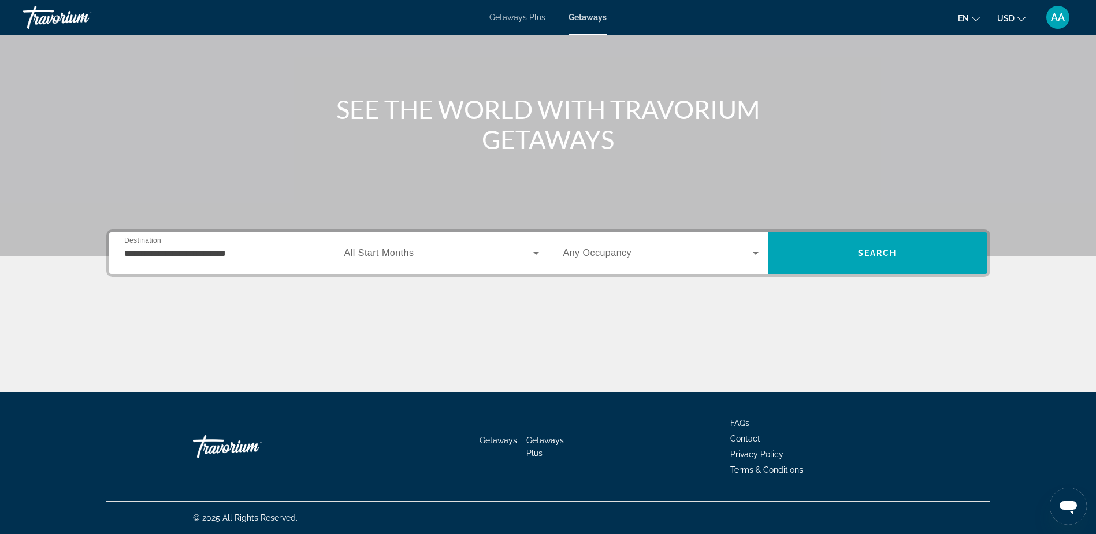
click at [178, 246] on div "**********" at bounding box center [221, 253] width 195 height 33
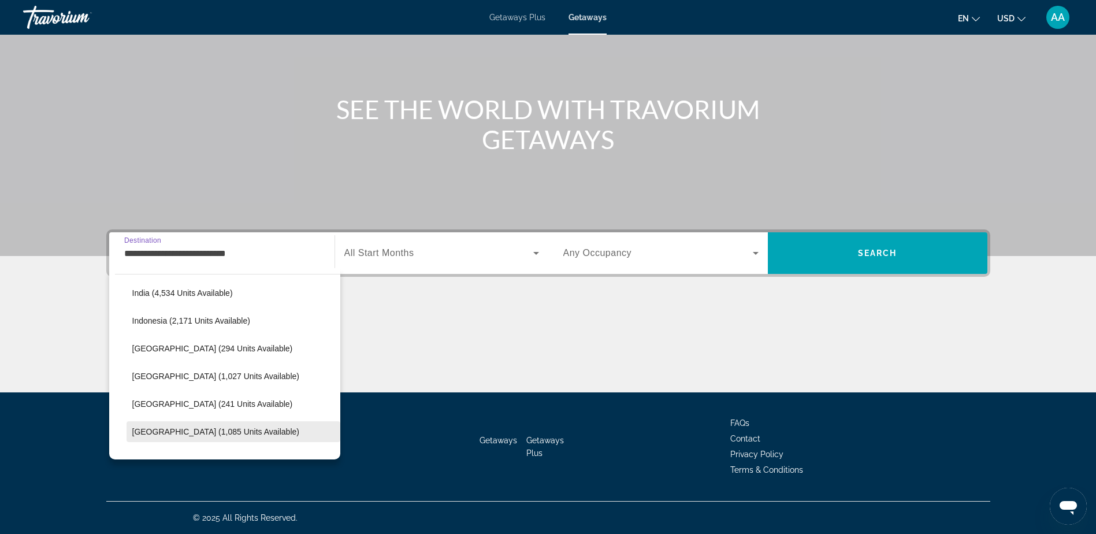
scroll to position [372, 0]
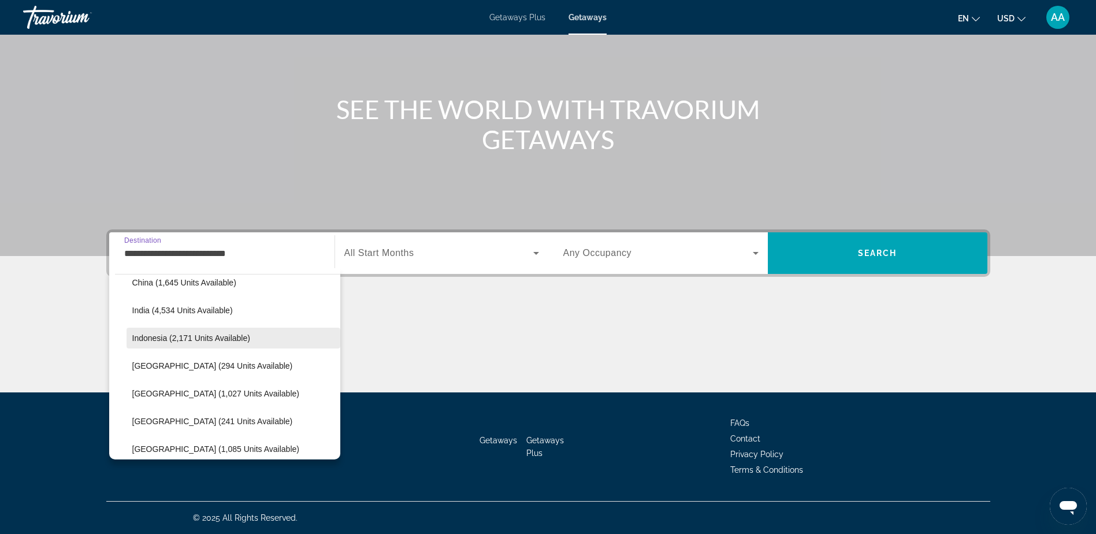
click at [179, 335] on span "Indonesia (2,171 units available)" at bounding box center [191, 337] width 118 height 9
type input "**********"
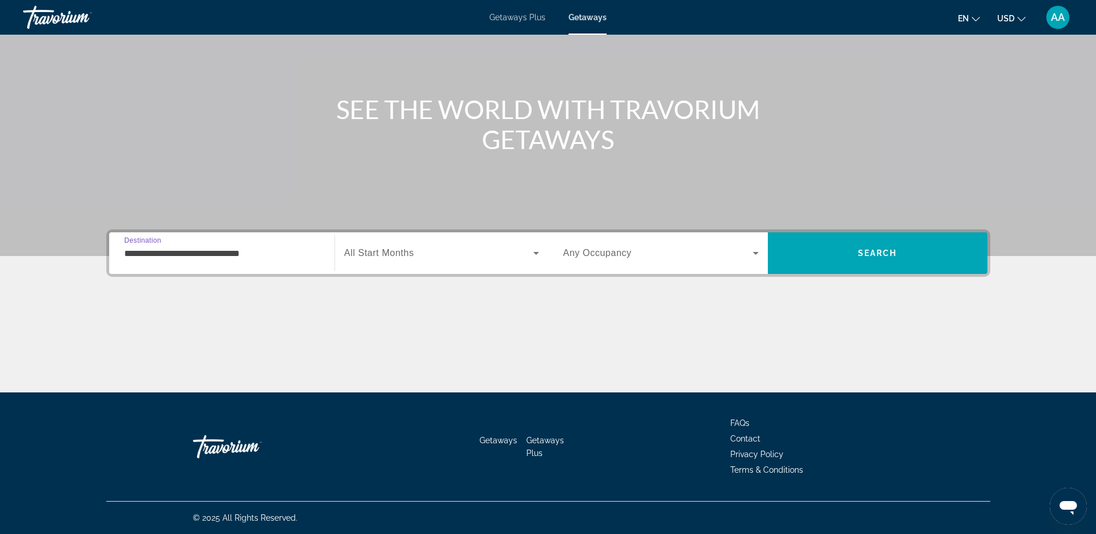
click at [177, 258] on input "**********" at bounding box center [221, 254] width 195 height 14
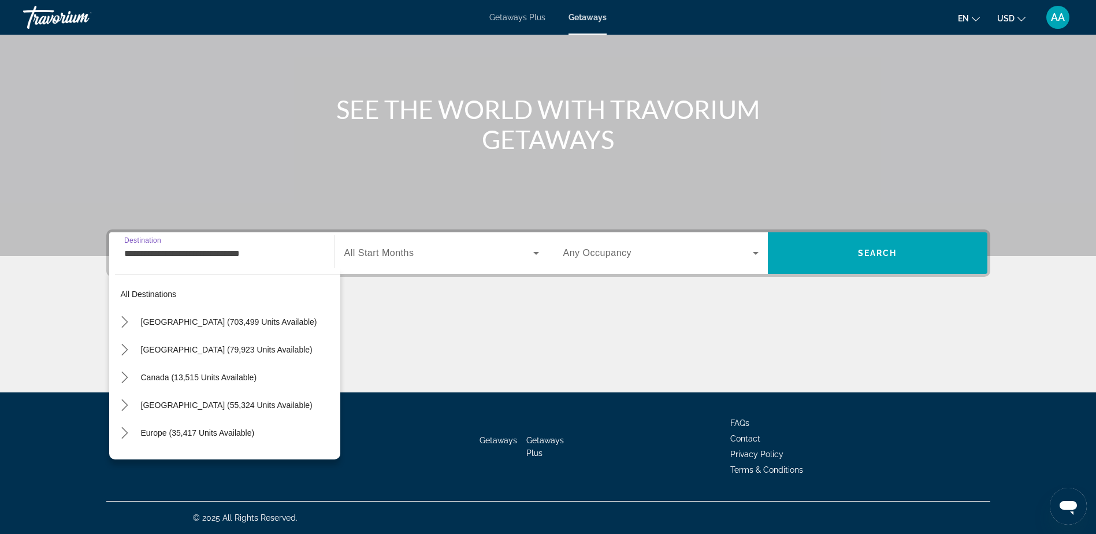
scroll to position [346, 0]
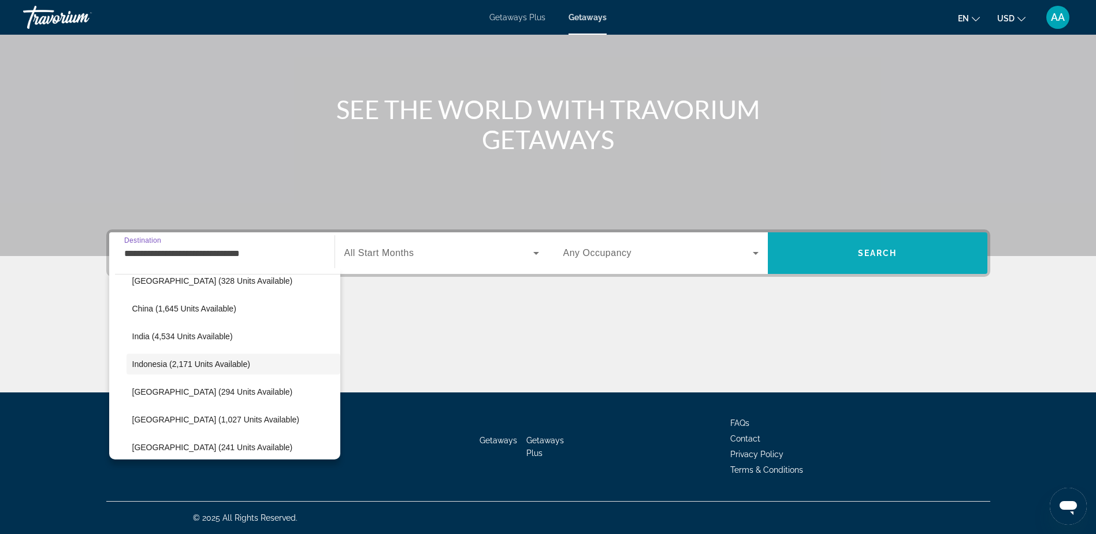
click at [887, 247] on span "Search" at bounding box center [878, 253] width 220 height 28
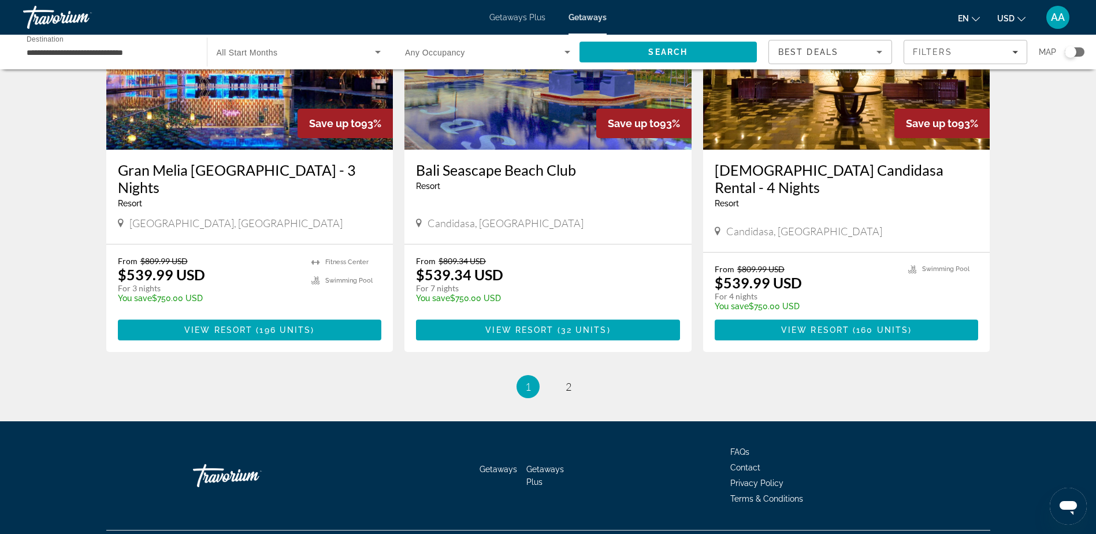
scroll to position [1335, 0]
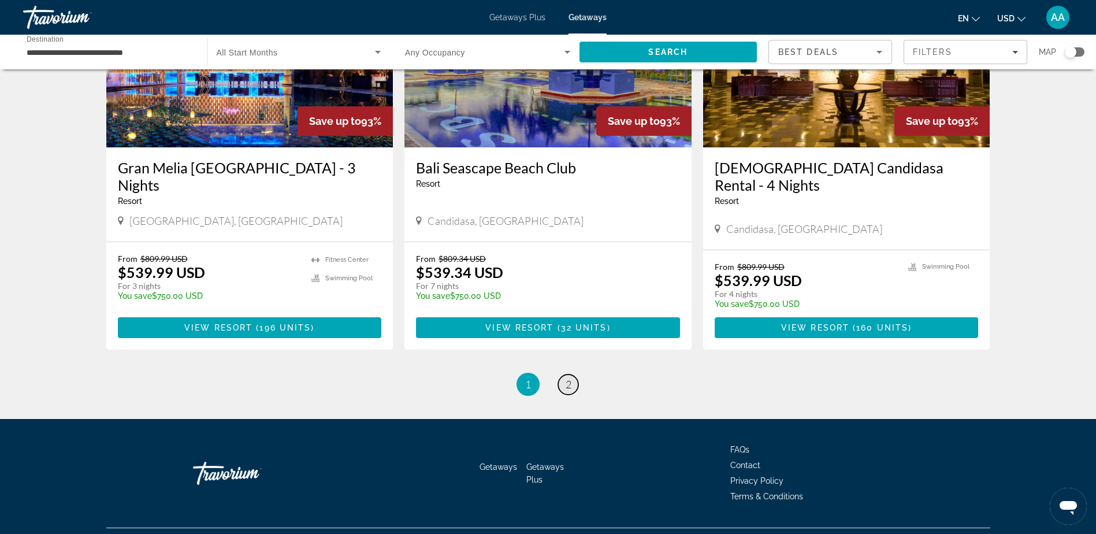
click at [572, 374] on link "page 2" at bounding box center [568, 384] width 20 height 20
